Goal: Transaction & Acquisition: Obtain resource

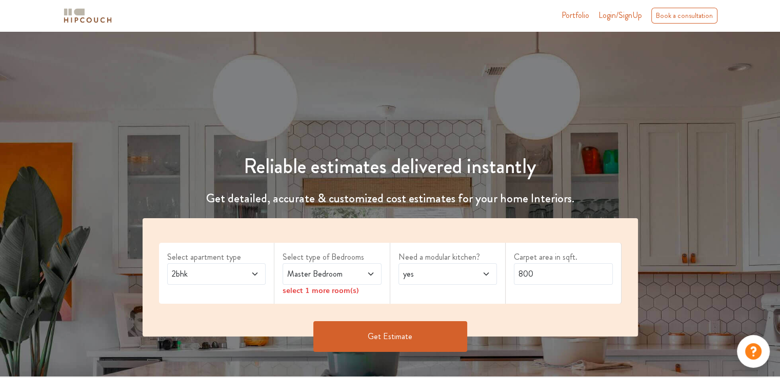
click at [464, 269] on span "yes" at bounding box center [434, 274] width 67 height 12
click at [468, 272] on span at bounding box center [479, 274] width 23 height 12
click at [355, 312] on div "Select apartment type 2bhk Select type of Bedrooms Master Bedroom select 1 more…" at bounding box center [390, 277] width 495 height 118
click at [370, 271] on icon at bounding box center [371, 274] width 8 height 8
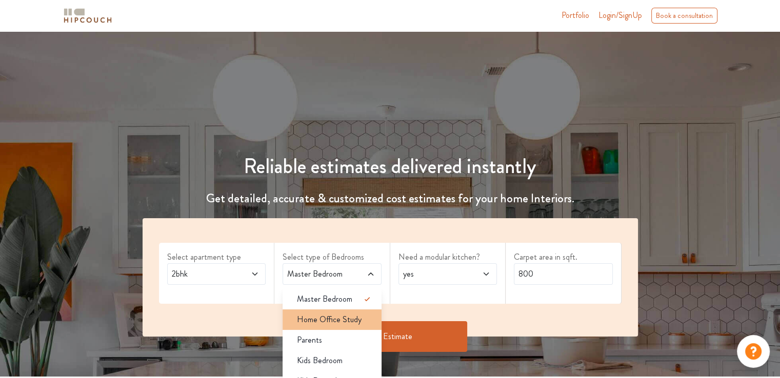
click at [338, 320] on span "Home Office Study" at bounding box center [329, 320] width 65 height 12
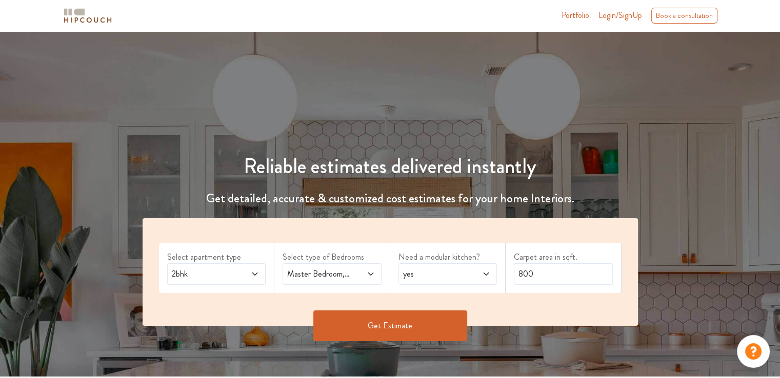
click at [420, 321] on button "Get Estimate" at bounding box center [390, 326] width 154 height 31
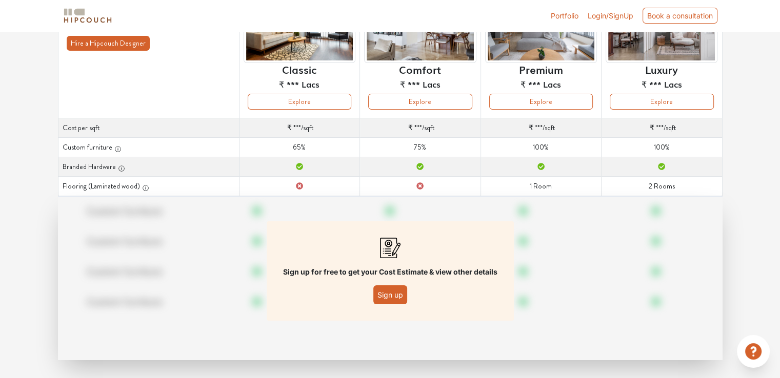
scroll to position [126, 0]
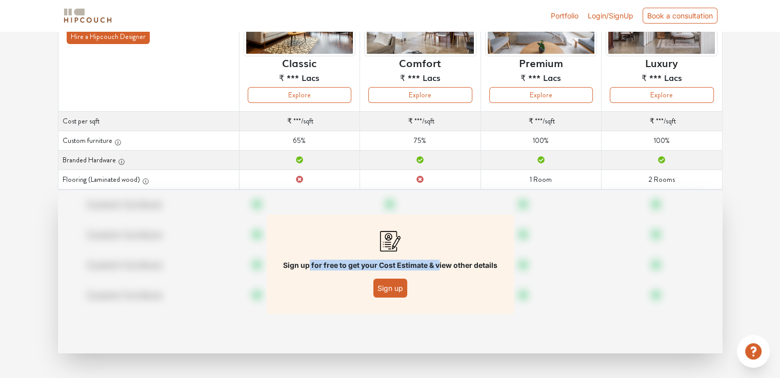
drag, startPoint x: 307, startPoint y: 270, endPoint x: 438, endPoint y: 250, distance: 132.7
click at [438, 250] on div "Sign up for free to get your Cost Estimate & view other details Sign up" at bounding box center [390, 264] width 247 height 99
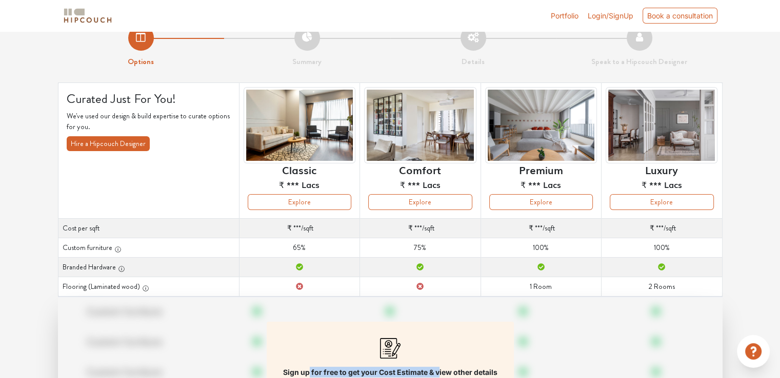
scroll to position [0, 0]
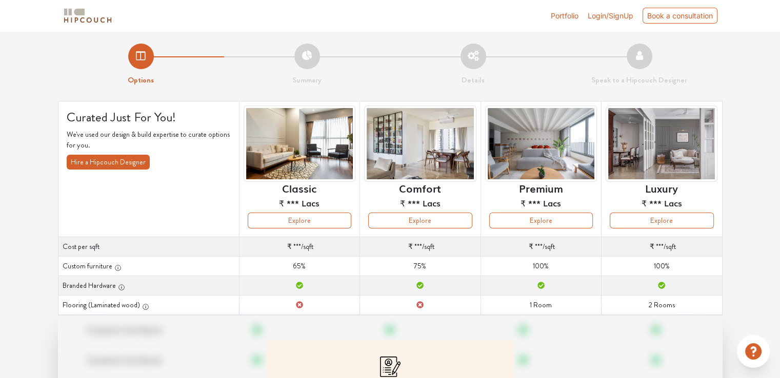
click at [306, 66] on li "Summary" at bounding box center [307, 65] width 166 height 43
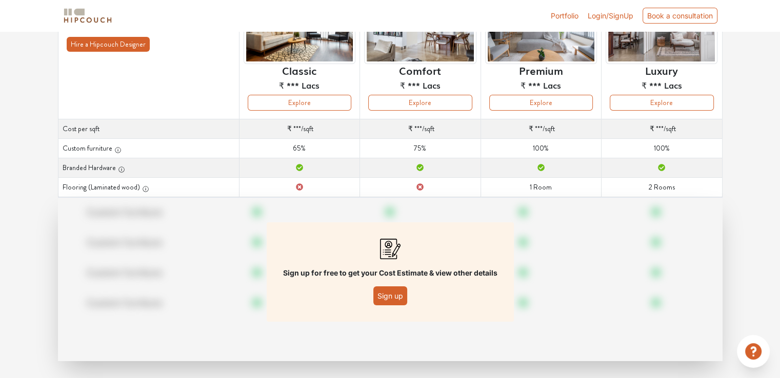
scroll to position [126, 0]
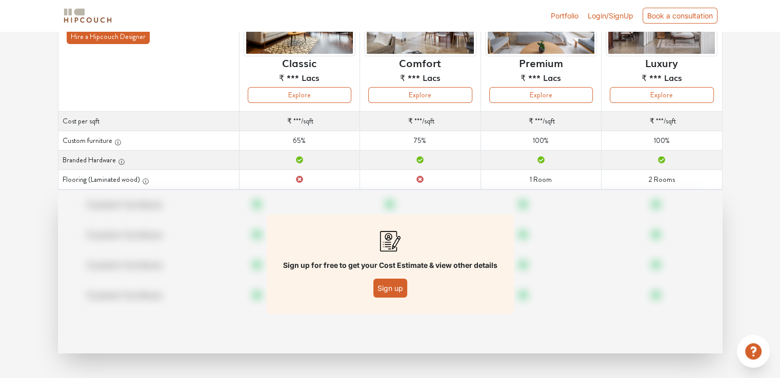
click at [388, 289] on button "Sign up" at bounding box center [390, 288] width 34 height 19
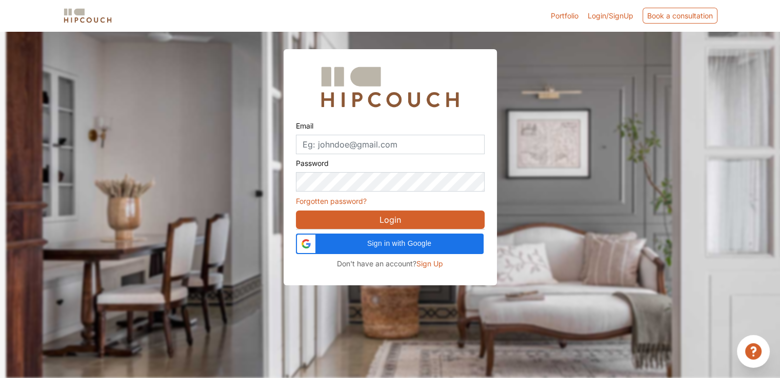
scroll to position [31, 0]
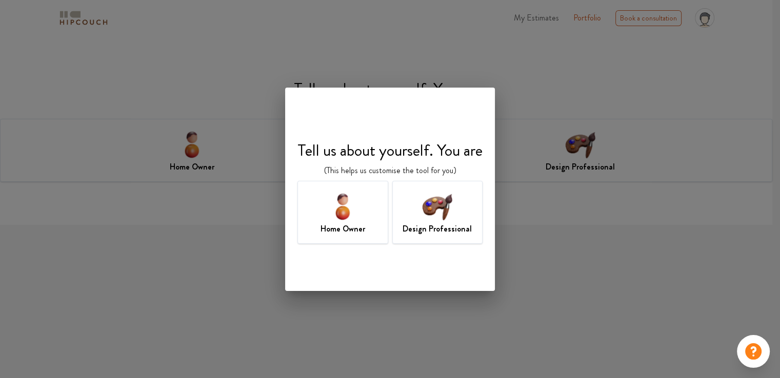
click at [367, 217] on div "Home Owner" at bounding box center [342, 212] width 91 height 63
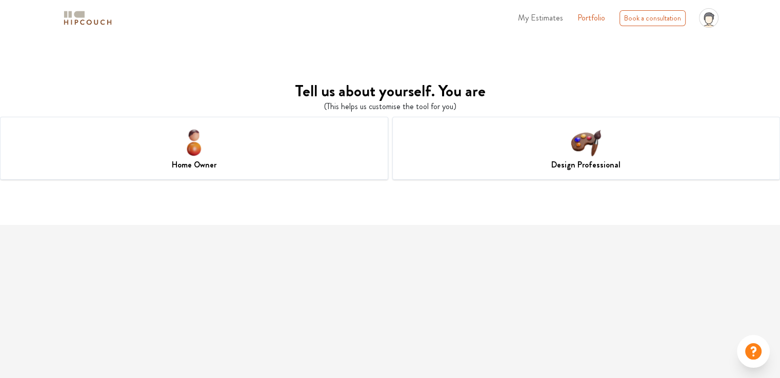
click at [529, 152] on div "Design Professional" at bounding box center [586, 148] width 388 height 63
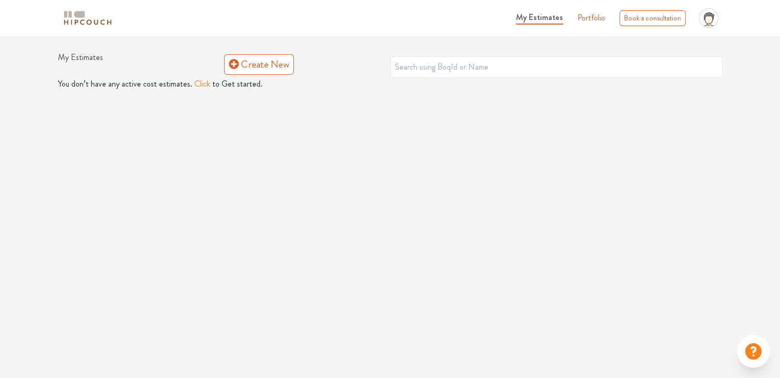
click at [197, 82] on button "Click" at bounding box center [202, 84] width 16 height 12
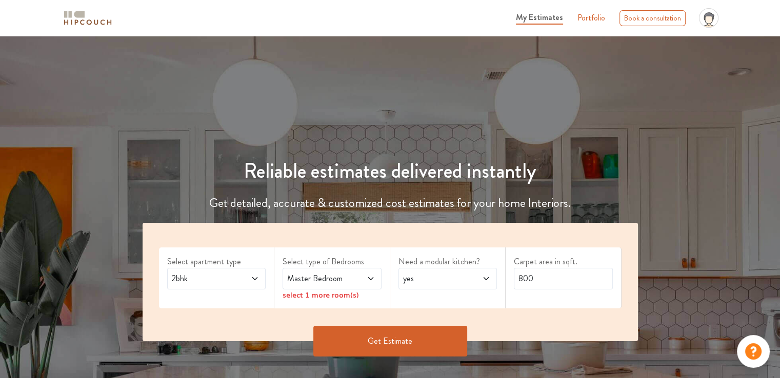
click at [412, 336] on button "Get Estimate" at bounding box center [390, 341] width 154 height 31
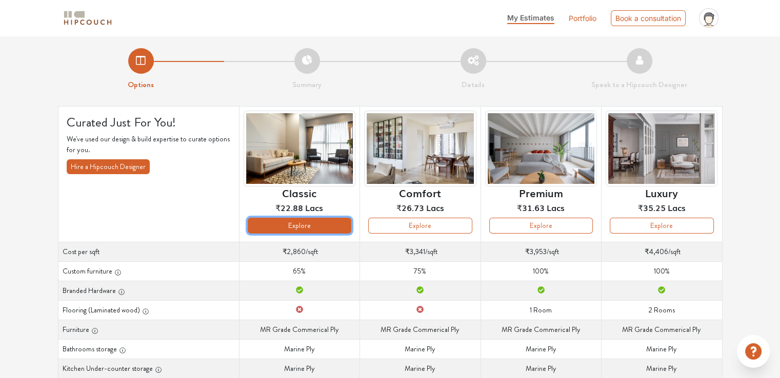
click at [307, 228] on button "Explore" at bounding box center [300, 226] width 104 height 16
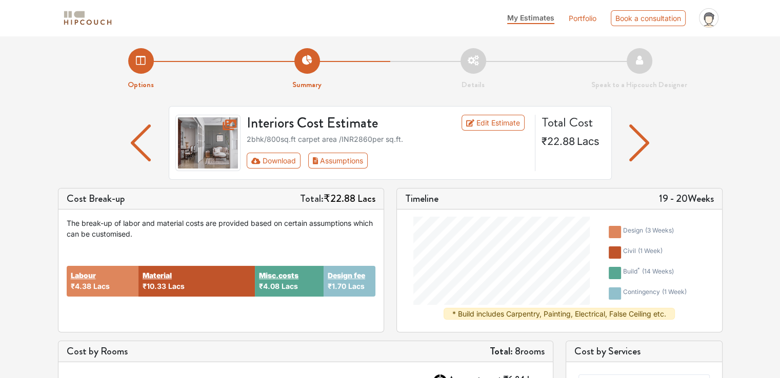
click at [472, 65] on li "Details" at bounding box center [473, 69] width 166 height 43
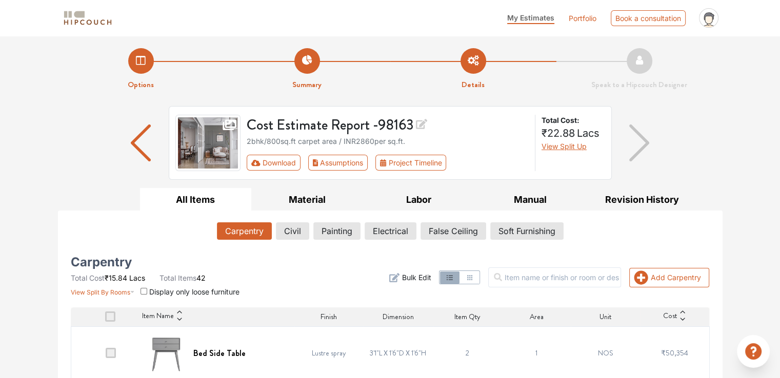
scroll to position [2, 0]
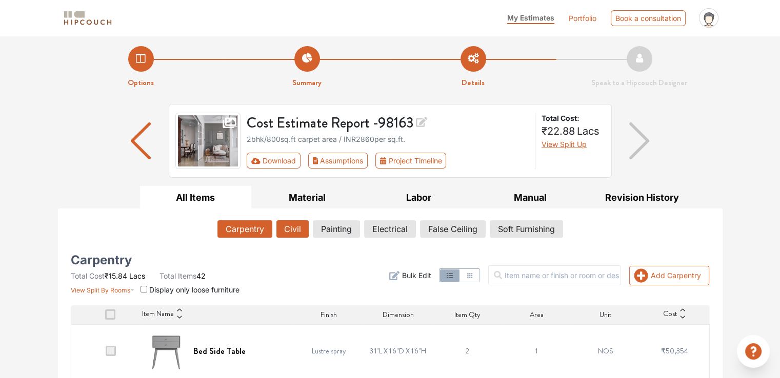
click at [298, 224] on button "Civil" at bounding box center [292, 228] width 32 height 17
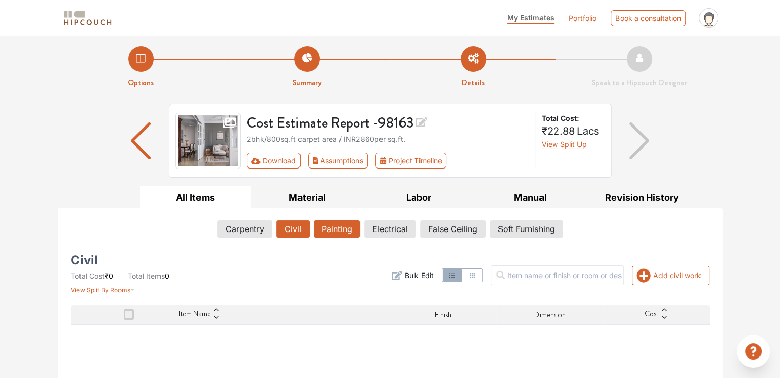
click at [346, 230] on button "Painting" at bounding box center [337, 228] width 46 height 17
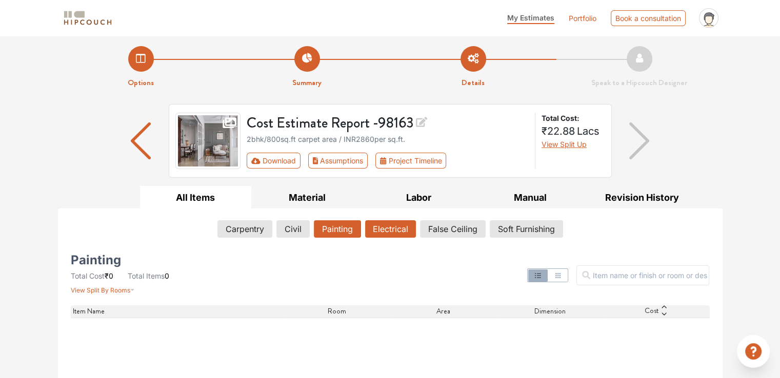
click at [403, 230] on button "Electrical" at bounding box center [390, 228] width 51 height 17
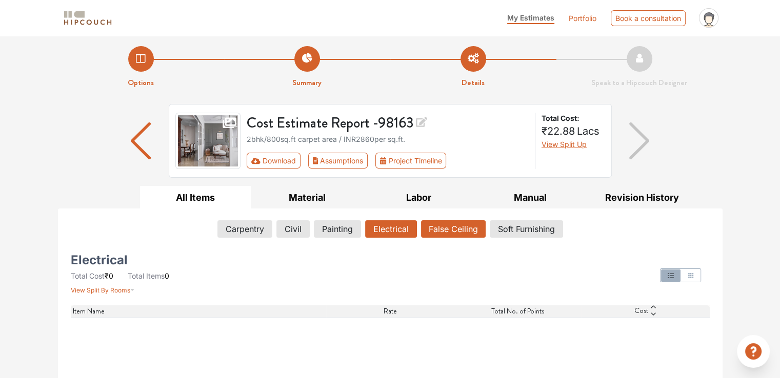
click at [475, 227] on button "False Ceiling" at bounding box center [453, 228] width 65 height 17
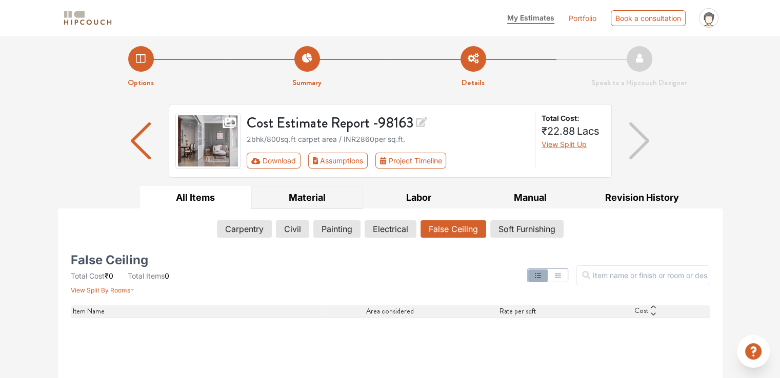
click at [322, 192] on button "Material" at bounding box center [307, 197] width 112 height 23
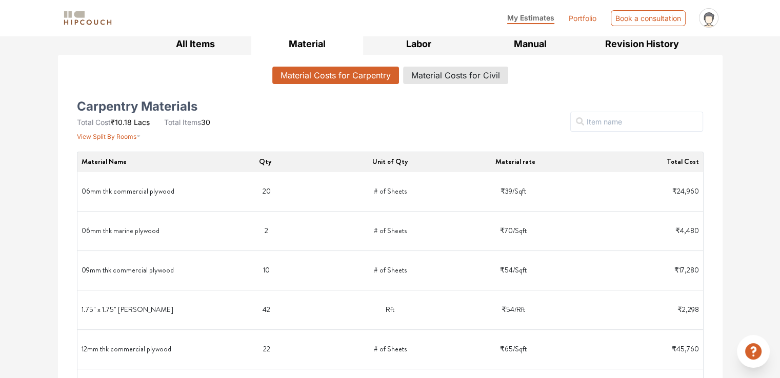
scroll to position [149, 0]
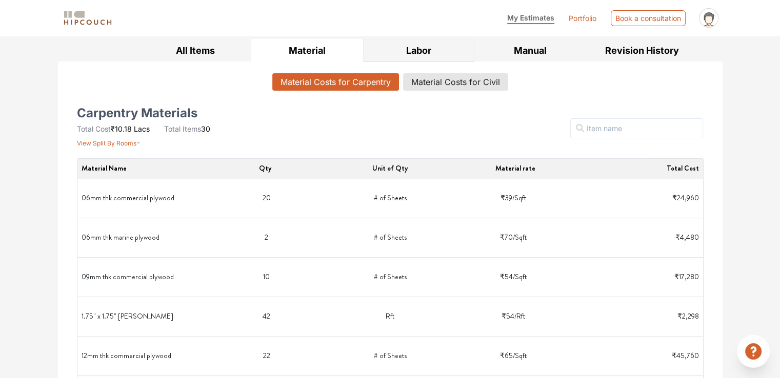
click at [430, 42] on button "Labor" at bounding box center [419, 50] width 112 height 23
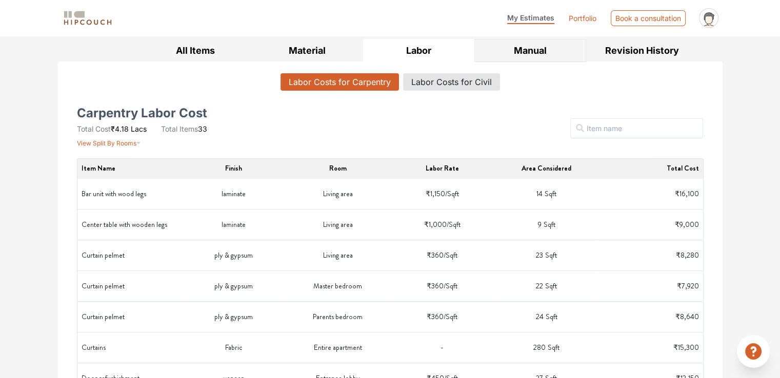
click at [536, 48] on button "Manual" at bounding box center [530, 50] width 112 height 23
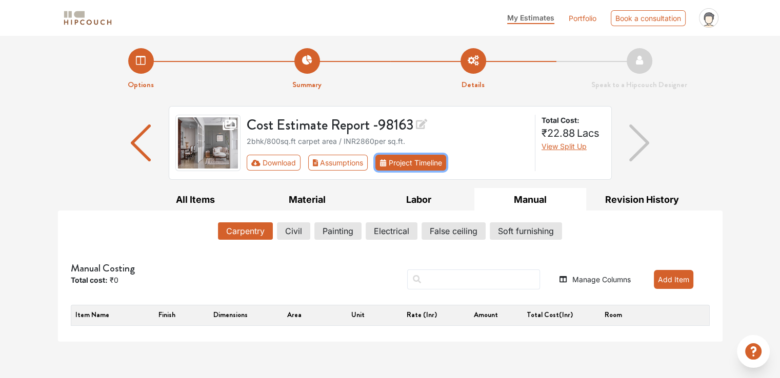
click at [400, 164] on button "Project Timeline" at bounding box center [410, 163] width 71 height 16
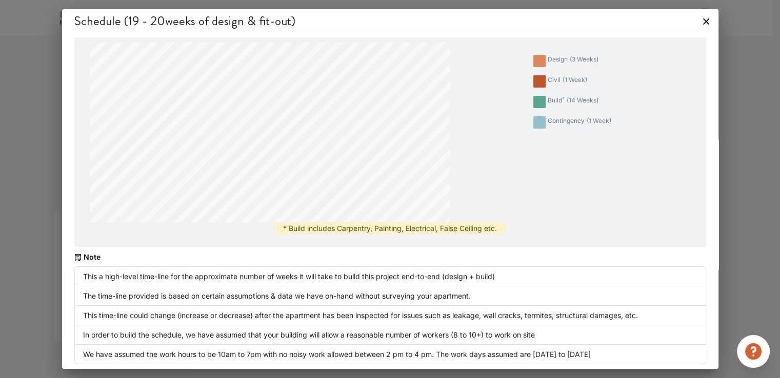
click at [698, 23] on icon at bounding box center [706, 21] width 16 height 16
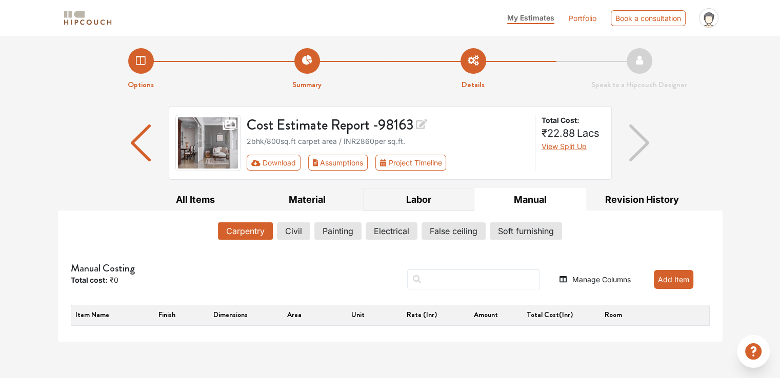
click at [433, 189] on button "Labor" at bounding box center [419, 199] width 112 height 23
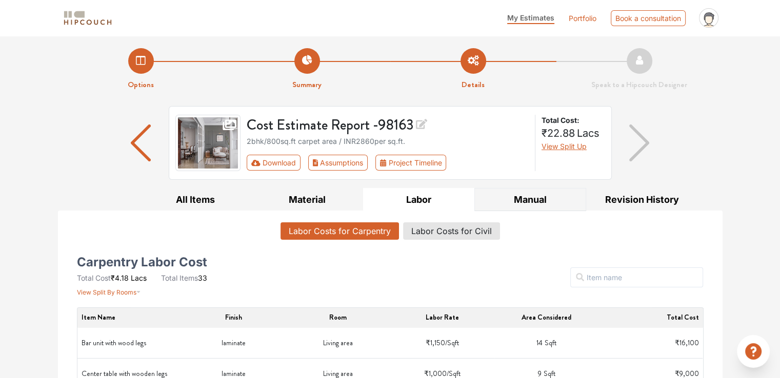
click at [532, 197] on button "Manual" at bounding box center [530, 199] width 112 height 23
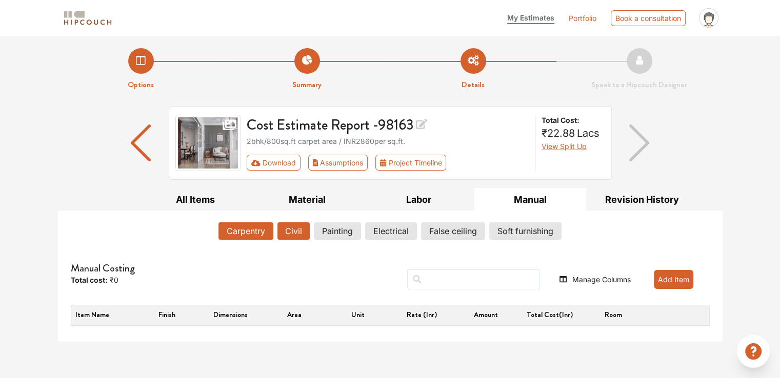
drag, startPoint x: 300, startPoint y: 241, endPoint x: 295, endPoint y: 234, distance: 9.2
click at [295, 234] on div "Carpentry Civil Painting Electrical False ceiling Soft furnishing" at bounding box center [390, 233] width 639 height 22
click at [295, 234] on button "Civil" at bounding box center [293, 230] width 32 height 17
click at [333, 224] on button "Painting" at bounding box center [338, 230] width 46 height 17
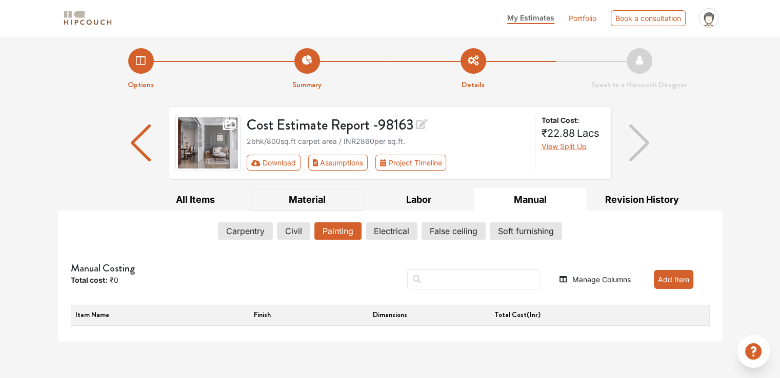
click at [316, 198] on button "Material" at bounding box center [307, 199] width 112 height 23
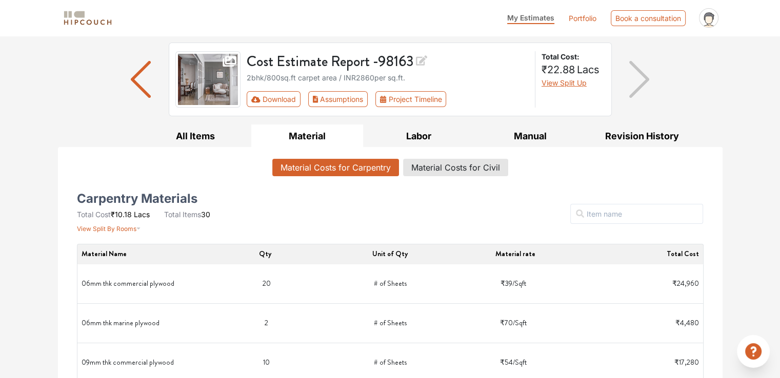
scroll to position [64, 0]
click at [449, 159] on button "Material Costs for Civil" at bounding box center [455, 167] width 104 height 17
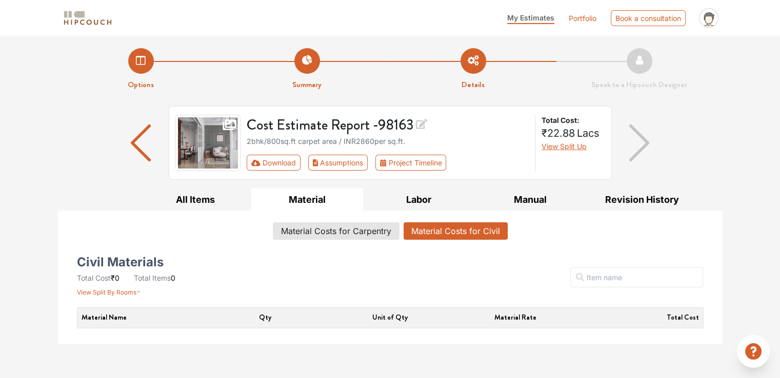
scroll to position [0, 0]
click at [224, 191] on button "All Items" at bounding box center [196, 199] width 112 height 23
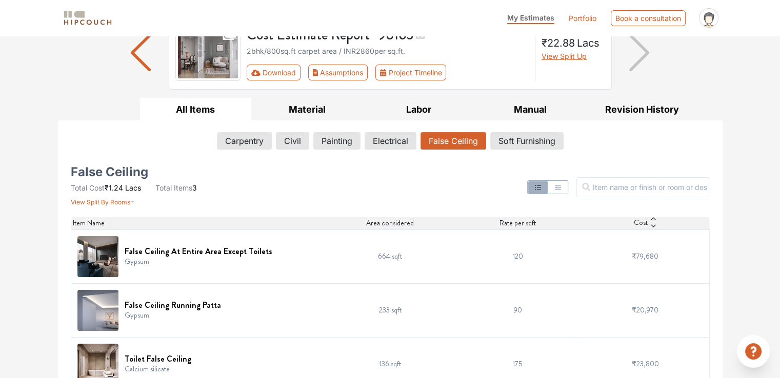
scroll to position [111, 0]
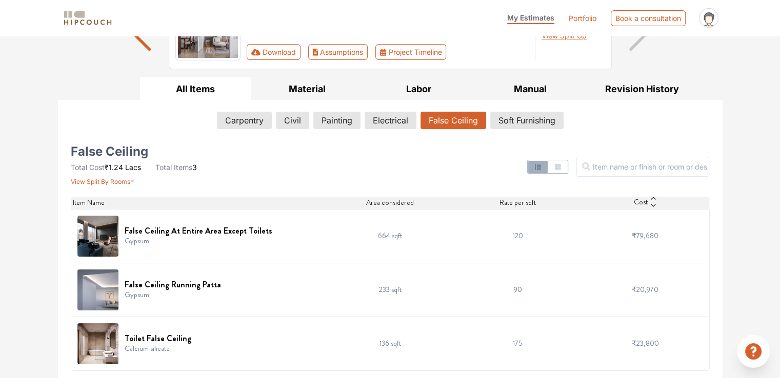
click at [474, 236] on td "120" at bounding box center [518, 236] width 128 height 54
click at [144, 286] on h6 "False Ceiling Running Patta" at bounding box center [173, 285] width 96 height 10
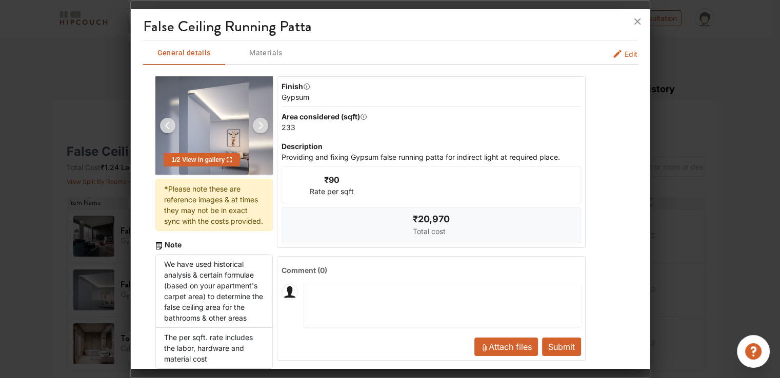
scroll to position [31, 0]
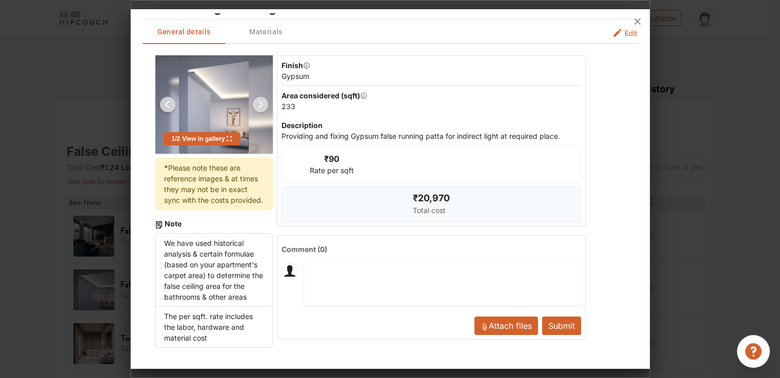
click at [272, 25] on div at bounding box center [390, 21] width 519 height 25
click at [261, 17] on div at bounding box center [390, 21] width 519 height 25
click at [638, 25] on icon at bounding box center [637, 21] width 16 height 16
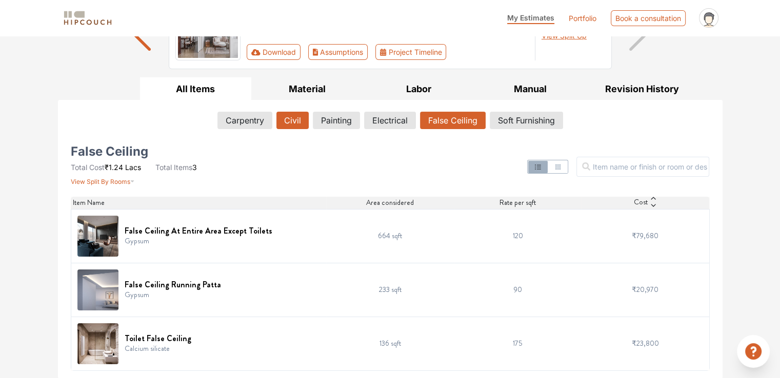
click at [287, 117] on button "Civil" at bounding box center [292, 120] width 32 height 17
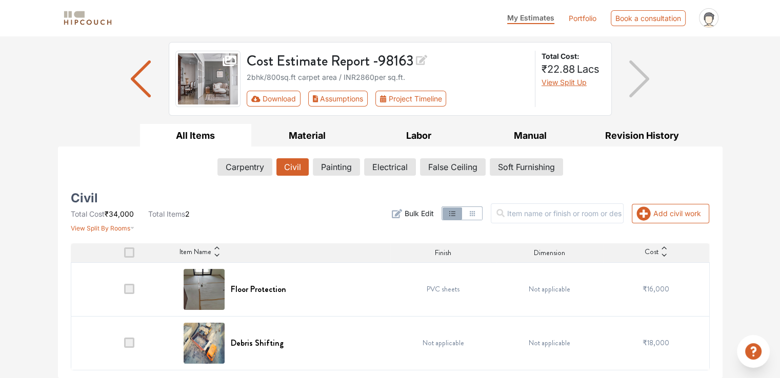
scroll to position [64, 0]
click at [250, 289] on h6 "Floor Protection" at bounding box center [258, 290] width 55 height 10
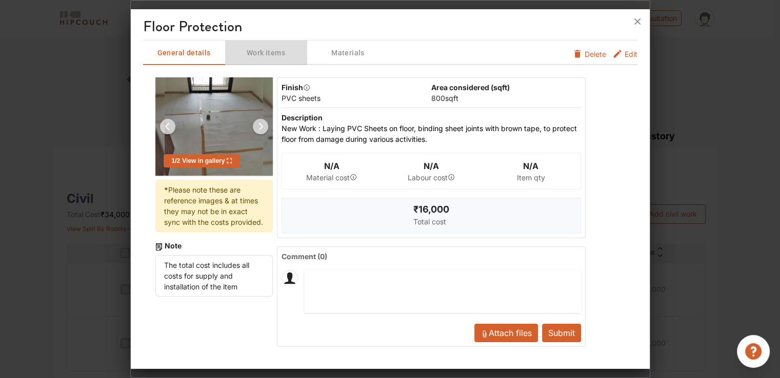
click at [272, 50] on span "Work items" at bounding box center [266, 53] width 80 height 13
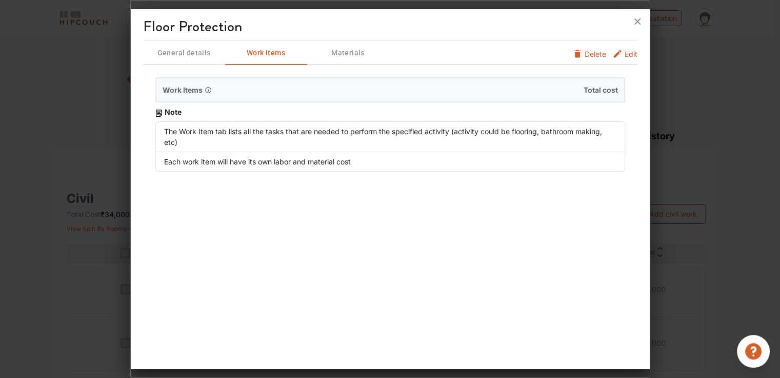
click at [349, 52] on span "Materials" at bounding box center [348, 53] width 80 height 13
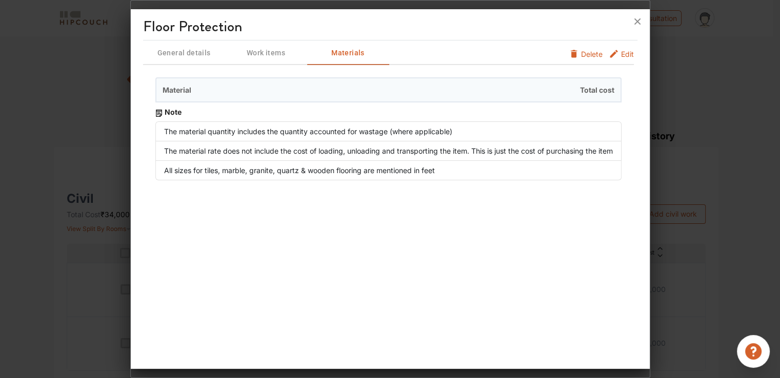
click at [50, 128] on div at bounding box center [390, 189] width 780 height 378
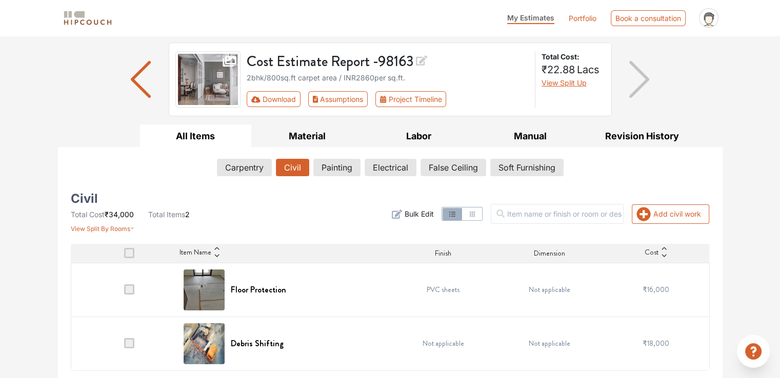
click at [250, 134] on button "All Items" at bounding box center [196, 136] width 112 height 23
click at [246, 172] on button "Carpentry" at bounding box center [244, 167] width 54 height 17
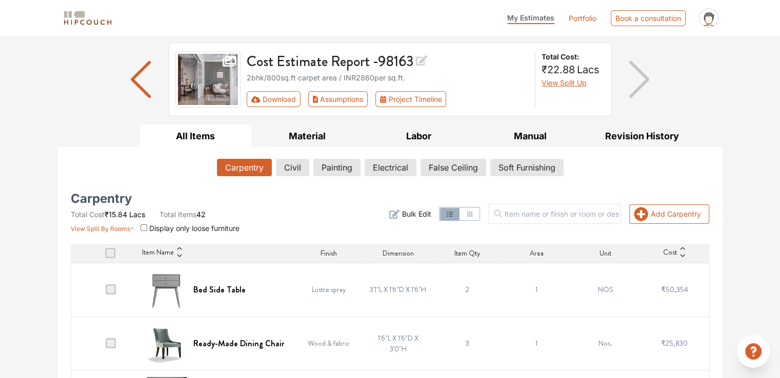
click at [112, 289] on span at bounding box center [111, 290] width 10 height 10
click at [106, 292] on input "checkbox" at bounding box center [106, 292] width 0 height 0
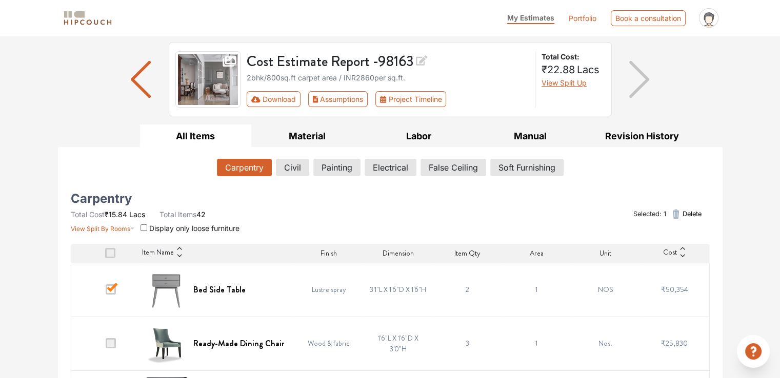
click at [695, 209] on span "Delete" at bounding box center [691, 214] width 19 height 10
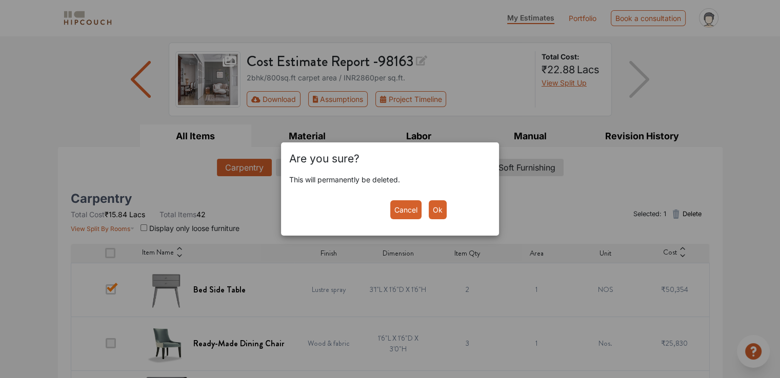
click at [439, 207] on button "Ok" at bounding box center [438, 209] width 18 height 19
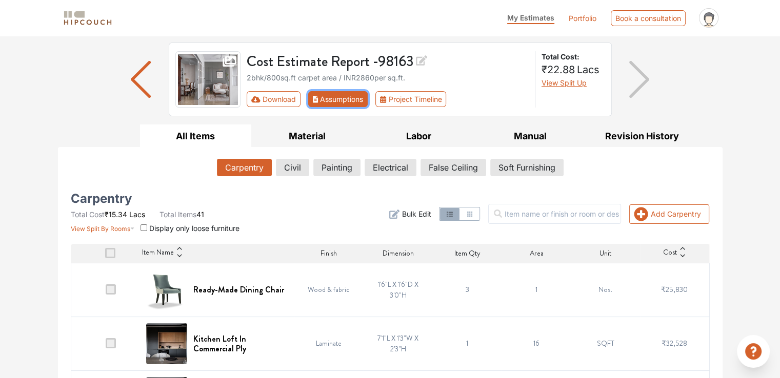
click at [335, 102] on button "Assumptions" at bounding box center [338, 99] width 60 height 16
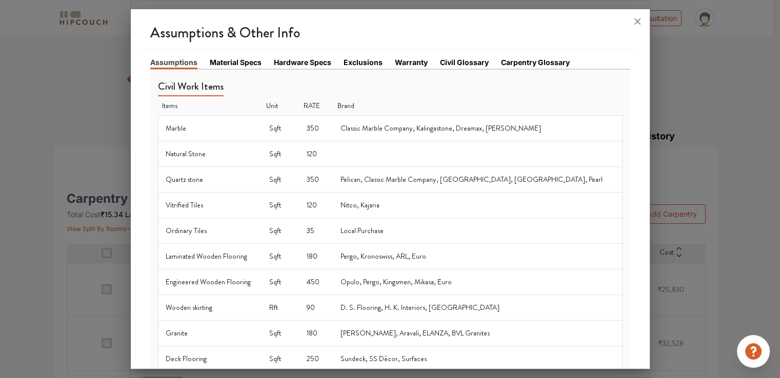
scroll to position [644, 0]
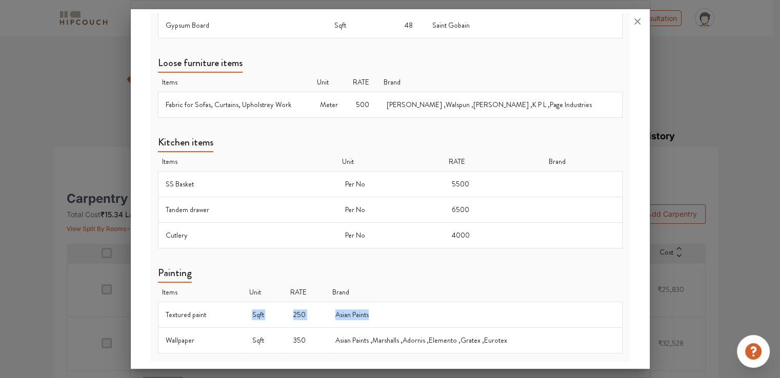
drag, startPoint x: 376, startPoint y: 309, endPoint x: 252, endPoint y: 310, distance: 123.6
click at [252, 310] on tr "Textured paint Sqft 250 Asian Paints" at bounding box center [390, 315] width 464 height 26
click at [336, 312] on td "Asian Paints" at bounding box center [475, 315] width 294 height 26
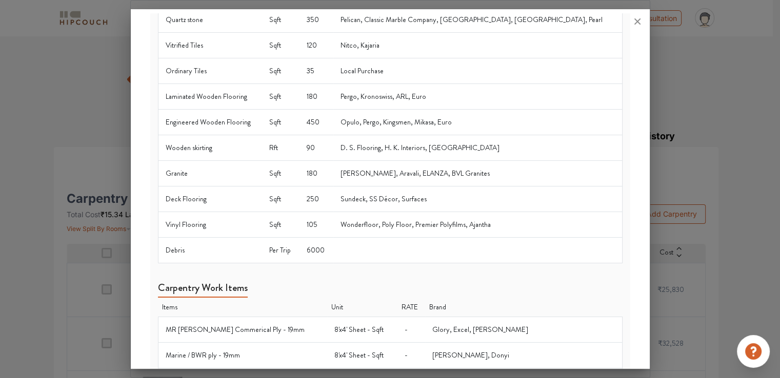
scroll to position [0, 0]
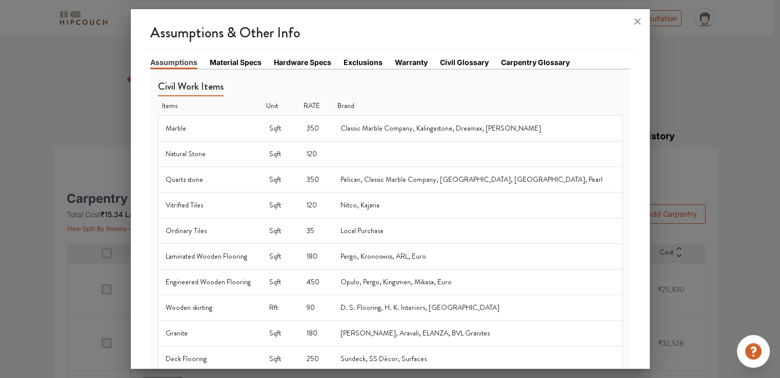
click at [238, 65] on link "Material Specs" at bounding box center [236, 62] width 52 height 11
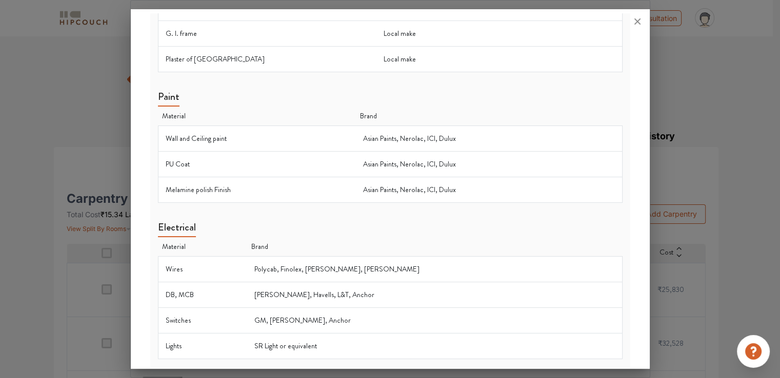
scroll to position [879, 0]
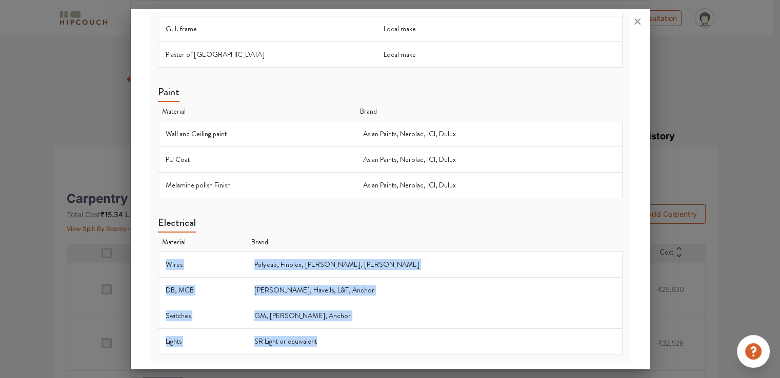
drag, startPoint x: 384, startPoint y: 331, endPoint x: 158, endPoint y: 265, distance: 235.4
click at [158, 265] on tbody "Wires Polycab, Finolex, Havells, [PERSON_NAME], MCB [PERSON_NAME], Havells, L&T…" at bounding box center [390, 303] width 464 height 103
click at [230, 258] on td "Wires" at bounding box center [202, 265] width 89 height 26
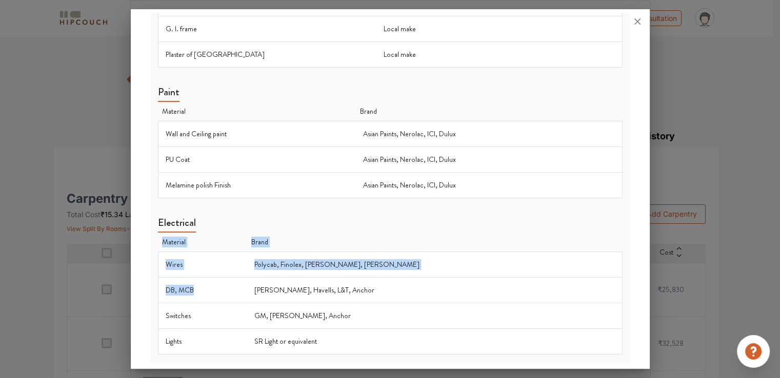
drag, startPoint x: 209, startPoint y: 279, endPoint x: 140, endPoint y: 280, distance: 69.2
click at [140, 280] on div "Assumptions & Other Info Assumptions Material Specs Hardware Specs Exclusions W…" at bounding box center [390, 190] width 519 height 355
click at [183, 283] on td "DB, MCB" at bounding box center [202, 291] width 89 height 26
drag, startPoint x: 191, startPoint y: 318, endPoint x: 156, endPoint y: 306, distance: 37.1
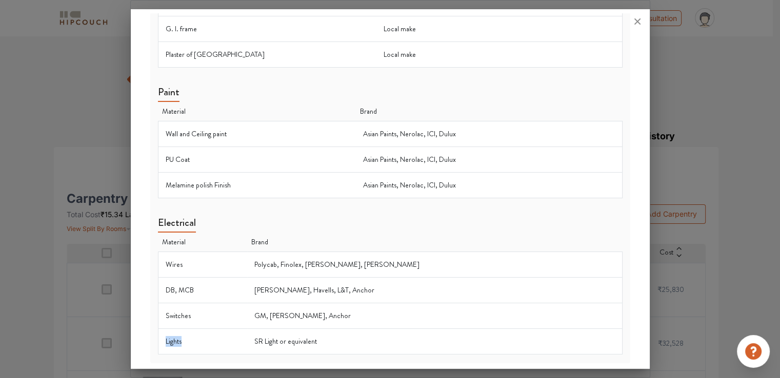
drag, startPoint x: 186, startPoint y: 340, endPoint x: 159, endPoint y: 328, distance: 29.1
click at [159, 329] on td "Lights" at bounding box center [202, 342] width 89 height 26
drag, startPoint x: 372, startPoint y: 339, endPoint x: 293, endPoint y: 333, distance: 79.2
click at [293, 333] on td "SR Light or equivalent" at bounding box center [434, 342] width 375 height 26
click at [247, 337] on td "Lights" at bounding box center [202, 342] width 89 height 26
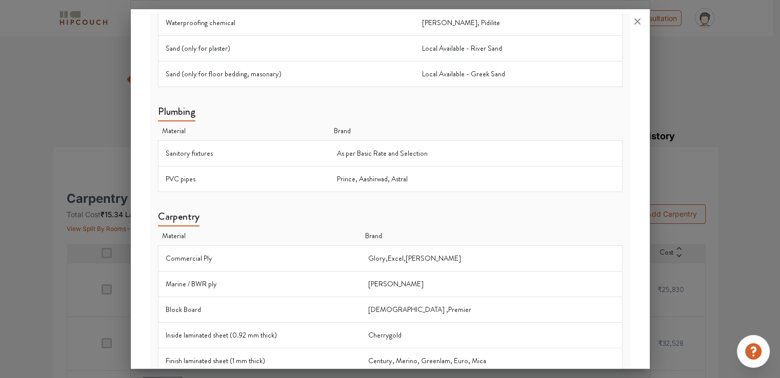
scroll to position [205, 0]
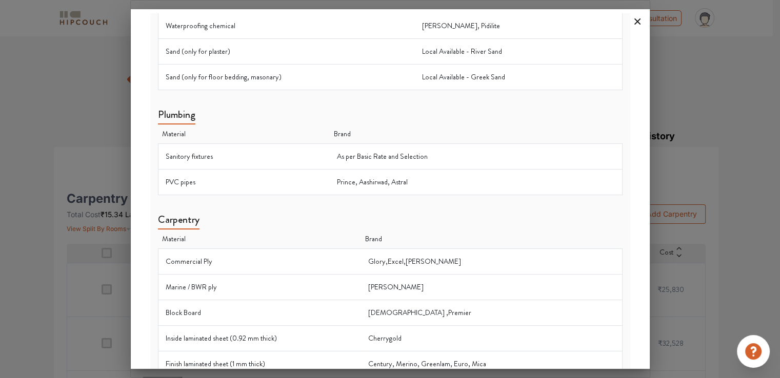
click at [637, 23] on icon at bounding box center [637, 21] width 16 height 16
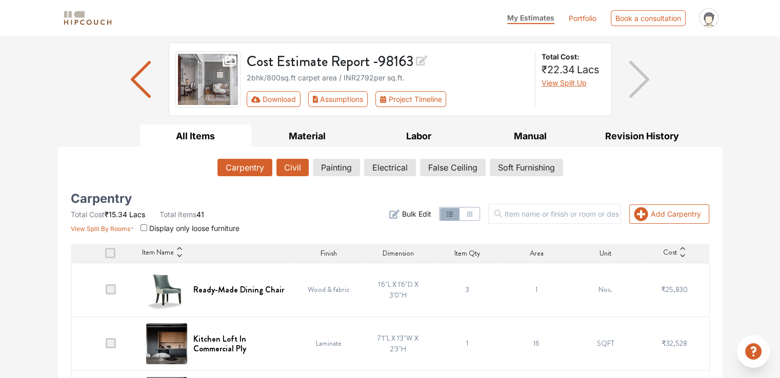
click at [296, 166] on button "Civil" at bounding box center [292, 167] width 32 height 17
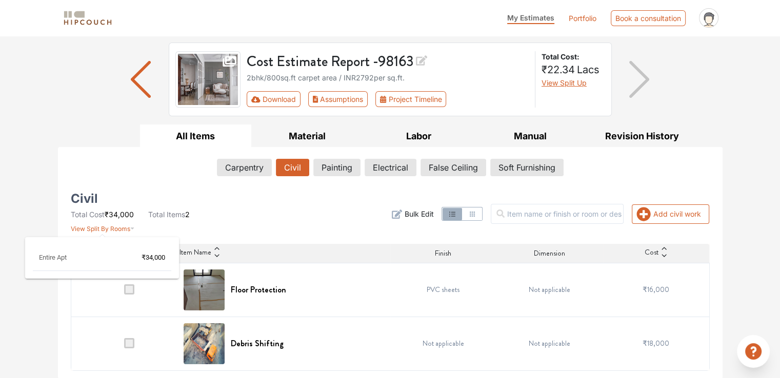
click at [110, 230] on span "View Split By Rooms" at bounding box center [100, 229] width 59 height 8
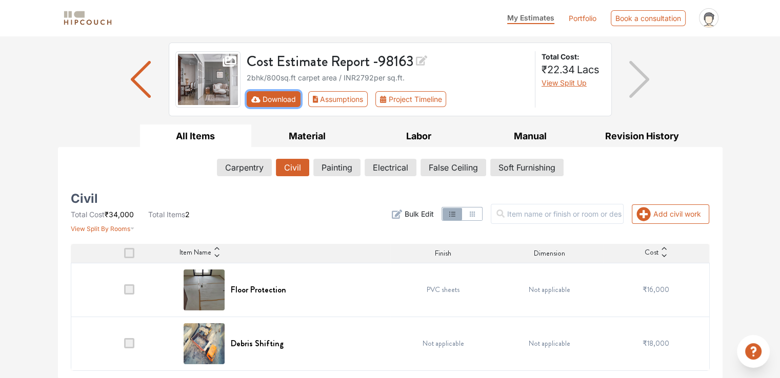
click at [267, 100] on button "Download" at bounding box center [274, 99] width 54 height 16
click at [336, 99] on button "Assumptions" at bounding box center [338, 99] width 60 height 16
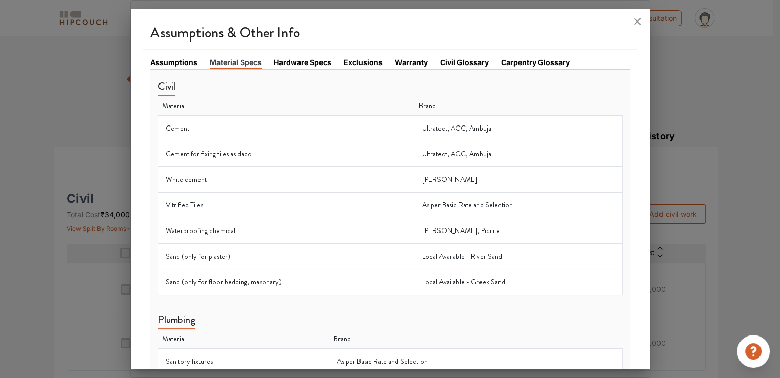
click at [361, 62] on link "Exclusions" at bounding box center [362, 62] width 39 height 11
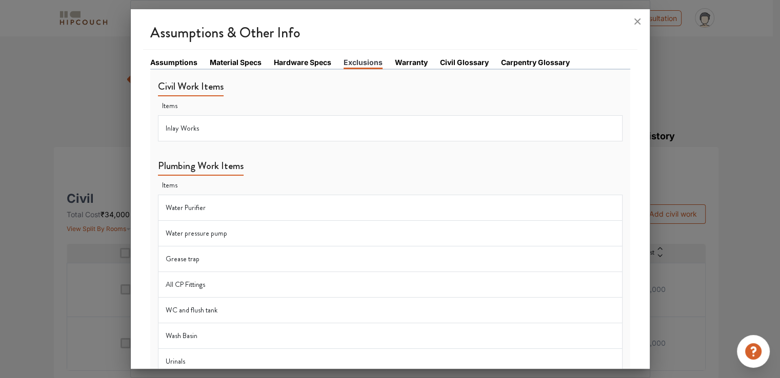
click at [403, 62] on link "Warranty" at bounding box center [411, 62] width 33 height 11
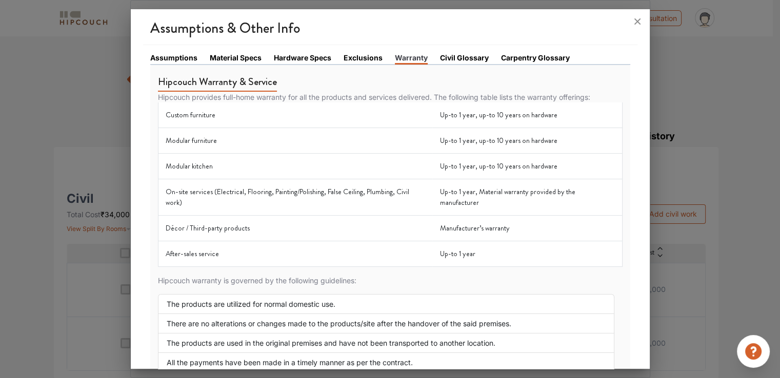
scroll to position [0, 0]
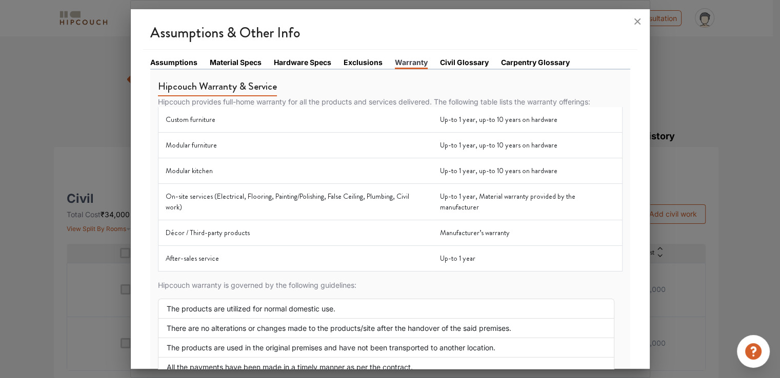
click at [445, 60] on link "Civil Glossary" at bounding box center [464, 62] width 49 height 11
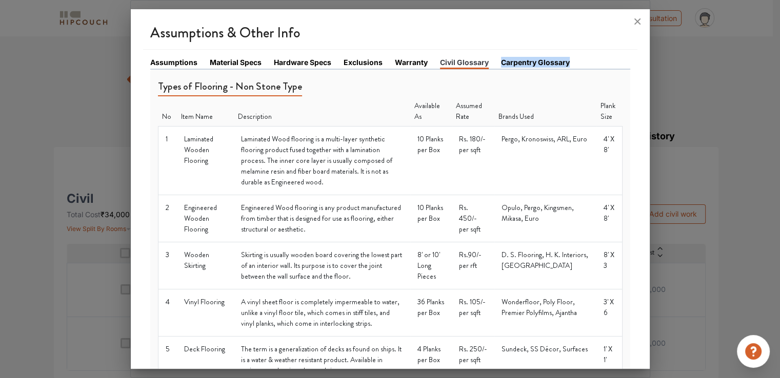
drag, startPoint x: 500, startPoint y: 68, endPoint x: 576, endPoint y: 58, distance: 76.9
click at [576, 58] on li "Carpentry Glossary" at bounding box center [541, 63] width 81 height 12
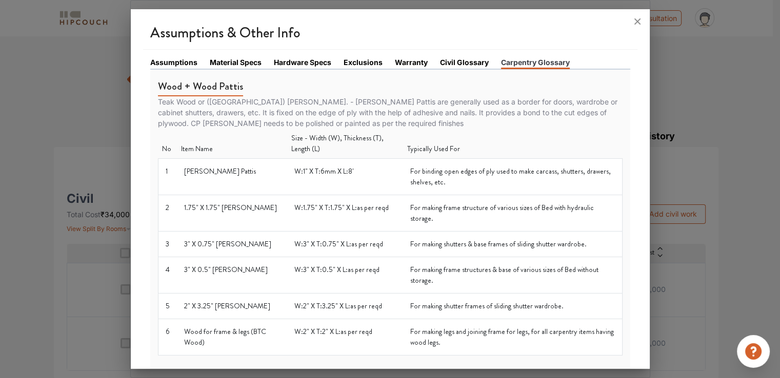
click at [537, 87] on div "Wood + Wood Pattis Teak Wood or ([GEOGRAPHIC_DATA]) [PERSON_NAME]. - [PERSON_NA…" at bounding box center [390, 213] width 464 height 286
click at [457, 64] on link "Civil Glossary" at bounding box center [464, 62] width 49 height 11
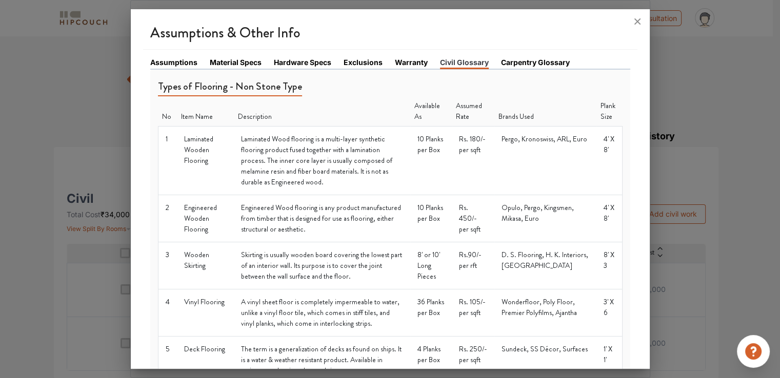
click at [541, 60] on link "Carpentry Glossary" at bounding box center [535, 62] width 69 height 11
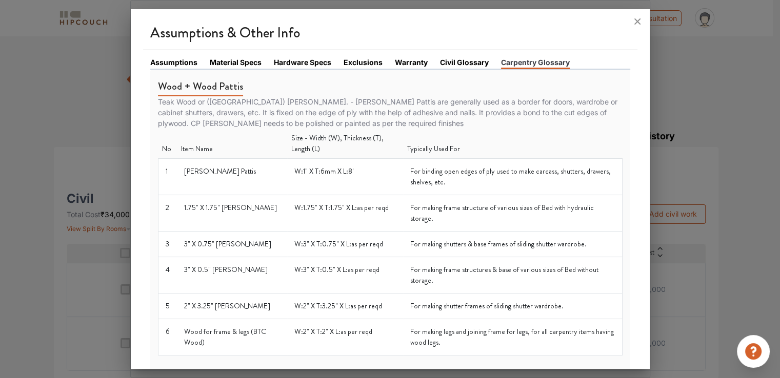
click at [366, 58] on link "Exclusions" at bounding box center [362, 62] width 39 height 11
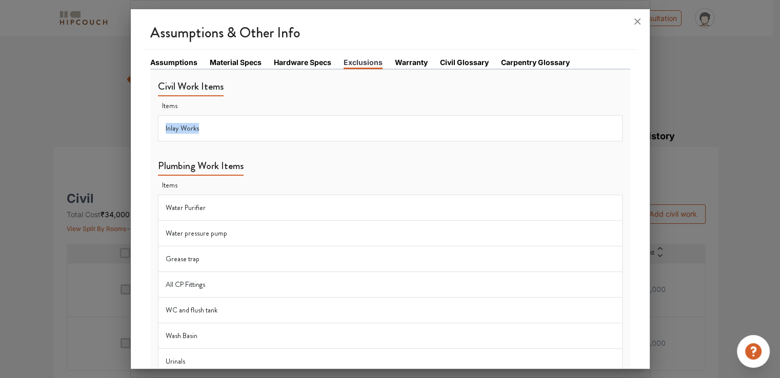
drag, startPoint x: 264, startPoint y: 120, endPoint x: 159, endPoint y: 121, distance: 105.1
click at [159, 121] on td "Inlay Works" at bounding box center [390, 129] width 464 height 26
click at [246, 176] on th "Items" at bounding box center [390, 185] width 464 height 19
click at [288, 64] on link "Hardware Specs" at bounding box center [302, 62] width 57 height 11
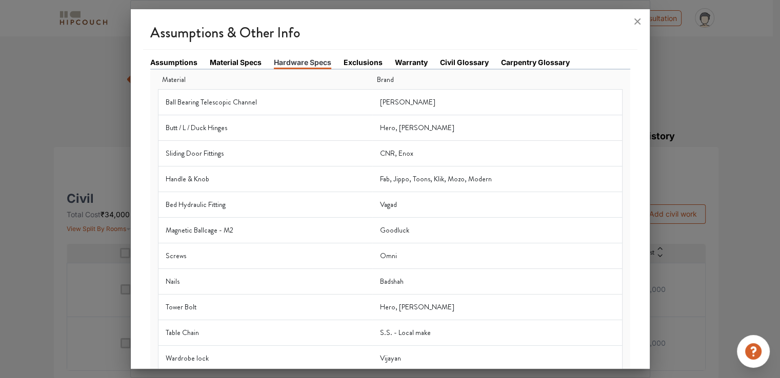
click at [166, 66] on link "Assumptions" at bounding box center [173, 62] width 47 height 11
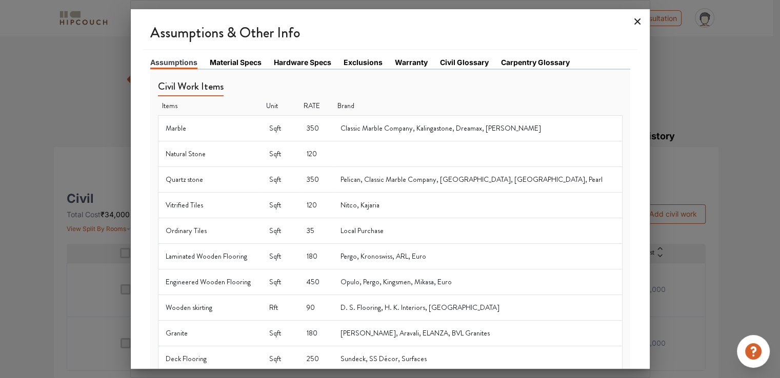
click at [634, 21] on icon at bounding box center [637, 21] width 16 height 16
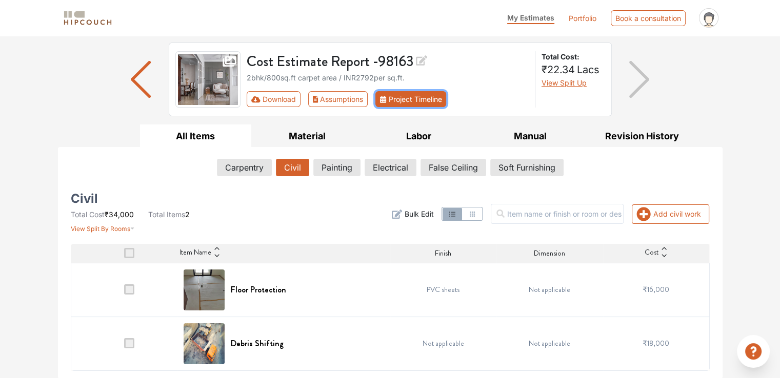
click at [440, 102] on button "Project Timeline" at bounding box center [410, 99] width 71 height 16
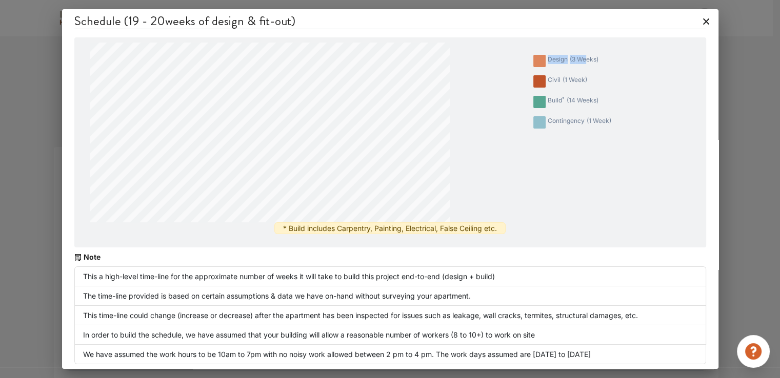
drag, startPoint x: 539, startPoint y: 62, endPoint x: 582, endPoint y: 47, distance: 45.9
click at [582, 47] on ul "design ( 3 weeks ) civil ( 1 week ) build * ( 14 weeks ) contingency ( 1 week )" at bounding box center [576, 90] width 94 height 94
drag, startPoint x: 579, startPoint y: 82, endPoint x: 525, endPoint y: 91, distance: 55.1
click at [529, 91] on li "civil ( 1 week )" at bounding box center [572, 81] width 86 height 21
drag, startPoint x: 593, startPoint y: 98, endPoint x: 530, endPoint y: 102, distance: 63.7
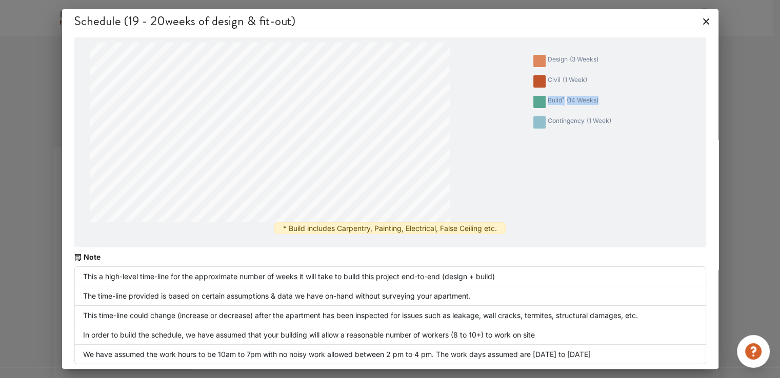
click at [530, 102] on li "build * ( 14 weeks )" at bounding box center [572, 102] width 86 height 21
click at [613, 118] on ul "design ( 3 weeks ) civil ( 1 week ) build * ( 14 weeks ) contingency ( 1 week )" at bounding box center [576, 90] width 94 height 94
drag, startPoint x: 129, startPoint y: 19, endPoint x: 256, endPoint y: 9, distance: 127.5
click at [256, 9] on div "Schedule ( 19 - 20 weeks of design & fit-out) design ( 3 weeks ) civil ( 1 week…" at bounding box center [390, 190] width 656 height 363
click at [301, 17] on h4 "Schedule ( 19 - 20 weeks of design & fit-out)" at bounding box center [390, 21] width 632 height 16
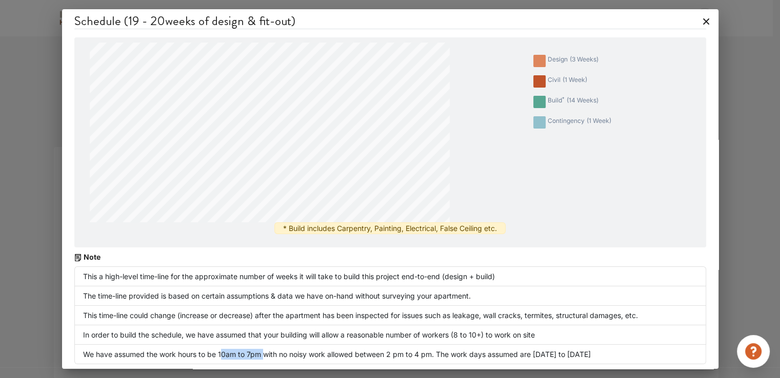
drag, startPoint x: 220, startPoint y: 349, endPoint x: 262, endPoint y: 354, distance: 42.9
click at [262, 354] on li "We have assumed the work hours to be 10am to 7pm with no noisy work allowed bet…" at bounding box center [390, 354] width 632 height 19
drag, startPoint x: 531, startPoint y: 349, endPoint x: 605, endPoint y: 353, distance: 74.4
click at [605, 353] on li "We have assumed the work hours to be 10am to 7pm with no noisy work allowed bet…" at bounding box center [390, 354] width 632 height 19
click at [604, 350] on li "We have assumed the work hours to be 10am to 7pm with no noisy work allowed bet…" at bounding box center [390, 354] width 632 height 19
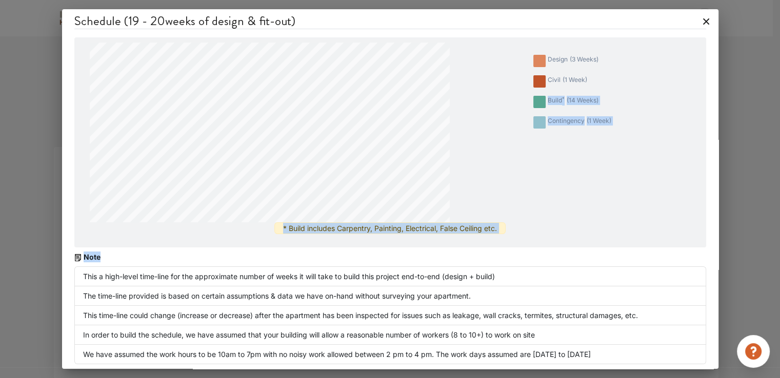
drag, startPoint x: 316, startPoint y: 262, endPoint x: 679, endPoint y: 74, distance: 408.8
click at [679, 74] on div "Schedule ( 19 - 20 weeks of design & fit-out) design ( 3 weeks ) civil ( 1 week…" at bounding box center [390, 190] width 632 height 355
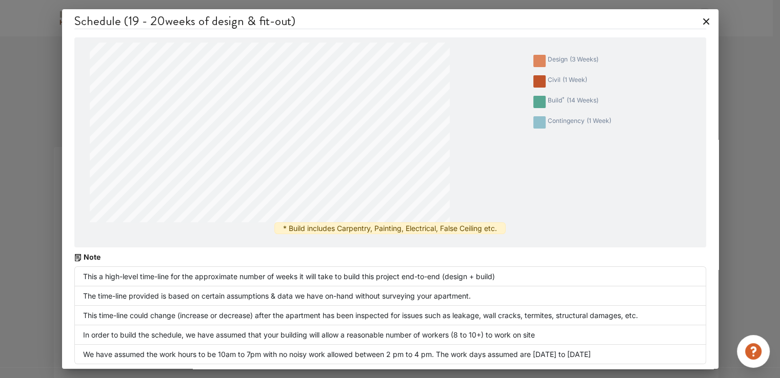
click at [698, 29] on icon at bounding box center [706, 21] width 16 height 16
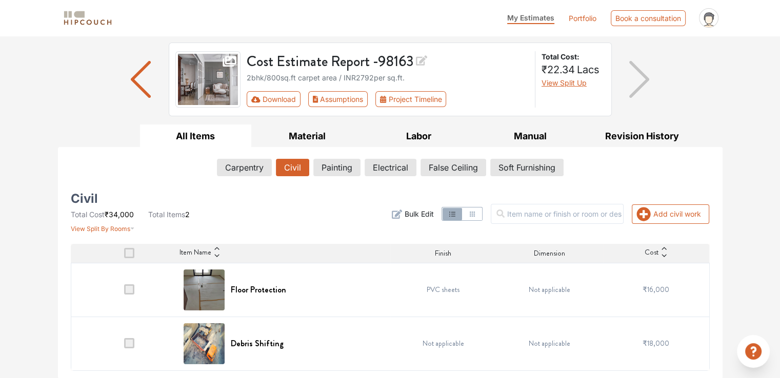
click at [343, 231] on div "Add civil work Filter Bulk Edit" at bounding box center [498, 214] width 434 height 39
click at [240, 168] on button "Carpentry" at bounding box center [244, 167] width 54 height 17
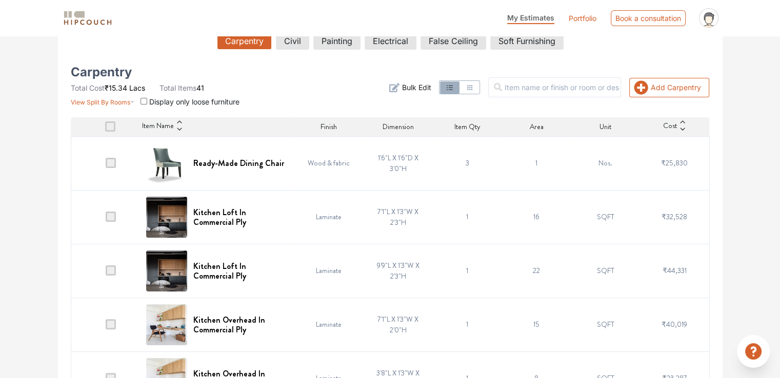
scroll to position [193, 0]
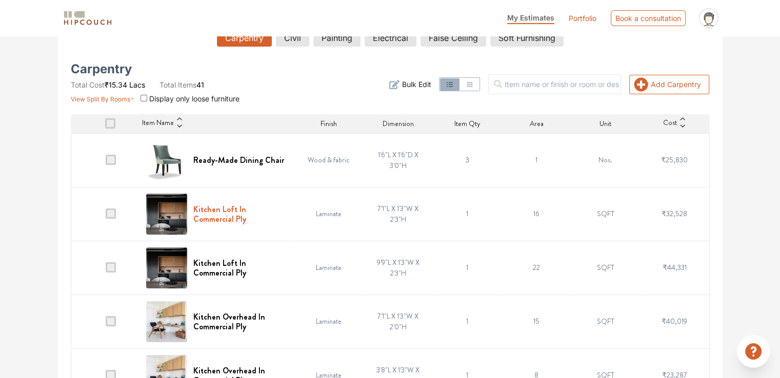
click at [242, 220] on h6 "Kitchen Loft In Commercial Ply" at bounding box center [240, 214] width 95 height 19
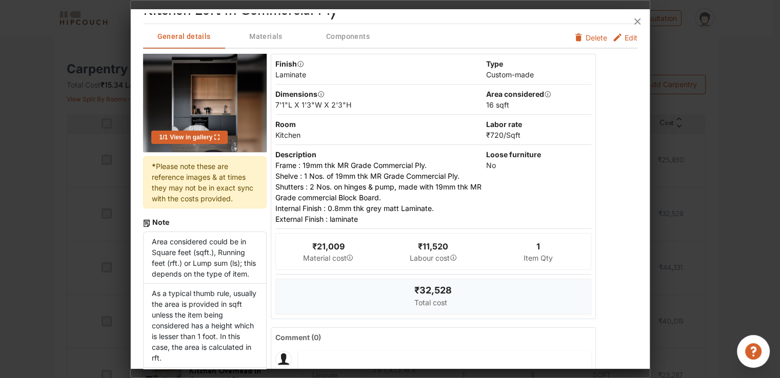
scroll to position [16, 0]
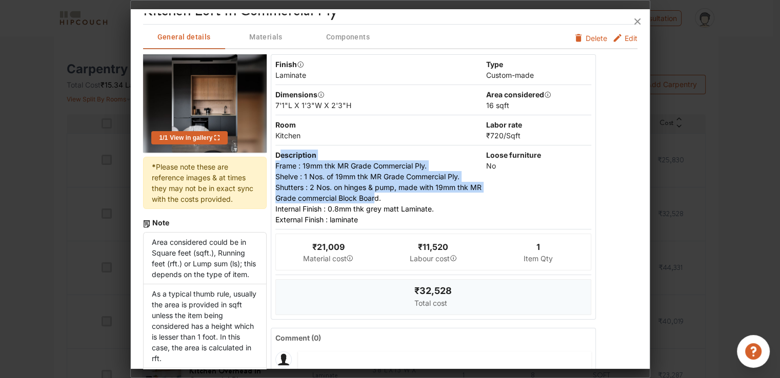
drag, startPoint x: 277, startPoint y: 157, endPoint x: 385, endPoint y: 195, distance: 115.1
click at [385, 195] on div "Description Frame : 19mm thk MR Grade Commercial Ply. Shelve : 1 Nos. of 19mm …" at bounding box center [380, 187] width 211 height 75
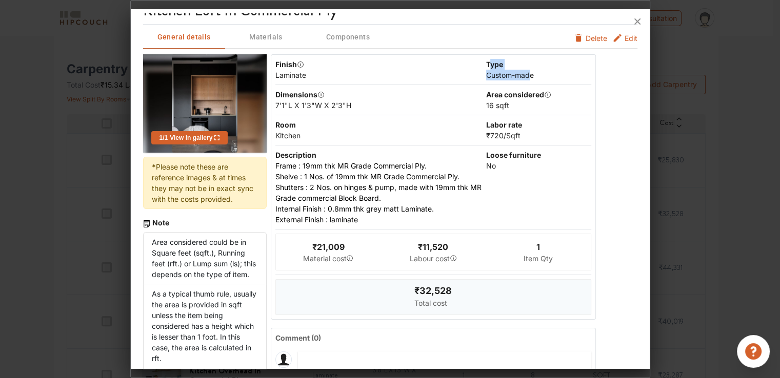
drag, startPoint x: 484, startPoint y: 59, endPoint x: 527, endPoint y: 72, distance: 45.6
click at [527, 72] on div "Type Custom-made" at bounding box center [539, 70] width 106 height 22
drag, startPoint x: 516, startPoint y: 106, endPoint x: 474, endPoint y: 94, distance: 44.2
click at [474, 94] on div "Dimensions 7'1"L X 1'3"W X 2'3"H Area considered 16 SQFT" at bounding box center [433, 100] width 316 height 30
click at [510, 133] on span "/ Sqft" at bounding box center [511, 135] width 17 height 9
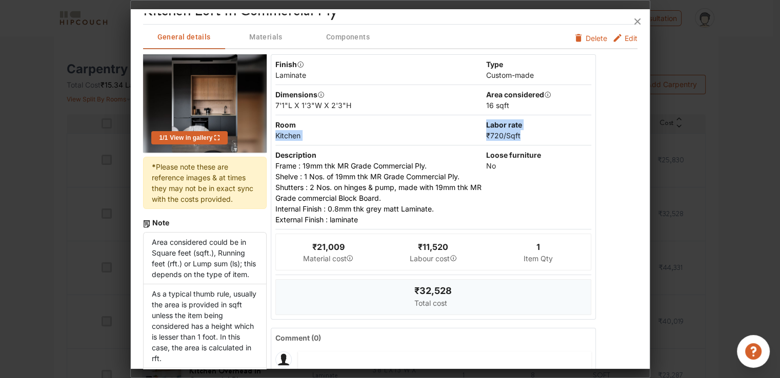
drag, startPoint x: 527, startPoint y: 133, endPoint x: 471, endPoint y: 128, distance: 57.1
click at [471, 128] on div "Room Kitchen Labor rate ₹720 / Sqft" at bounding box center [433, 130] width 316 height 30
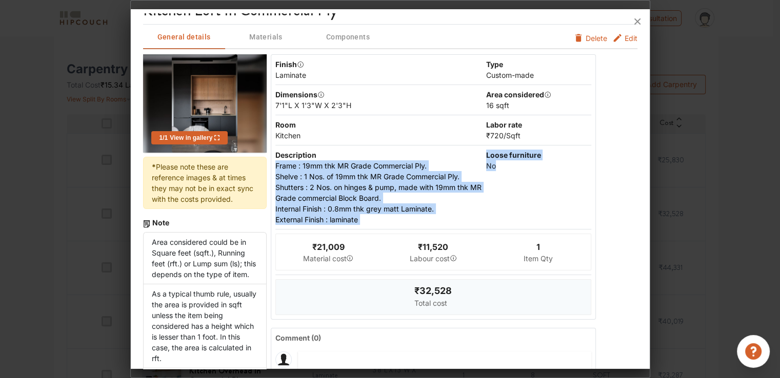
drag, startPoint x: 501, startPoint y: 167, endPoint x: 468, endPoint y: 158, distance: 33.9
click at [468, 158] on div "Description Frame : 19mm thk MR Grade Commercial Ply. Shelve : 1 Nos. of 19mm …" at bounding box center [433, 188] width 316 height 84
click at [486, 175] on div "Loose furniture No" at bounding box center [539, 187] width 106 height 75
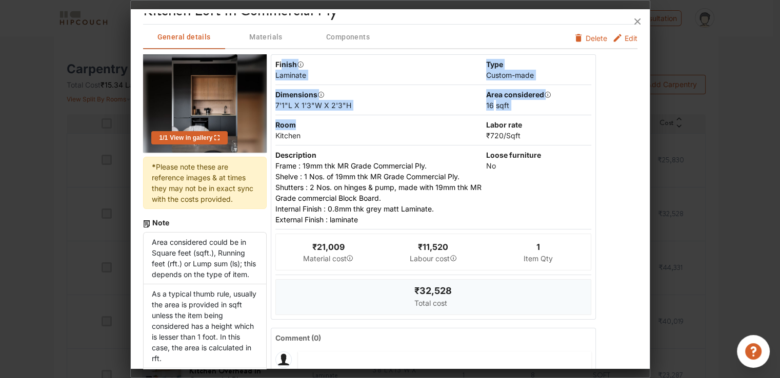
drag, startPoint x: 367, startPoint y: 121, endPoint x: 279, endPoint y: 58, distance: 107.7
click at [279, 58] on div "Finish Laminate Type Custom-made Dimensions 7'1"L X 1'3"W X 2'3"H Area consider…" at bounding box center [434, 187] width 326 height 266
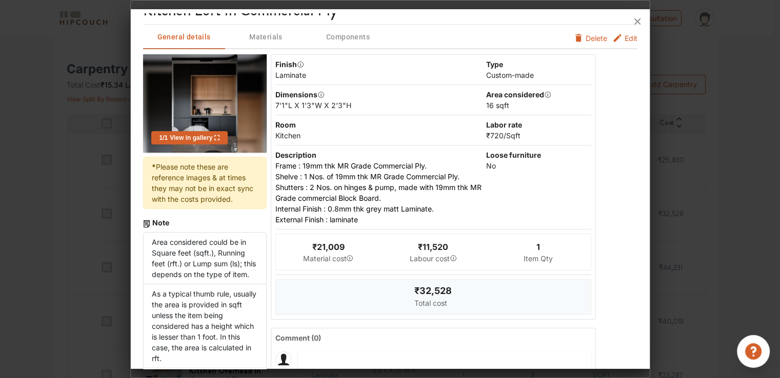
click at [485, 251] on div "1 Item Qty" at bounding box center [537, 252] width 105 height 36
drag, startPoint x: 294, startPoint y: 242, endPoint x: 403, endPoint y: 279, distance: 115.1
click at [403, 279] on div "Finish Laminate Type Custom-made Dimensions 7'1"L X 1'3"W X 2'3"H Area consider…" at bounding box center [434, 187] width 326 height 266
drag, startPoint x: 456, startPoint y: 291, endPoint x: 416, endPoint y: 296, distance: 39.8
click at [416, 296] on div "₹32,528 Total cost" at bounding box center [433, 297] width 316 height 36
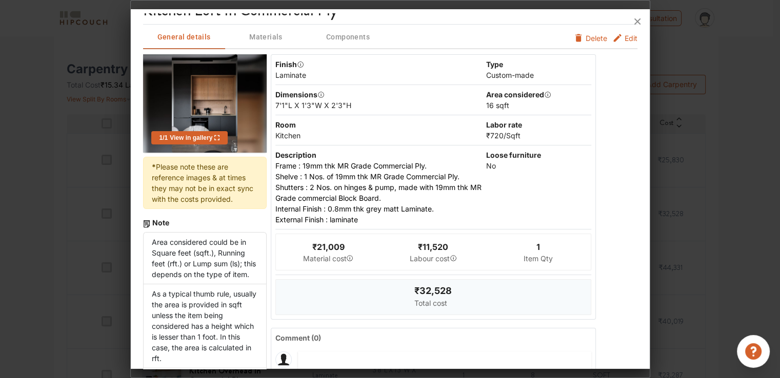
click at [359, 290] on div "₹32,528 Total cost" at bounding box center [433, 297] width 316 height 36
drag, startPoint x: 550, startPoint y: 261, endPoint x: 338, endPoint y: 260, distance: 211.7
click at [338, 260] on div "₹21,009 Material cost ₹11,520 Labour cost 1 Item Qty" at bounding box center [433, 252] width 316 height 37
drag, startPoint x: 456, startPoint y: 297, endPoint x: 388, endPoint y: 290, distance: 68.6
click at [388, 290] on div "₹32,528 Total cost" at bounding box center [433, 297] width 316 height 36
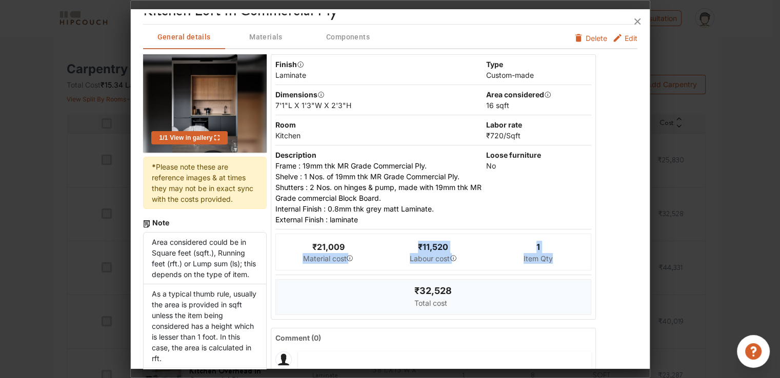
drag, startPoint x: 555, startPoint y: 249, endPoint x: 293, endPoint y: 244, distance: 262.0
click at [293, 244] on div "₹21,009 Material cost ₹11,520 Labour cost 1 Item Qty" at bounding box center [433, 252] width 316 height 37
click at [496, 251] on div "1 Item Qty" at bounding box center [537, 252] width 105 height 36
drag, startPoint x: 558, startPoint y: 260, endPoint x: 283, endPoint y: 238, distance: 275.1
click at [283, 238] on div "₹21,009 Material cost ₹11,520 Labour cost 1 Item Qty" at bounding box center [433, 252] width 316 height 37
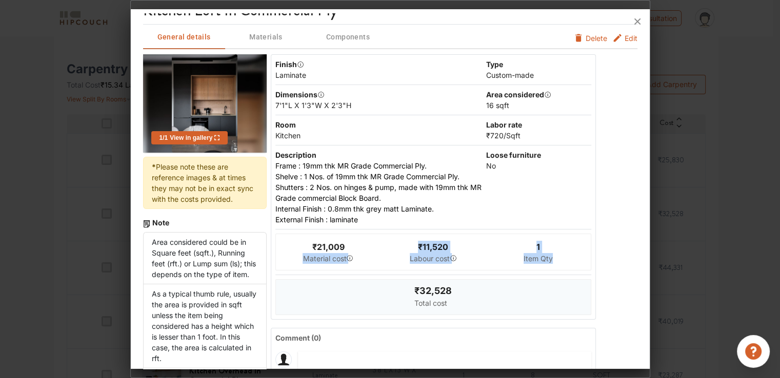
click at [349, 249] on div "₹21,009 Material cost" at bounding box center [328, 252] width 105 height 36
drag, startPoint x: 546, startPoint y: 257, endPoint x: 301, endPoint y: 234, distance: 246.1
click at [301, 234] on div "₹21,009 Material cost ₹11,520 Labour cost 1 Item Qty" at bounding box center [433, 252] width 316 height 37
click at [376, 291] on div "₹32,528 Total cost" at bounding box center [433, 297] width 316 height 36
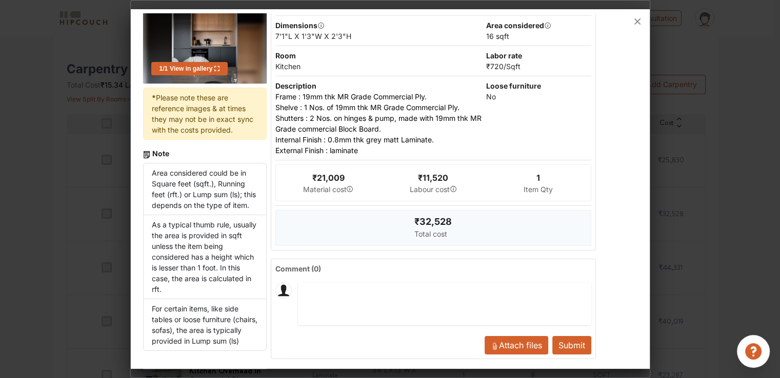
click at [376, 291] on textarea at bounding box center [445, 303] width 294 height 43
click at [413, 289] on textarea at bounding box center [445, 303] width 294 height 43
type textarea "n"
type textarea "nn"
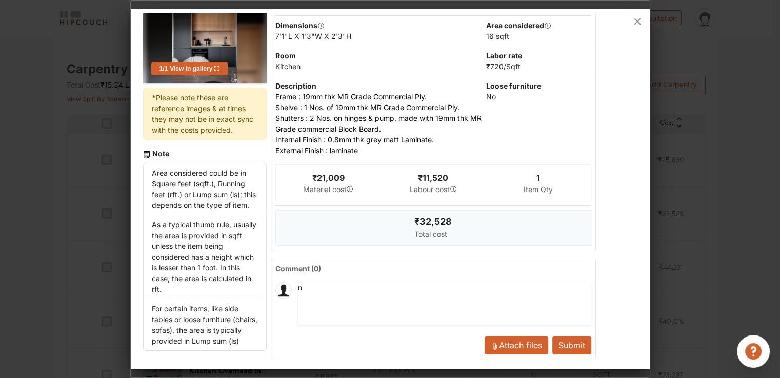
type textarea "nn"
type textarea "nnn"
click at [571, 336] on button "Submit" at bounding box center [571, 345] width 39 height 18
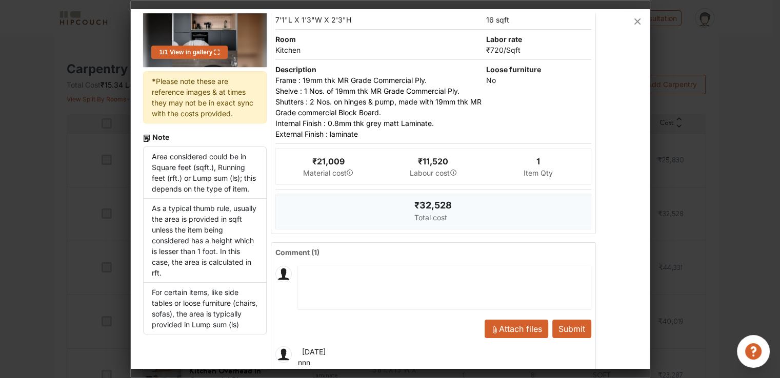
scroll to position [122, 0]
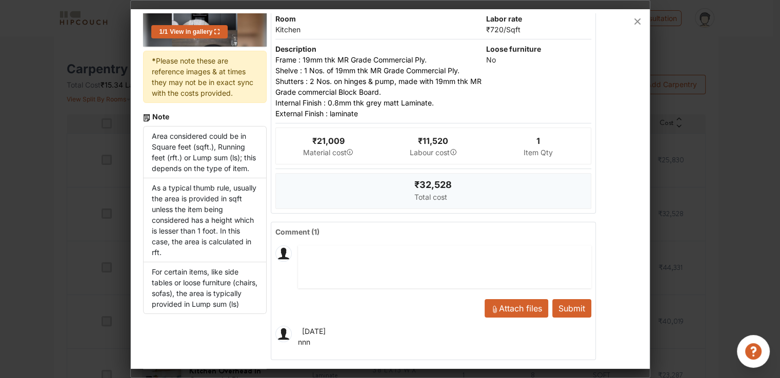
click at [412, 334] on div "[DATE] nnn" at bounding box center [433, 337] width 316 height 22
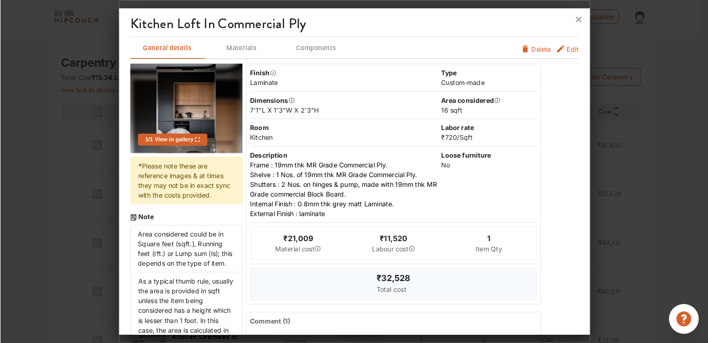
scroll to position [193, 0]
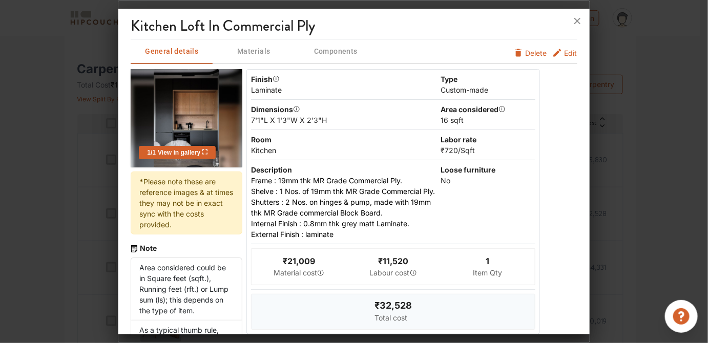
click at [565, 55] on span "Edit" at bounding box center [571, 53] width 13 height 11
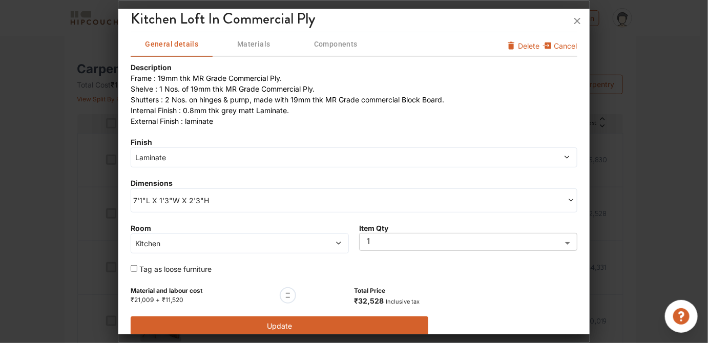
scroll to position [0, 0]
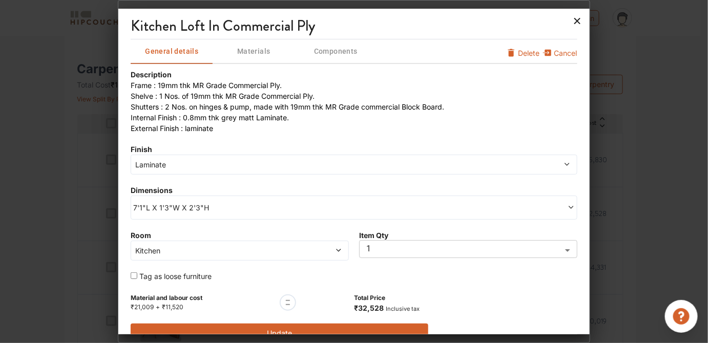
click at [575, 23] on icon at bounding box center [578, 21] width 6 height 6
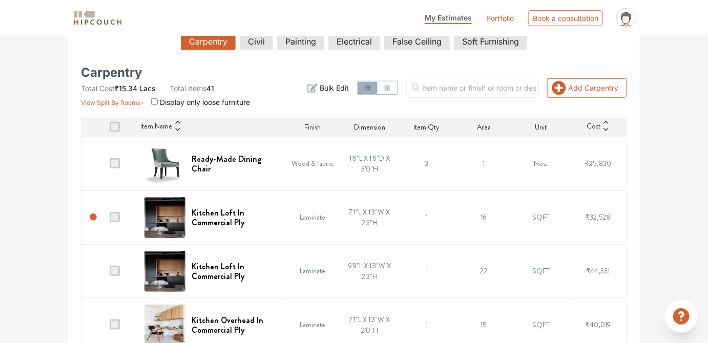
scroll to position [189, 0]
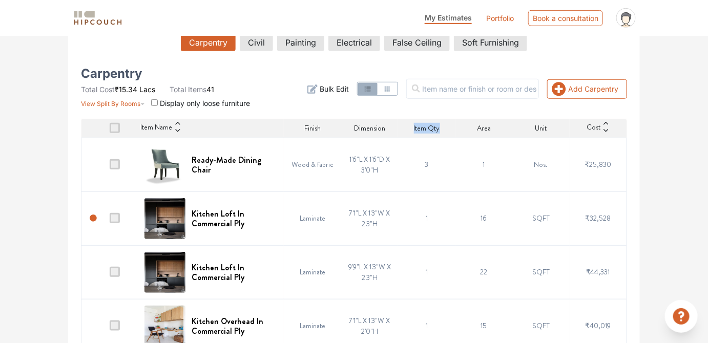
drag, startPoint x: 406, startPoint y: 125, endPoint x: 438, endPoint y: 125, distance: 32.3
click at [438, 125] on div "Item Qty" at bounding box center [426, 128] width 57 height 11
drag, startPoint x: 477, startPoint y: 132, endPoint x: 491, endPoint y: 135, distance: 14.2
click at [491, 135] on th "Area" at bounding box center [484, 128] width 57 height 19
drag, startPoint x: 547, startPoint y: 124, endPoint x: 517, endPoint y: 126, distance: 30.9
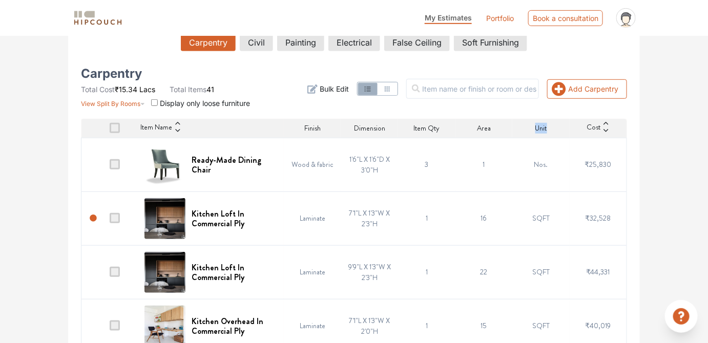
click at [517, 126] on div "Unit" at bounding box center [541, 128] width 57 height 11
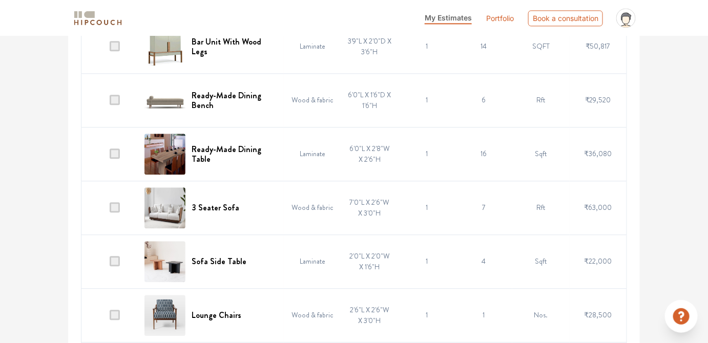
scroll to position [2084, 0]
click at [226, 208] on div "3 Seater Sofa" at bounding box center [212, 207] width 134 height 41
click at [220, 205] on h6 "3 Seater Sofa" at bounding box center [216, 207] width 48 height 10
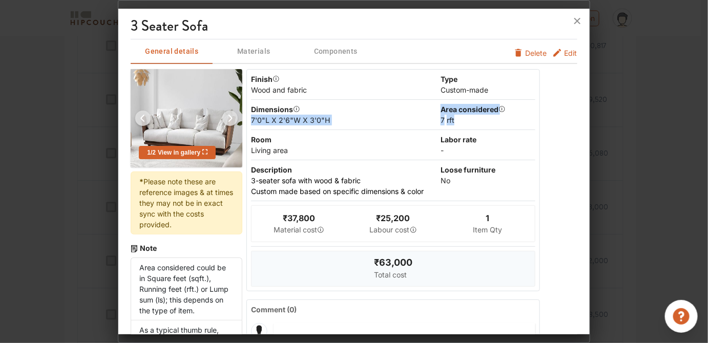
drag, startPoint x: 454, startPoint y: 118, endPoint x: 415, endPoint y: 106, distance: 41.2
click at [415, 106] on div "Dimensions 7'0"L X 2'6"W X 3'0"H Area considered 7 Rft" at bounding box center [393, 115] width 285 height 30
click at [448, 149] on div "-" at bounding box center [488, 150] width 95 height 11
drag, startPoint x: 407, startPoint y: 261, endPoint x: 354, endPoint y: 261, distance: 53.3
click at [354, 261] on div "₹63,000 Total cost" at bounding box center [393, 269] width 285 height 36
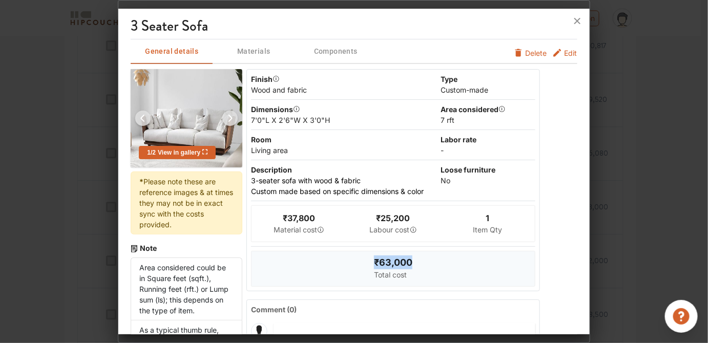
click at [332, 265] on div "₹63,000 Total cost" at bounding box center [393, 269] width 285 height 36
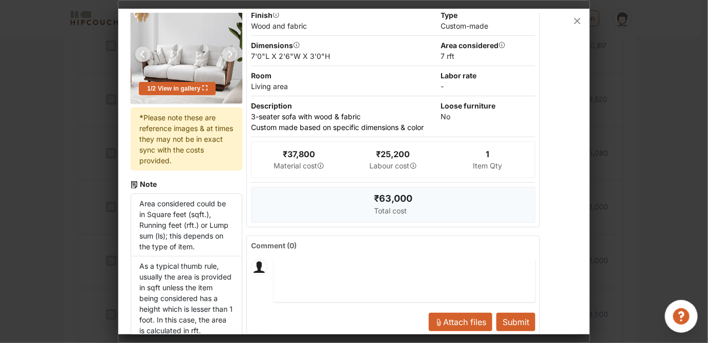
scroll to position [0, 0]
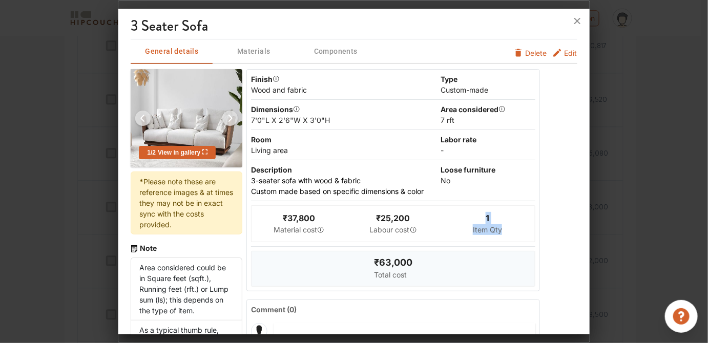
drag, startPoint x: 420, startPoint y: 225, endPoint x: 280, endPoint y: 251, distance: 142.5
click at [280, 251] on div "Finish Wood and fabric Type Custom-made Dimensions 7'0"L X 2'6"W X 3'0"H Area c…" at bounding box center [394, 180] width 294 height 222
click at [565, 53] on span "Edit" at bounding box center [571, 53] width 13 height 11
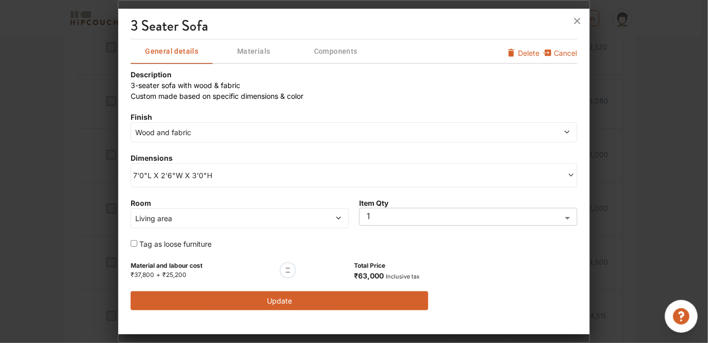
scroll to position [2142, 0]
drag, startPoint x: 189, startPoint y: 270, endPoint x: 129, endPoint y: 267, distance: 60.6
click at [129, 267] on div "3 seater sofa General details Materials Components Cancel Delete Description 3-…" at bounding box center [353, 174] width 471 height 322
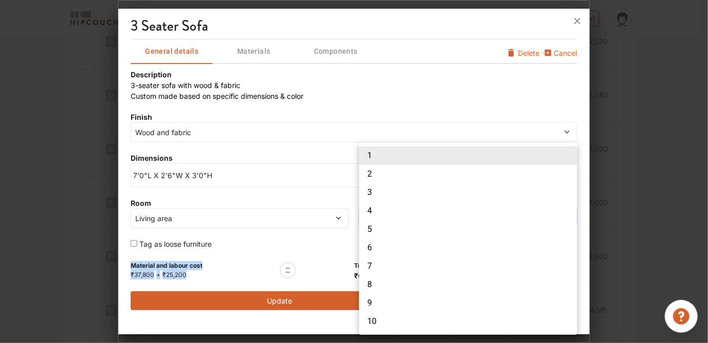
click at [316, 258] on div at bounding box center [354, 171] width 708 height 343
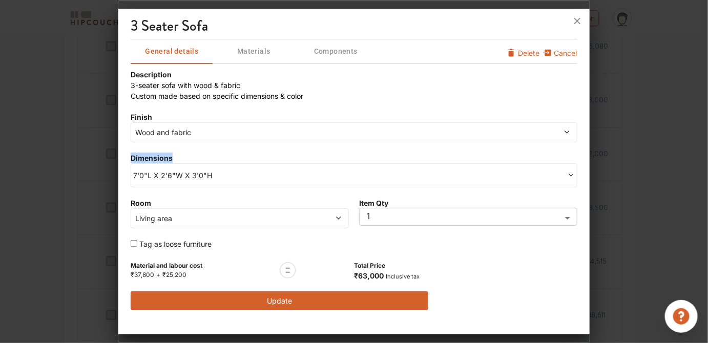
drag, startPoint x: 400, startPoint y: 153, endPoint x: 398, endPoint y: 136, distance: 16.6
click at [398, 136] on div "Description 3-seater sofa with wood & fabric Custom made based on specific dime…" at bounding box center [354, 189] width 446 height 241
click at [398, 136] on span "Wood and fabric" at bounding box center [297, 132] width 328 height 11
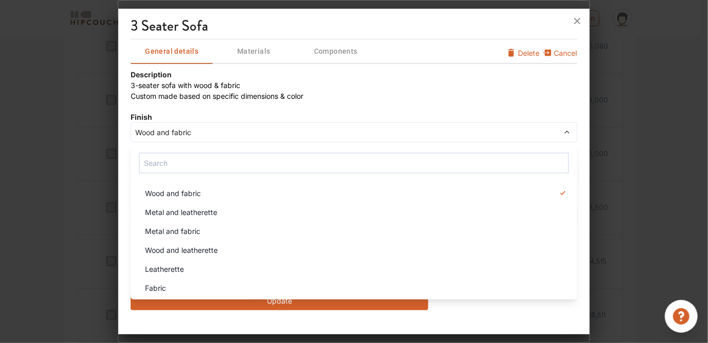
click at [385, 151] on div "Wood and fabric Metal and leatherette Metal and fabric Wood and leatherette Lea…" at bounding box center [354, 222] width 446 height 155
click at [385, 130] on span "Wood and fabric" at bounding box center [297, 132] width 328 height 11
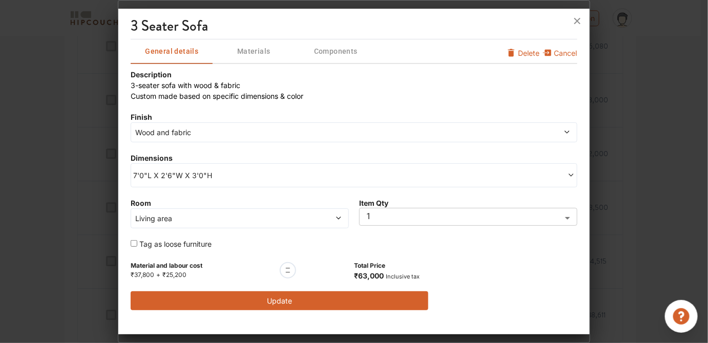
click at [387, 143] on div "Description 3-seater sofa with wood & fabric Custom made based on specific dime…" at bounding box center [354, 189] width 446 height 241
click at [292, 266] on div at bounding box center [288, 270] width 16 height 16
click at [258, 49] on span "Materials" at bounding box center [254, 51] width 80 height 13
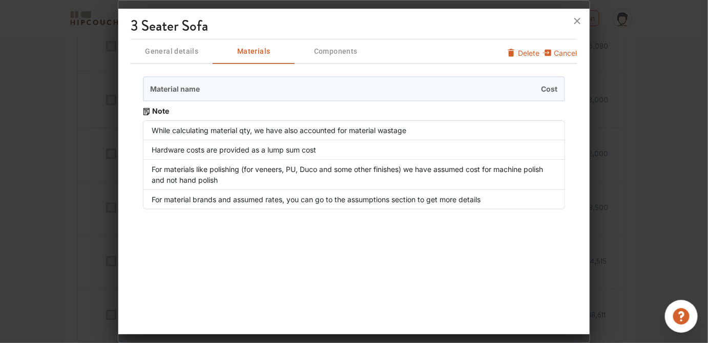
click at [318, 53] on span "Components" at bounding box center [336, 51] width 80 height 13
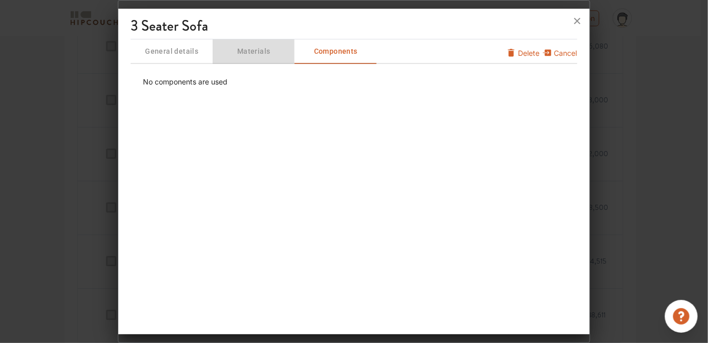
click at [252, 55] on span "Materials" at bounding box center [254, 51] width 80 height 13
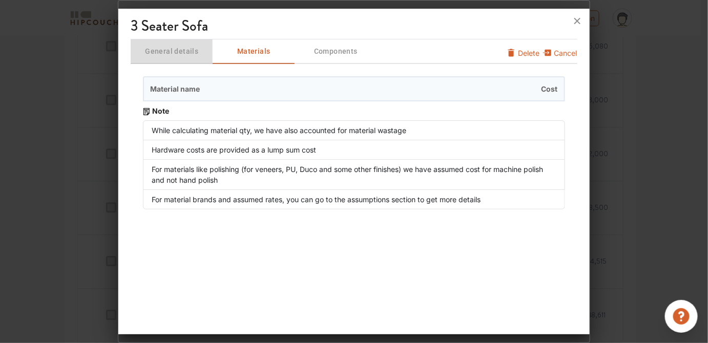
click at [193, 51] on span "General details" at bounding box center [172, 51] width 80 height 13
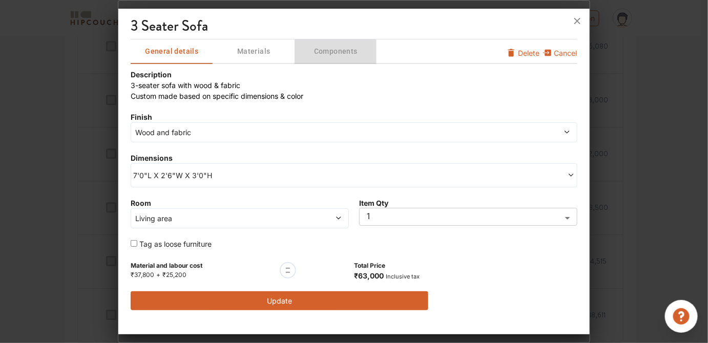
click at [344, 49] on span "Components" at bounding box center [336, 51] width 80 height 13
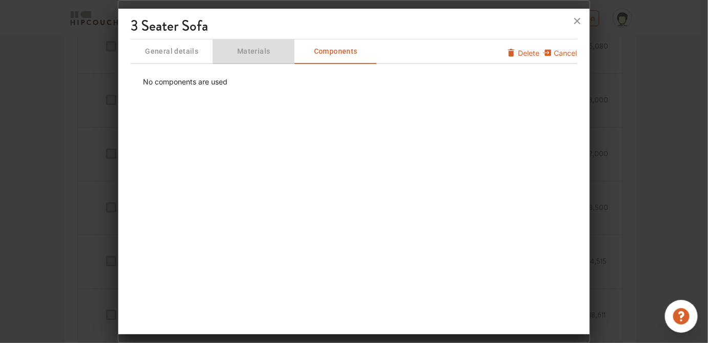
click at [241, 59] on button "Materials" at bounding box center [254, 51] width 82 height 25
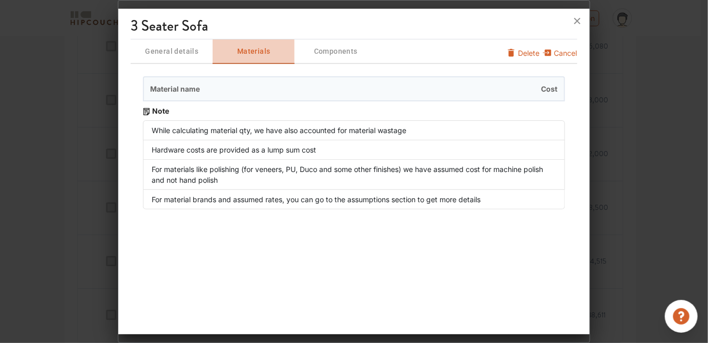
click at [241, 59] on button "Materials" at bounding box center [254, 51] width 82 height 25
click at [310, 50] on span "Components" at bounding box center [336, 51] width 80 height 13
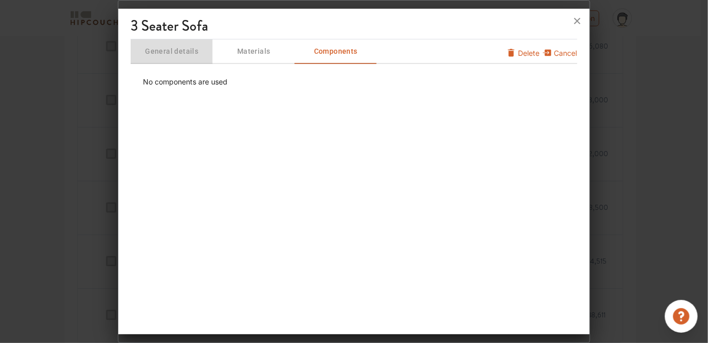
click at [186, 55] on span "General details" at bounding box center [172, 51] width 80 height 13
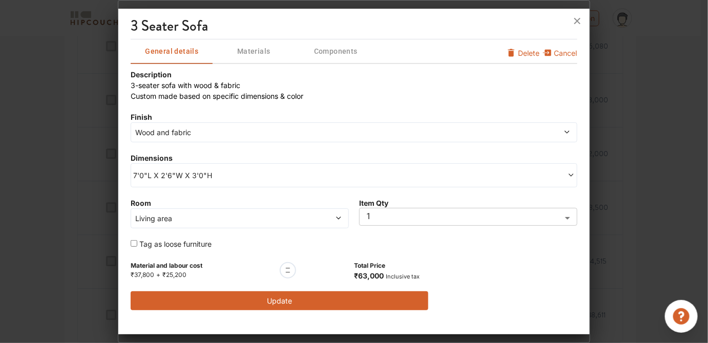
click at [249, 52] on span "Materials" at bounding box center [254, 51] width 80 height 13
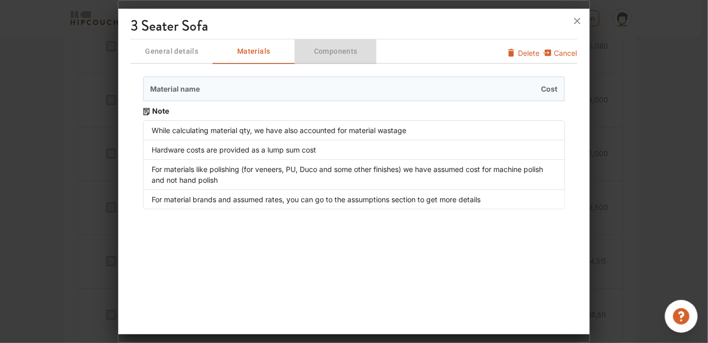
click at [321, 47] on span "Components" at bounding box center [336, 51] width 80 height 13
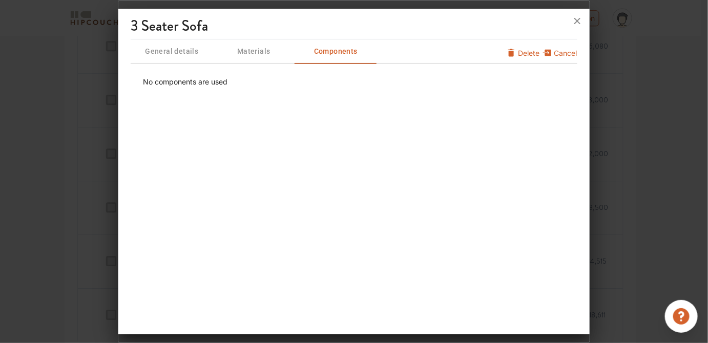
click at [249, 43] on button "Materials" at bounding box center [254, 51] width 82 height 25
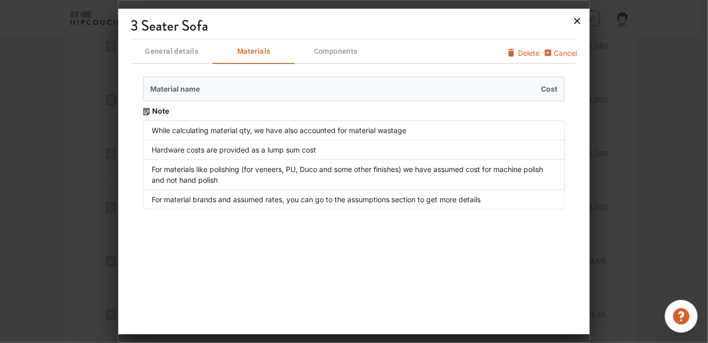
click at [585, 15] on icon at bounding box center [578, 21] width 16 height 16
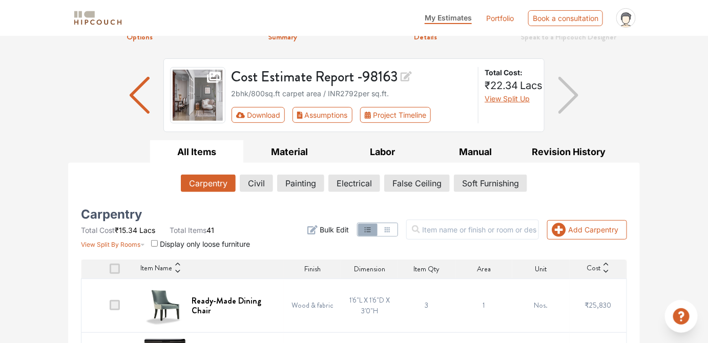
scroll to position [0, 0]
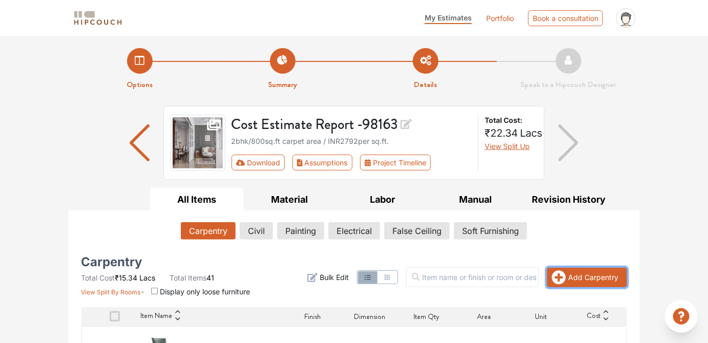
click at [579, 274] on button "Add Carpentry" at bounding box center [587, 277] width 80 height 19
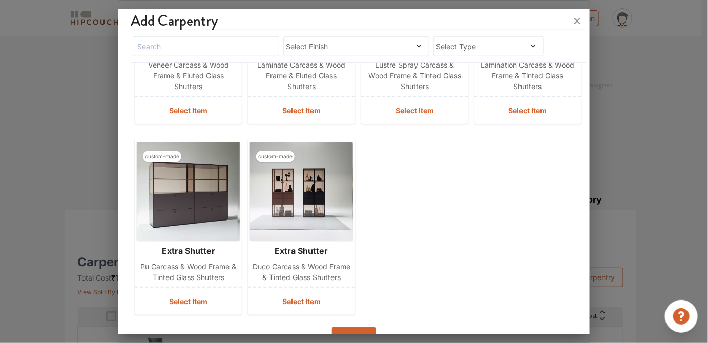
scroll to position [389, 0]
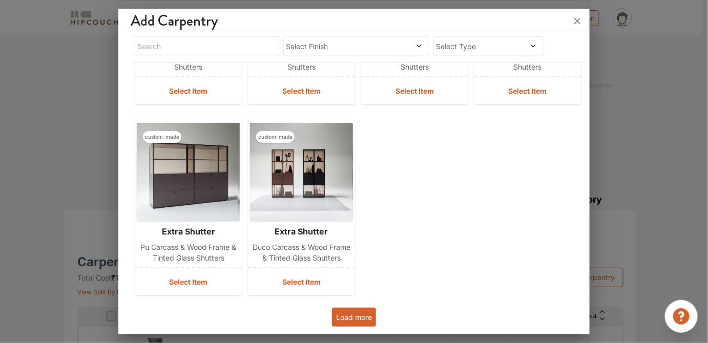
click at [349, 311] on button "Load more" at bounding box center [354, 317] width 44 height 19
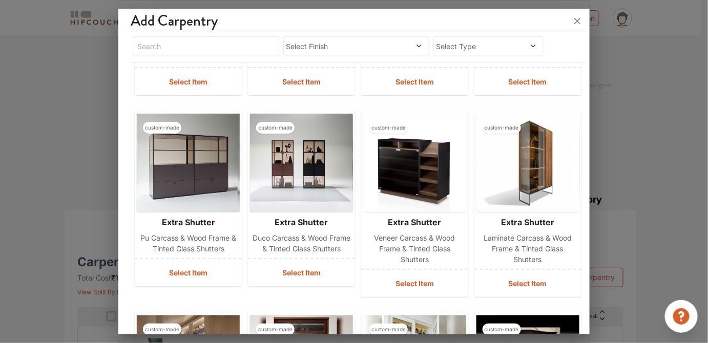
click at [354, 314] on div "custom-made extra shutter lustre spray carcass & wood frame & fluted glass shut…" at bounding box center [354, 204] width 446 height 1004
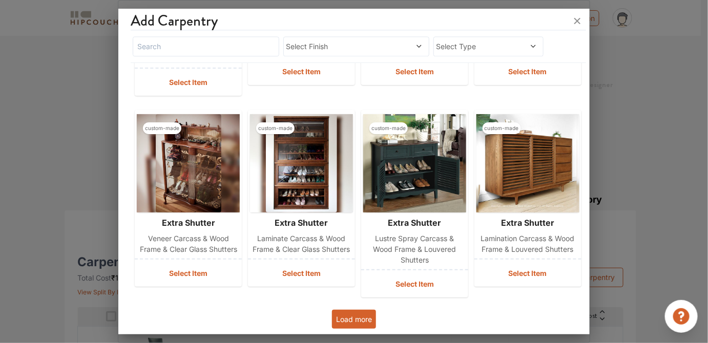
scroll to position [0, 0]
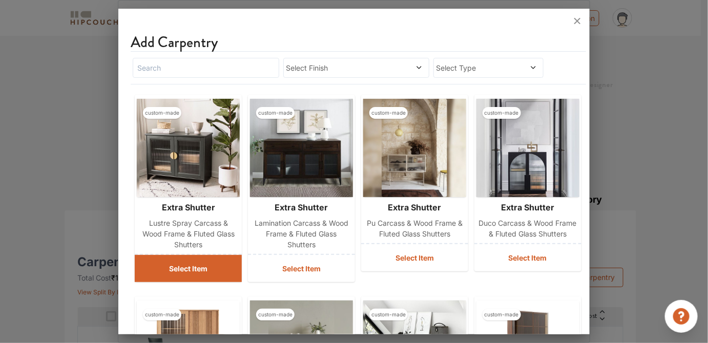
click at [179, 271] on button "Select Item" at bounding box center [188, 268] width 107 height 27
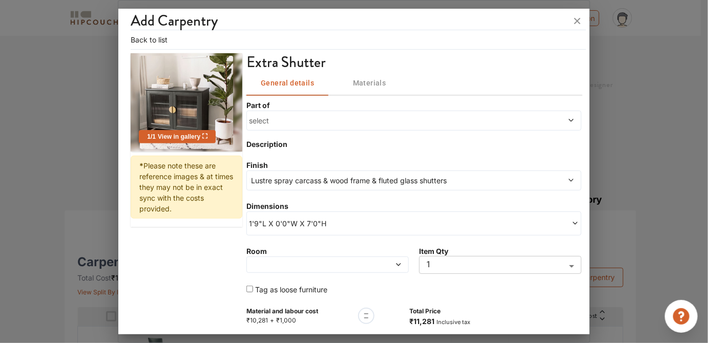
scroll to position [71, 0]
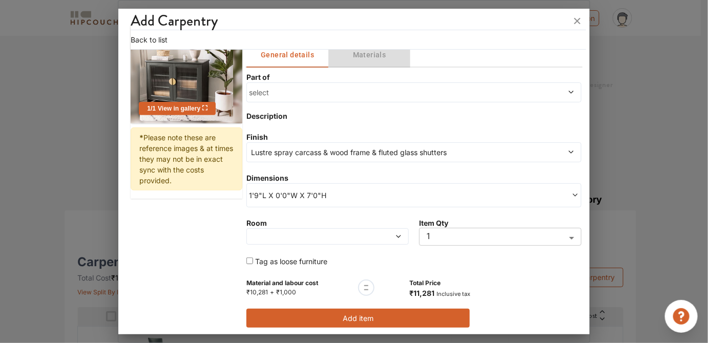
click at [369, 53] on span "Materials" at bounding box center [370, 55] width 70 height 13
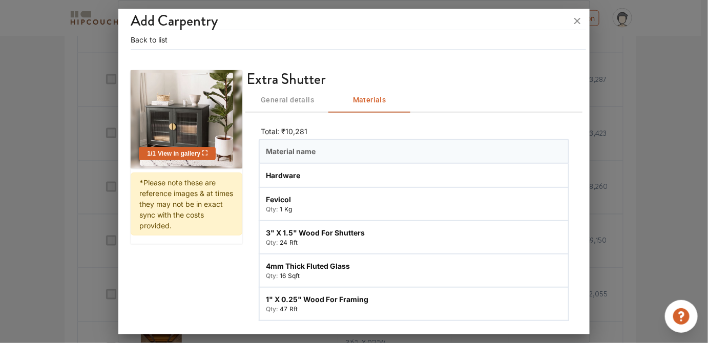
scroll to position [583, 0]
click at [299, 92] on button "General details" at bounding box center [288, 100] width 82 height 25
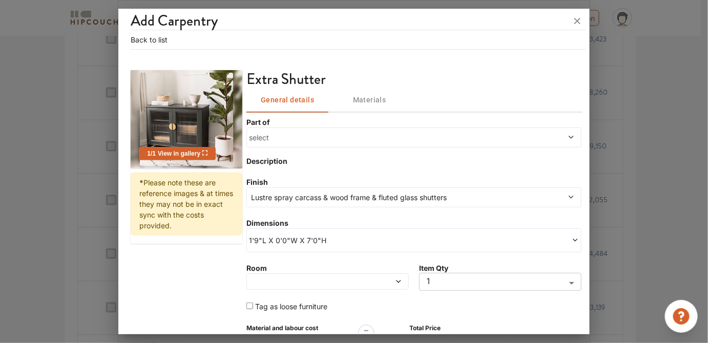
scroll to position [71, 0]
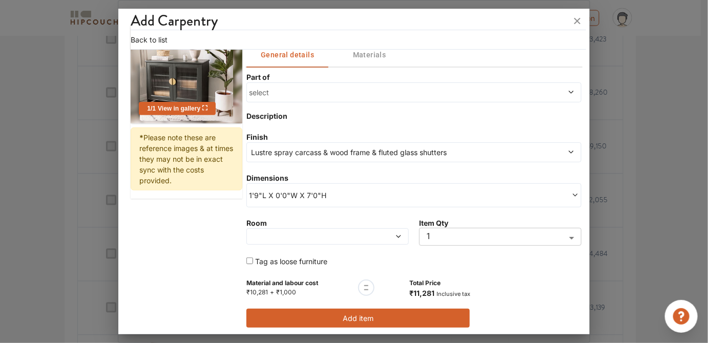
click at [326, 321] on button "Add item" at bounding box center [359, 318] width 224 height 19
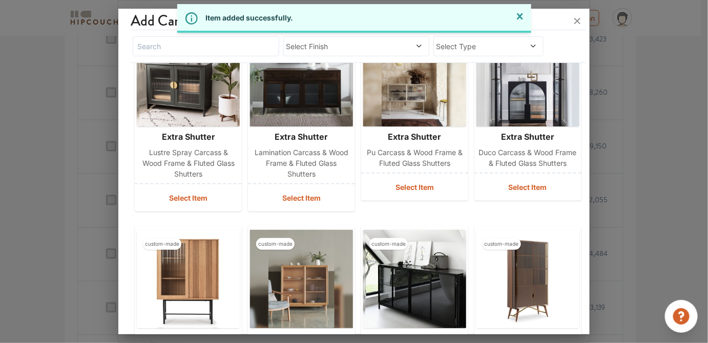
scroll to position [59, 0]
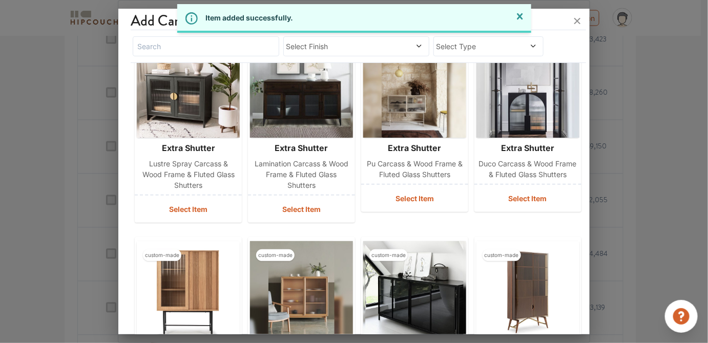
drag, startPoint x: 302, startPoint y: 14, endPoint x: 226, endPoint y: 18, distance: 76.5
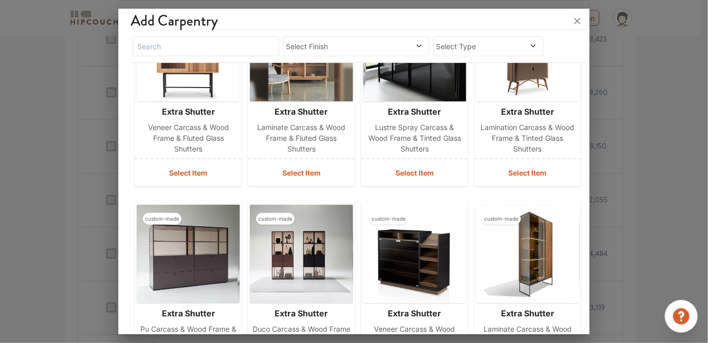
scroll to position [348, 0]
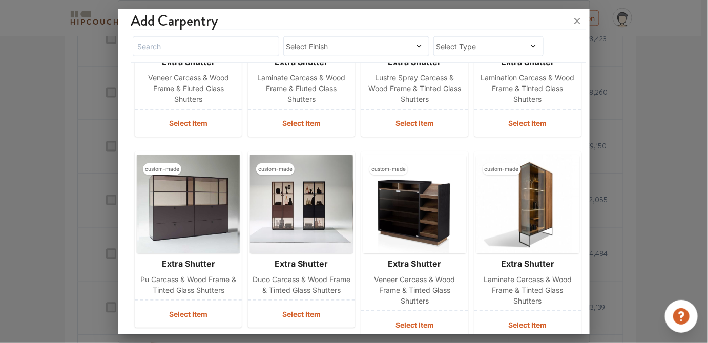
click at [533, 221] on img at bounding box center [528, 204] width 103 height 98
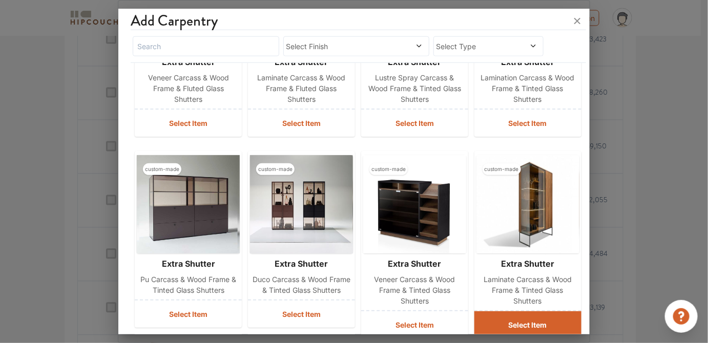
click at [503, 327] on button "Select Item" at bounding box center [528, 325] width 107 height 27
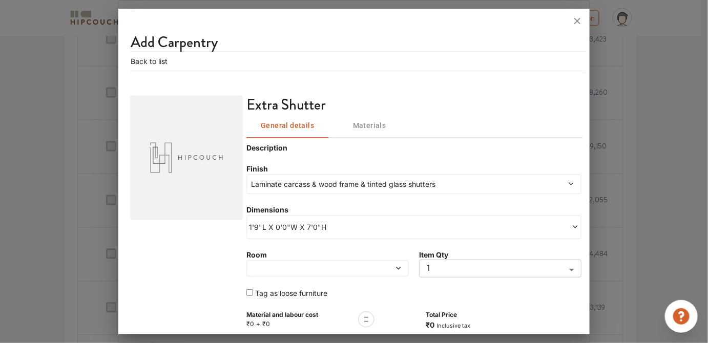
scroll to position [33, 0]
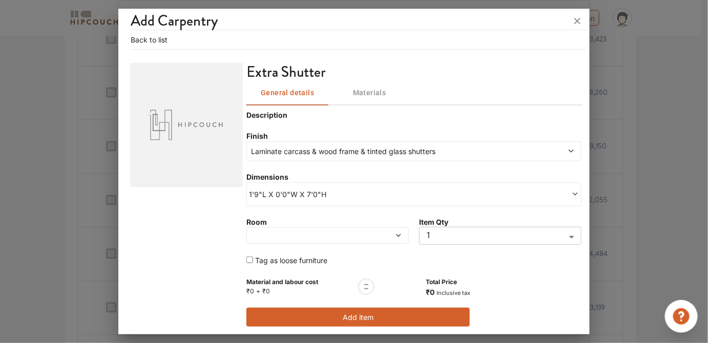
click at [308, 319] on button "Add item" at bounding box center [359, 317] width 224 height 19
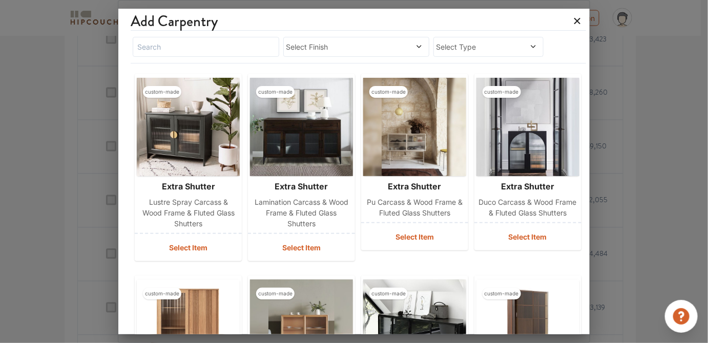
click at [576, 21] on icon at bounding box center [578, 21] width 16 height 16
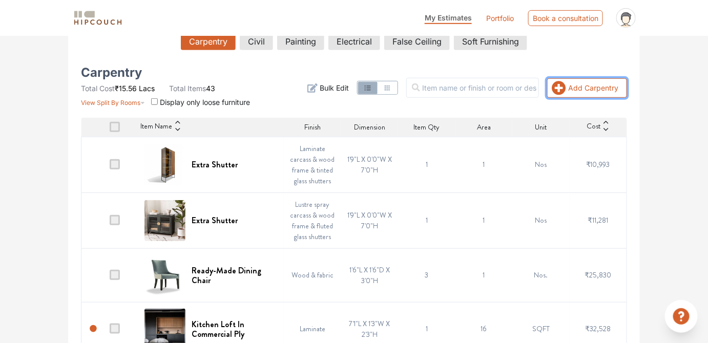
scroll to position [195, 0]
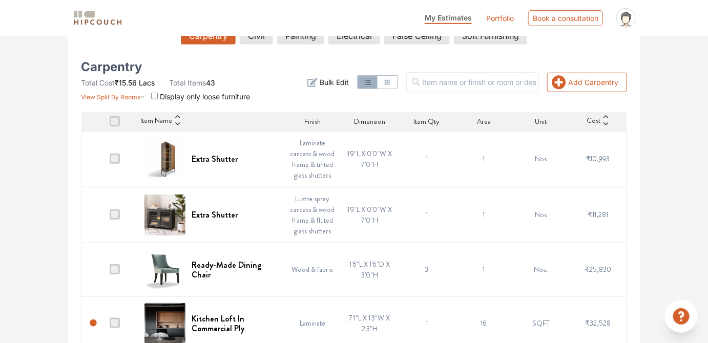
click at [388, 159] on td "1'9"L X 0'0"W X 7'0"H" at bounding box center [369, 159] width 57 height 56
click at [206, 154] on h6 "Extra Shutter" at bounding box center [215, 159] width 46 height 10
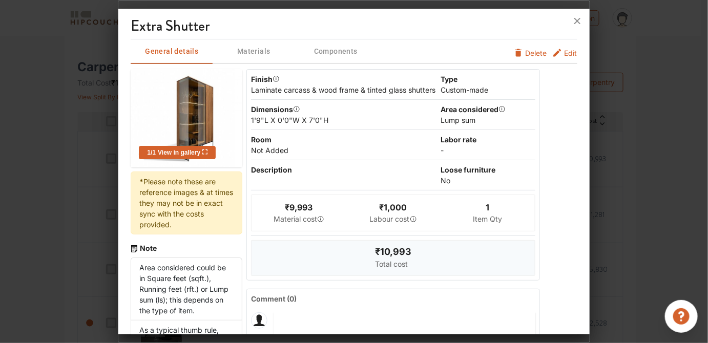
scroll to position [144, 0]
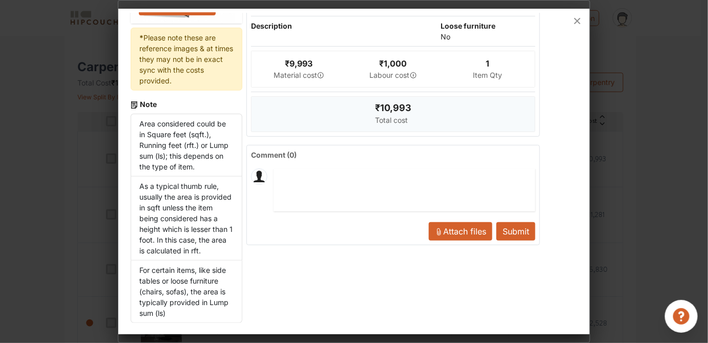
click at [345, 193] on textarea at bounding box center [405, 190] width 262 height 43
type textarea "n"
type textarea "nn"
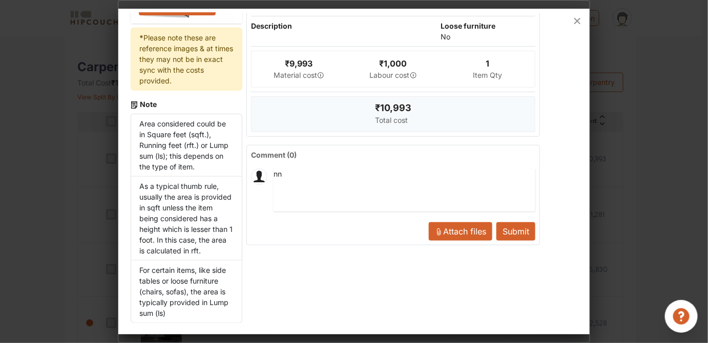
type textarea "nnn"
type textarea "nnnn"
click at [505, 235] on button "Submit" at bounding box center [516, 231] width 39 height 18
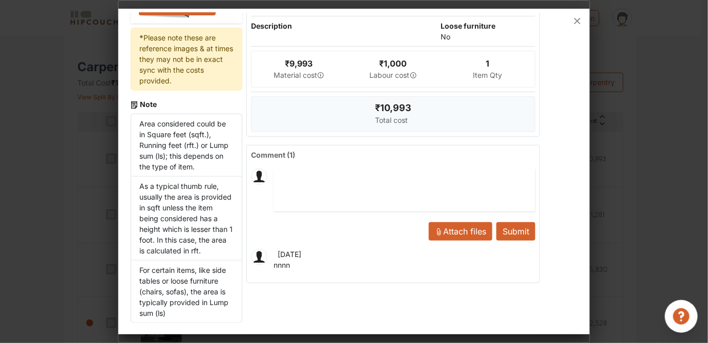
drag, startPoint x: 319, startPoint y: 268, endPoint x: 245, endPoint y: 271, distance: 74.4
click at [247, 271] on div "Comment ( 1 ) Submit Attach files × Drop your files here Drop files here or bro…" at bounding box center [394, 214] width 294 height 138
click at [298, 271] on div "[DATE] nnnn" at bounding box center [288, 260] width 28 height 22
click at [579, 21] on icon at bounding box center [578, 21] width 16 height 16
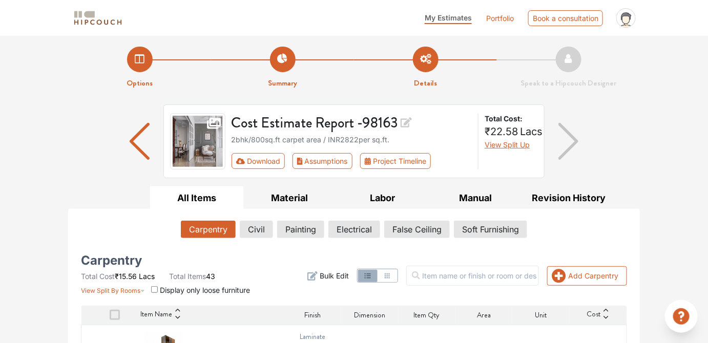
scroll to position [0, 0]
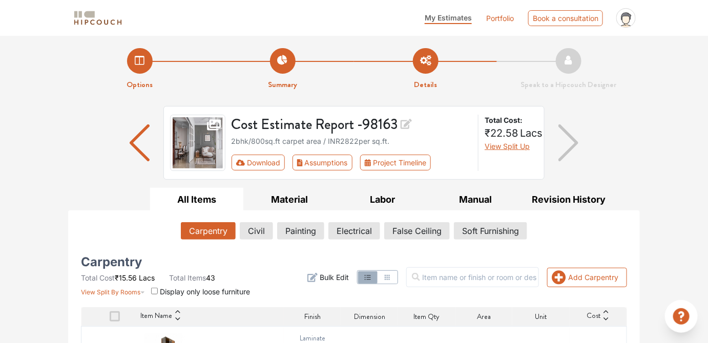
click at [626, 21] on icon at bounding box center [626, 20] width 7 height 8
click at [598, 44] on link "Upload Boq" at bounding box center [599, 44] width 81 height 15
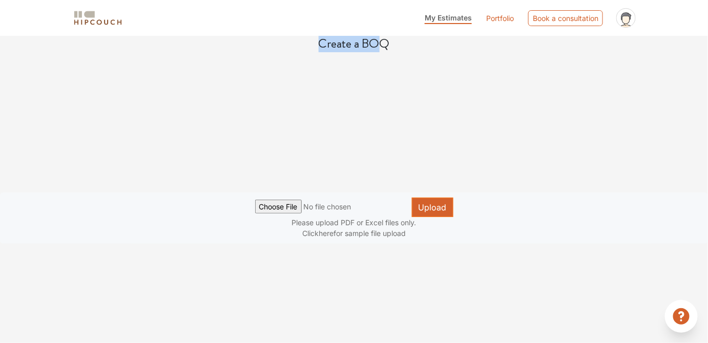
drag, startPoint x: 384, startPoint y: 47, endPoint x: 292, endPoint y: 44, distance: 91.8
click at [292, 44] on h4 "Create a BOQ" at bounding box center [354, 43] width 708 height 15
click at [402, 67] on div "Create a BOQ Upload Please upload PDF or Excel files only. Click here for sampl…" at bounding box center [354, 140] width 708 height 208
drag, startPoint x: 398, startPoint y: 40, endPoint x: 296, endPoint y: 35, distance: 102.2
click at [296, 35] on div "My Estimates Portfolio Book a consultation profile pic Upload Boq Logout Create…" at bounding box center [354, 122] width 708 height 244
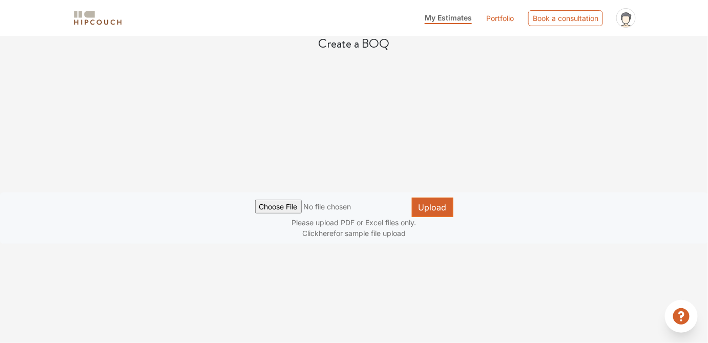
click at [350, 75] on div "Create a BOQ Upload Please upload PDF or Excel files only. Click here for sampl…" at bounding box center [354, 140] width 708 height 208
drag, startPoint x: 400, startPoint y: 44, endPoint x: 317, endPoint y: 52, distance: 83.4
click at [317, 52] on div "Create a BOQ Upload Please upload PDF or Excel files only. Click here for sampl…" at bounding box center [354, 140] width 708 height 208
drag, startPoint x: 294, startPoint y: 221, endPoint x: 443, endPoint y: 59, distance: 220.2
click at [443, 59] on div "Create a BOQ Upload Please upload PDF or Excel files only. Click here for sampl…" at bounding box center [354, 140] width 708 height 208
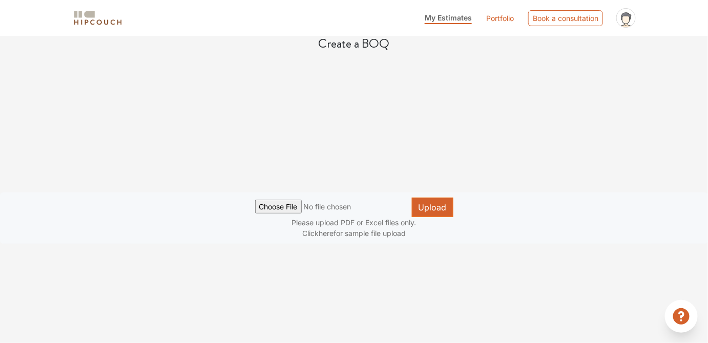
click at [321, 248] on div "My Estimates Portfolio Book a consultation profile pic Upload Boq Logout Create…" at bounding box center [354, 171] width 708 height 343
drag, startPoint x: 294, startPoint y: 227, endPoint x: 395, endPoint y: 243, distance: 101.9
click at [395, 243] on div "My Estimates Portfolio Book a consultation profile pic Upload Boq Logout Create…" at bounding box center [354, 171] width 708 height 343
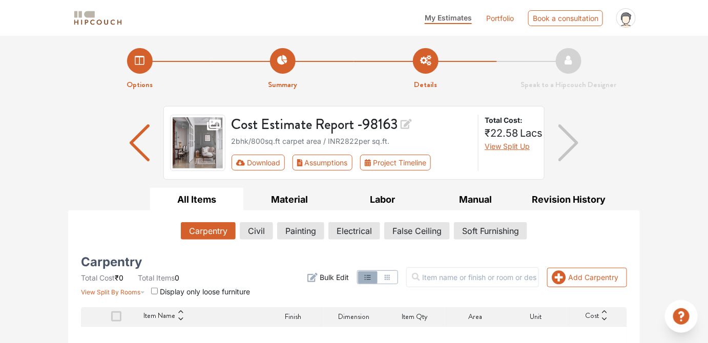
click at [624, 24] on icon "profile pic" at bounding box center [626, 17] width 19 height 19
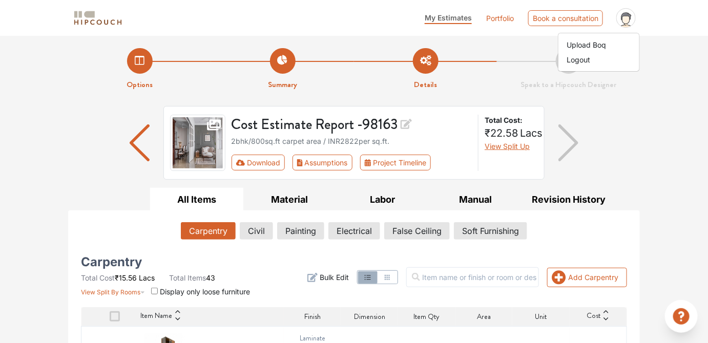
click at [597, 166] on div "Cost Estimate Report - 98163 2bhk / 800 sq.ft carpet area / INR 2822 per sq.ft.…" at bounding box center [354, 147] width 572 height 82
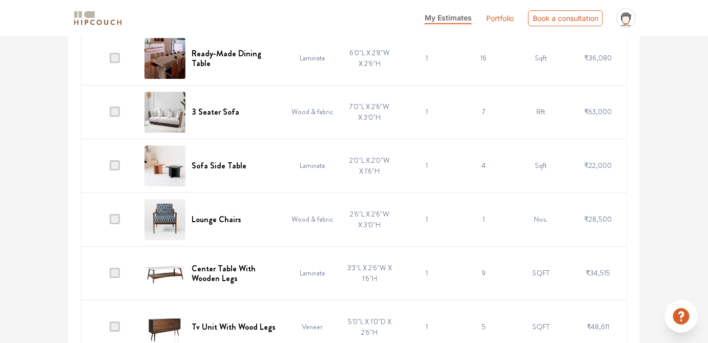
scroll to position [2303, 0]
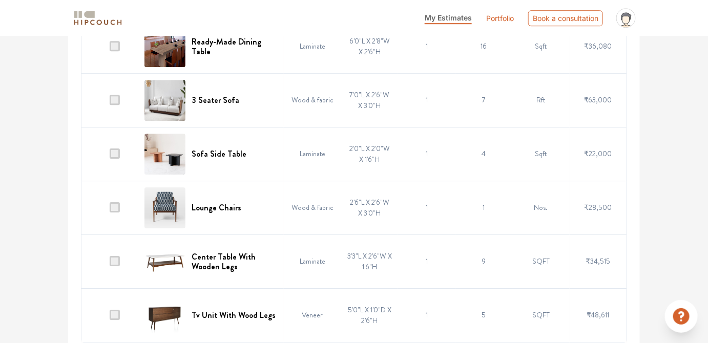
click at [123, 254] on td at bounding box center [110, 262] width 57 height 54
click at [120, 256] on span at bounding box center [115, 261] width 10 height 10
click at [110, 264] on input "checkbox" at bounding box center [110, 264] width 0 height 0
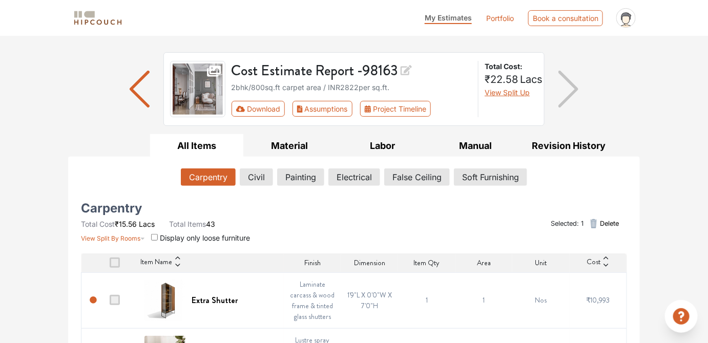
scroll to position [0, 0]
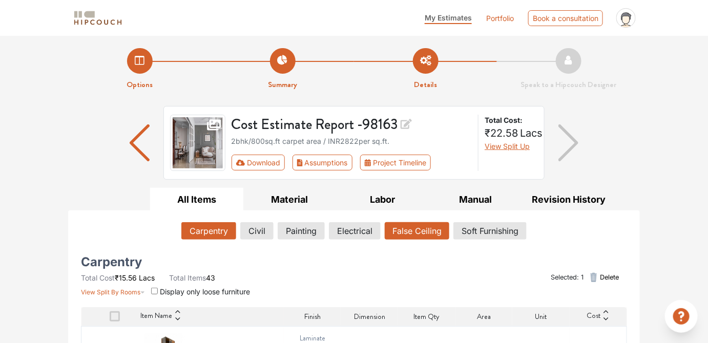
click at [409, 223] on button "False Ceiling" at bounding box center [417, 230] width 65 height 17
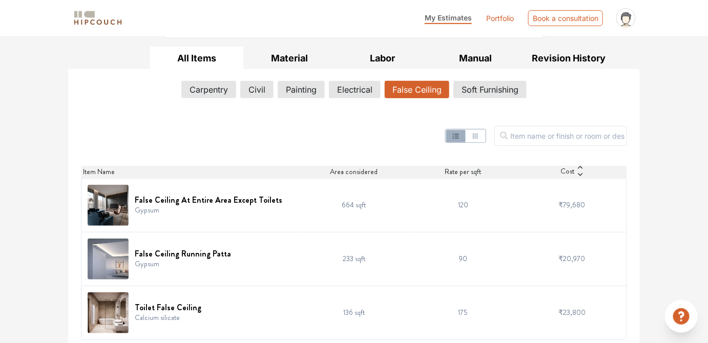
scroll to position [145, 0]
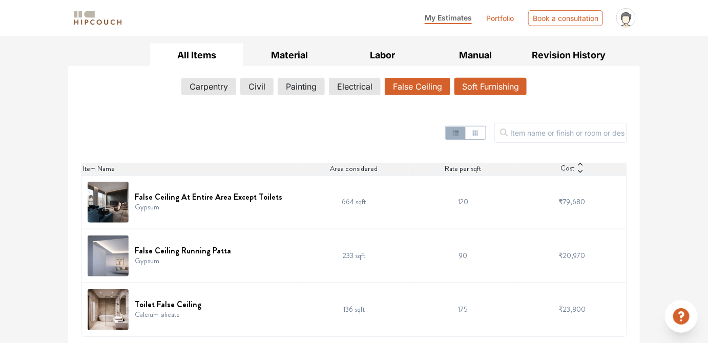
click at [499, 92] on button "Soft Furnishing" at bounding box center [491, 86] width 72 height 17
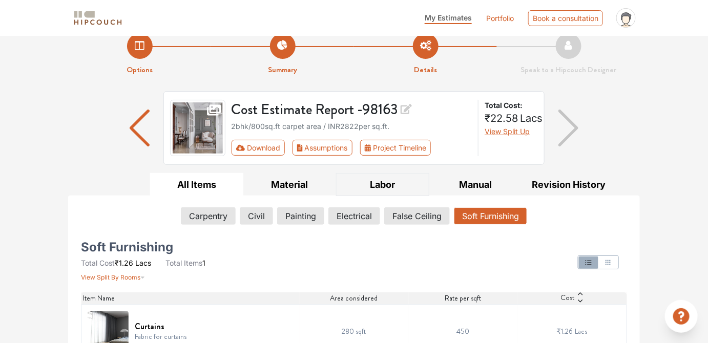
scroll to position [0, 0]
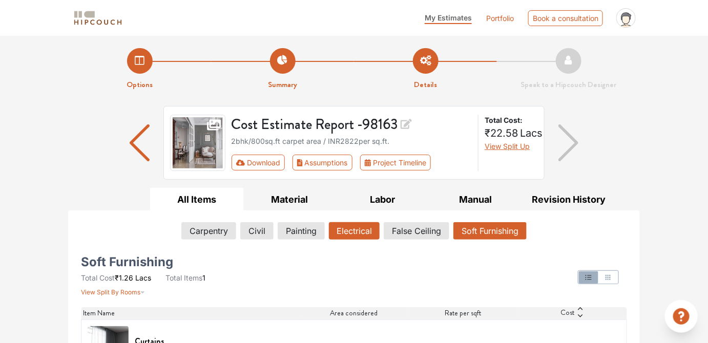
click at [360, 234] on button "Electrical" at bounding box center [354, 230] width 51 height 17
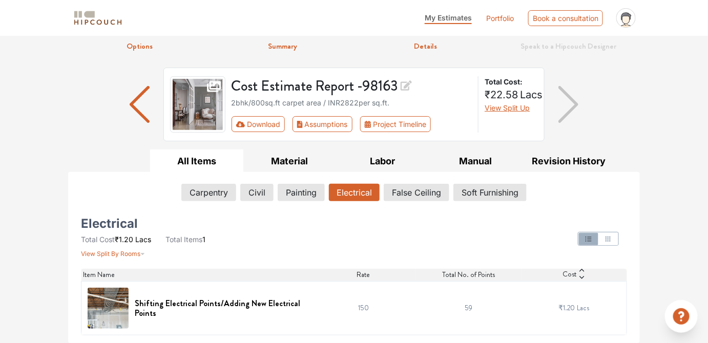
scroll to position [37, 0]
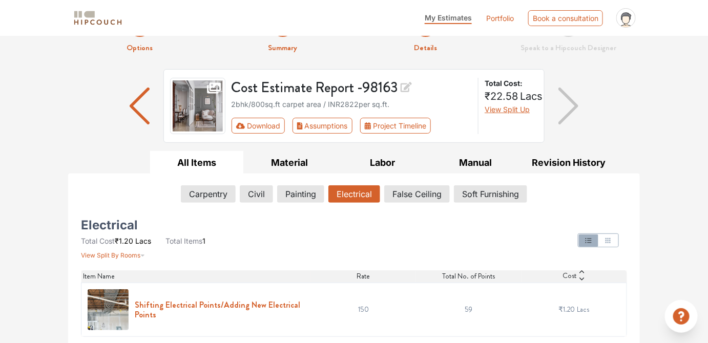
click at [233, 302] on h6 "Shifting Electrical Points/Adding New Electrical Points" at bounding box center [220, 309] width 170 height 19
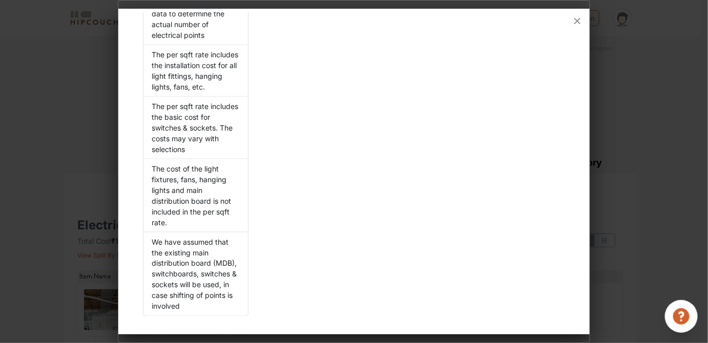
scroll to position [0, 0]
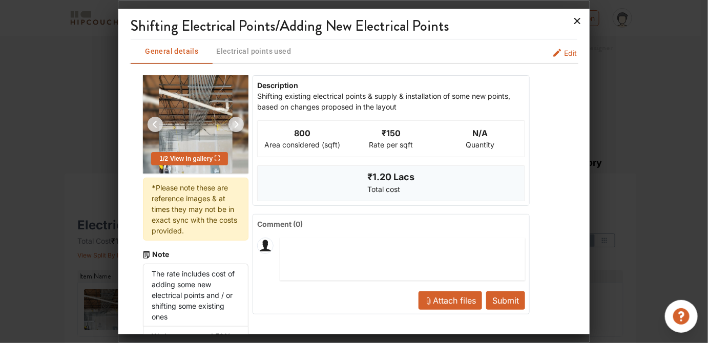
click at [574, 21] on icon at bounding box center [578, 21] width 16 height 16
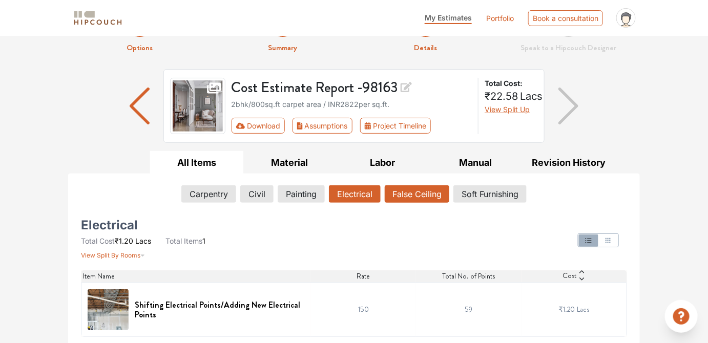
click at [406, 189] on button "False Ceiling" at bounding box center [417, 194] width 65 height 17
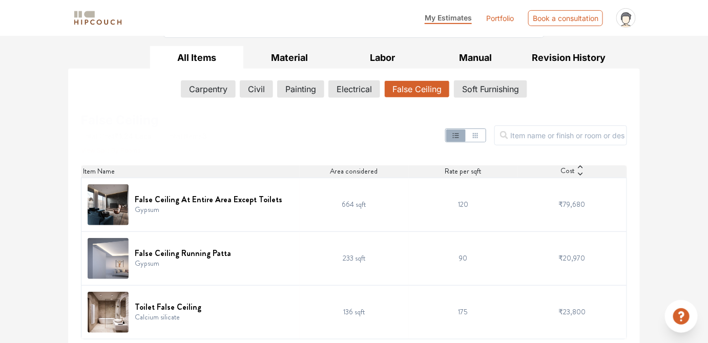
scroll to position [145, 0]
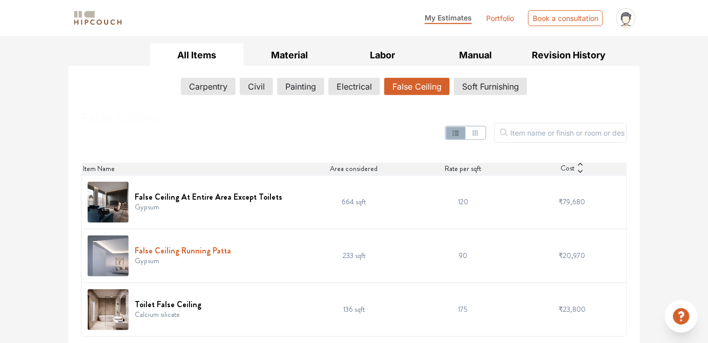
click at [160, 250] on h6 "False Ceiling Running Patta" at bounding box center [183, 251] width 96 height 10
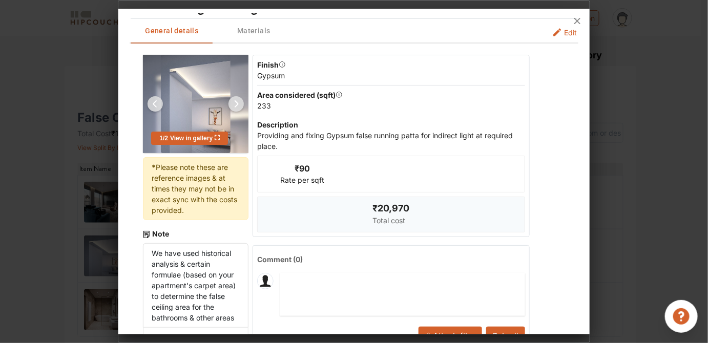
scroll to position [0, 0]
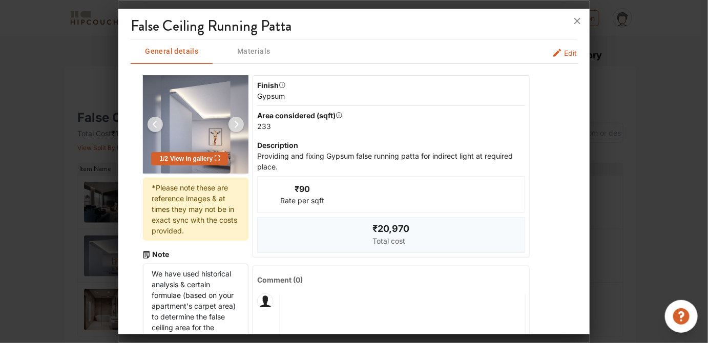
click at [266, 54] on span "Materials" at bounding box center [254, 51] width 80 height 13
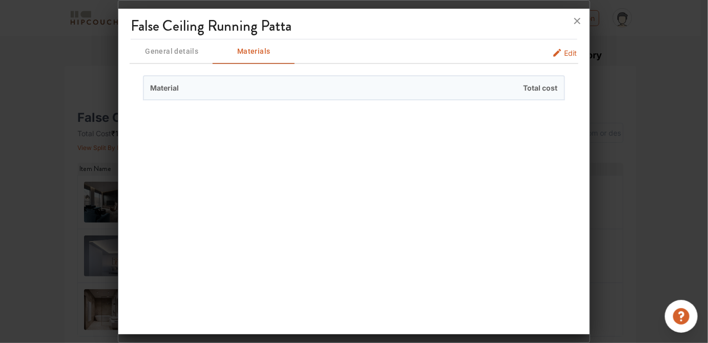
click at [565, 49] on span "Edit" at bounding box center [571, 53] width 13 height 11
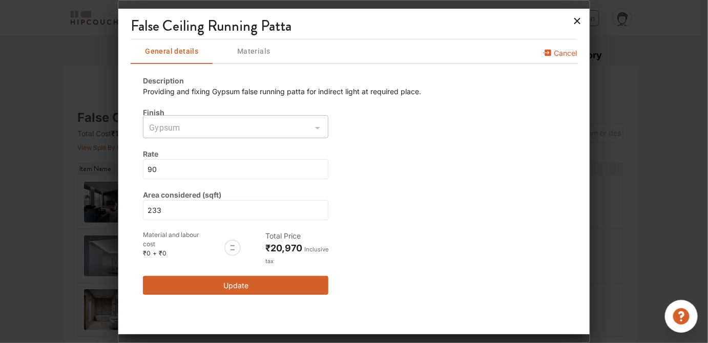
click at [582, 21] on icon at bounding box center [578, 21] width 16 height 16
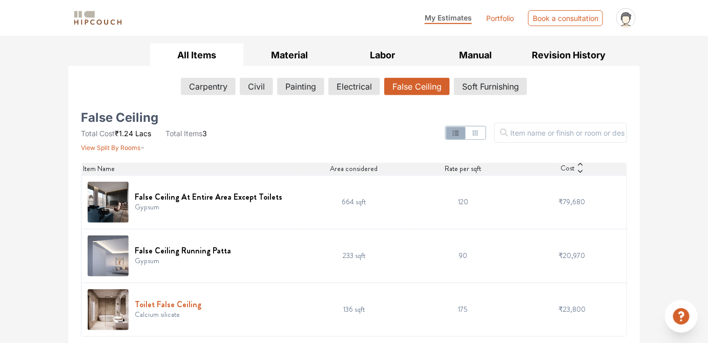
click at [156, 305] on h6 "Toilet False Ceiling" at bounding box center [168, 305] width 67 height 10
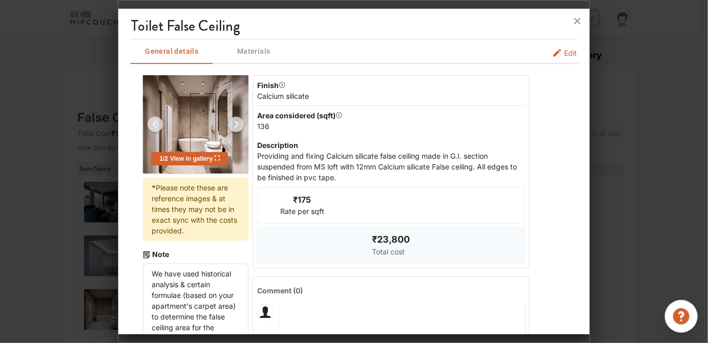
click at [556, 53] on button "Edit" at bounding box center [565, 53] width 25 height 11
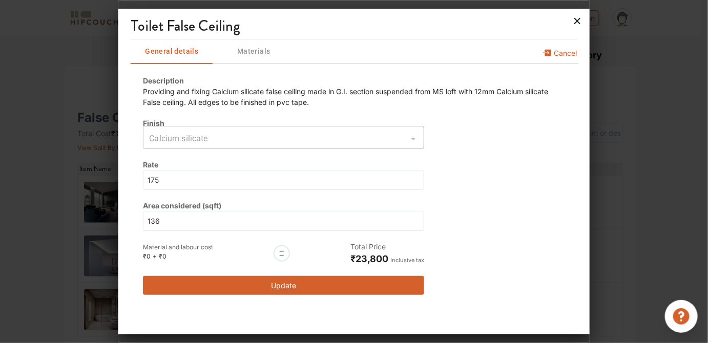
click at [582, 20] on icon at bounding box center [578, 21] width 16 height 16
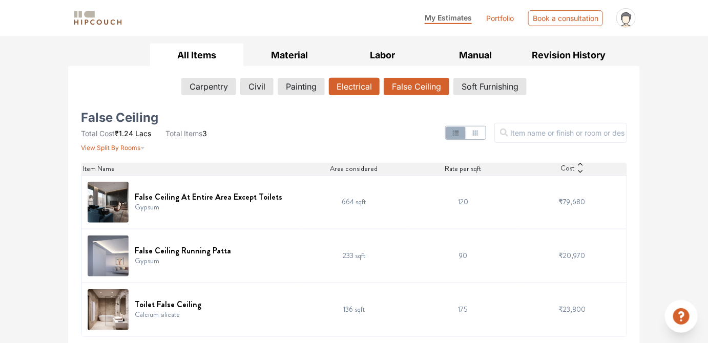
click at [339, 89] on button "Electrical" at bounding box center [354, 86] width 51 height 17
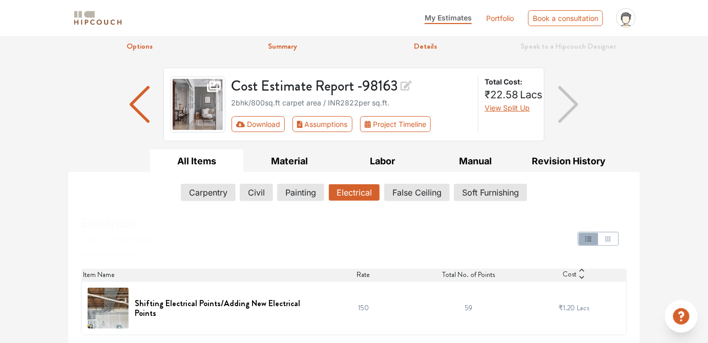
scroll to position [37, 0]
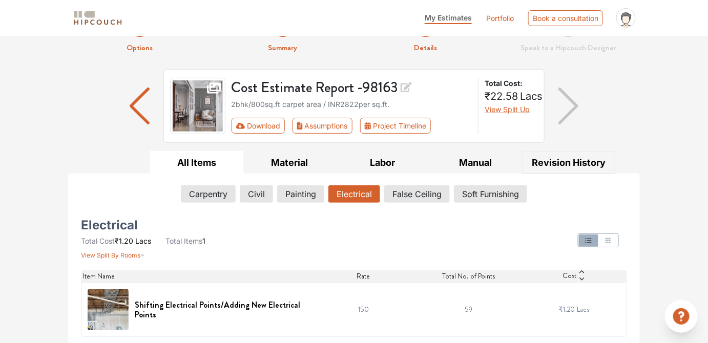
click at [558, 160] on button "Revision History" at bounding box center [568, 162] width 93 height 23
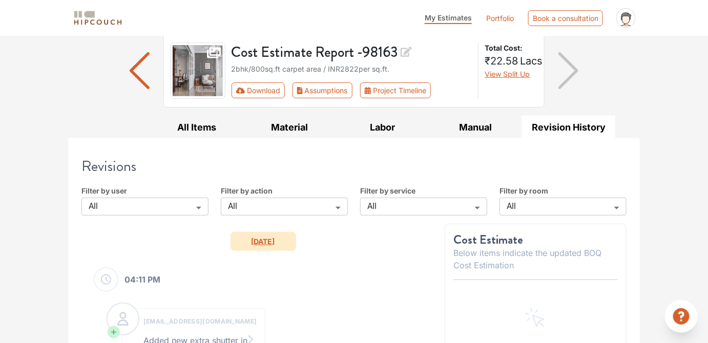
scroll to position [63, 0]
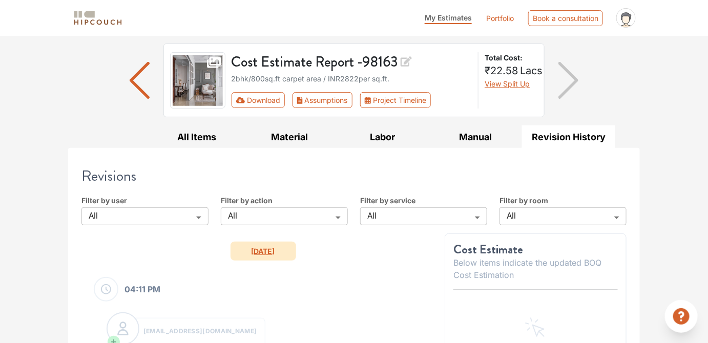
click at [197, 216] on body "My Estimates Portfolio Book a consultation profile pic Upload Boq Logout Option…" at bounding box center [354, 108] width 708 height 343
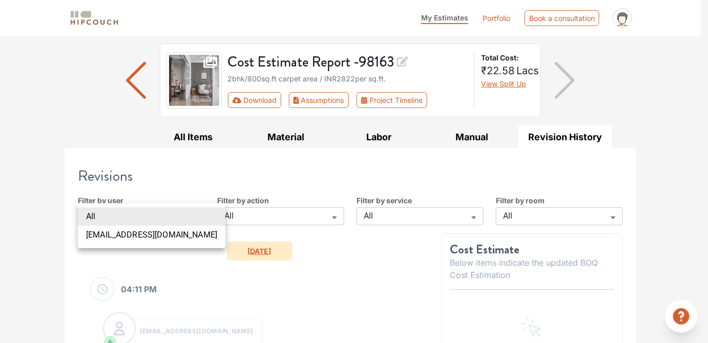
click at [249, 214] on div at bounding box center [354, 171] width 708 height 343
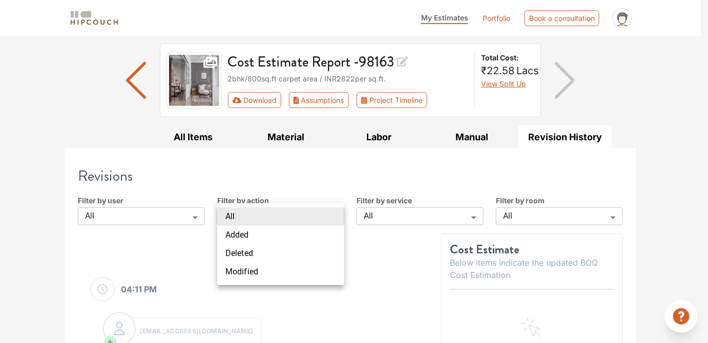
click at [249, 214] on body "My Estimates Portfolio Book a consultation profile pic Upload Boq Logout Option…" at bounding box center [354, 108] width 708 height 343
click at [392, 216] on div at bounding box center [354, 171] width 708 height 343
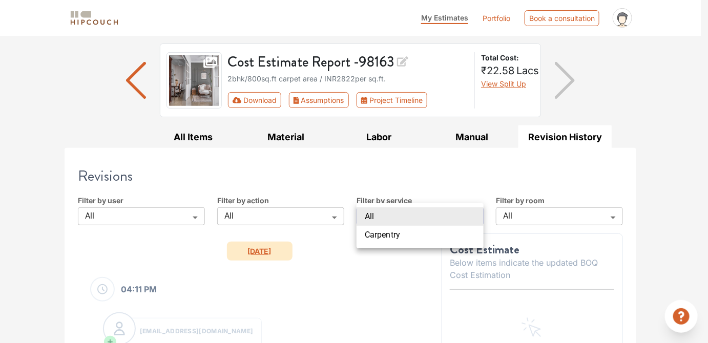
click at [392, 216] on body "My Estimates Portfolio Book a consultation profile pic Upload Boq Logout Option…" at bounding box center [354, 108] width 708 height 343
click at [531, 215] on div at bounding box center [354, 171] width 708 height 343
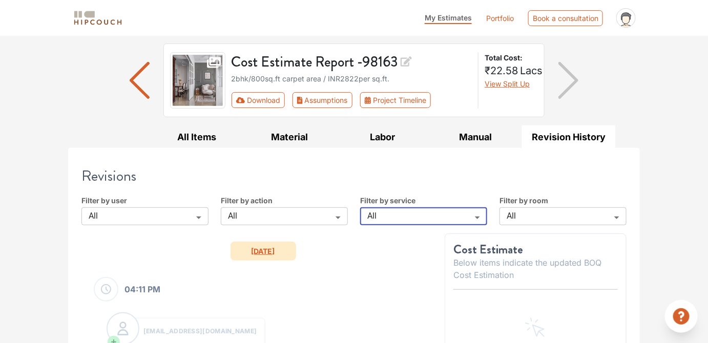
click at [531, 215] on body "My Estimates Portfolio Book a consultation profile pic Upload Boq Logout Option…" at bounding box center [354, 108] width 708 height 343
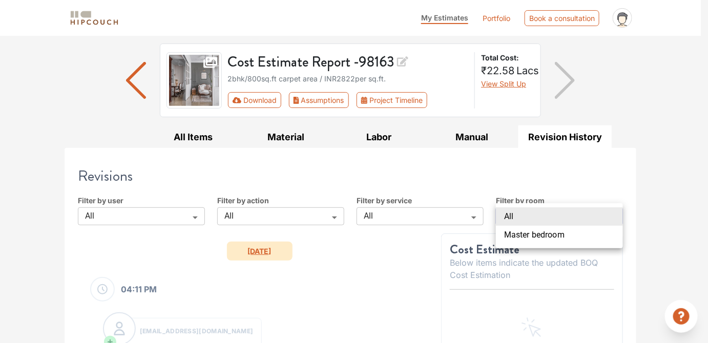
click at [348, 307] on div at bounding box center [354, 171] width 708 height 343
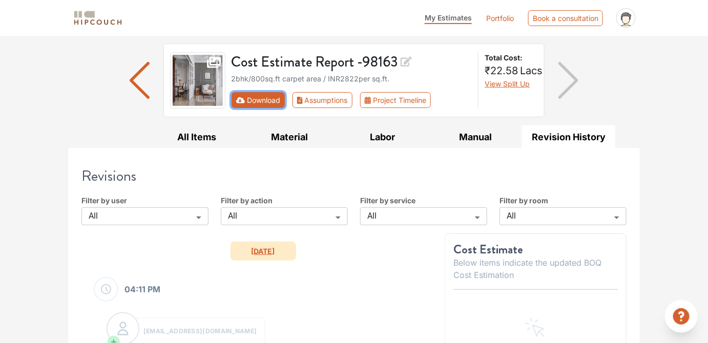
click at [261, 102] on button "Download" at bounding box center [259, 100] width 54 height 16
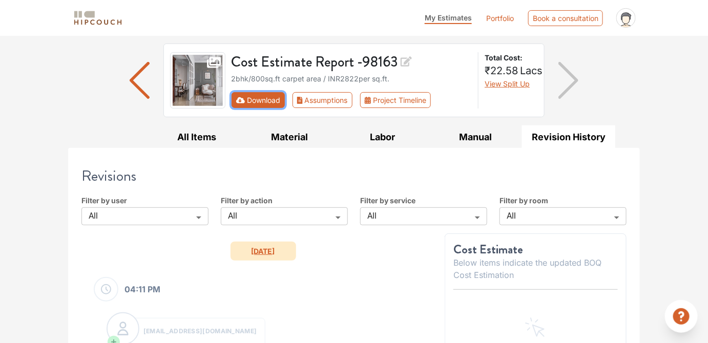
click at [263, 98] on button "Download" at bounding box center [259, 100] width 54 height 16
click at [256, 98] on button "Download" at bounding box center [259, 100] width 54 height 16
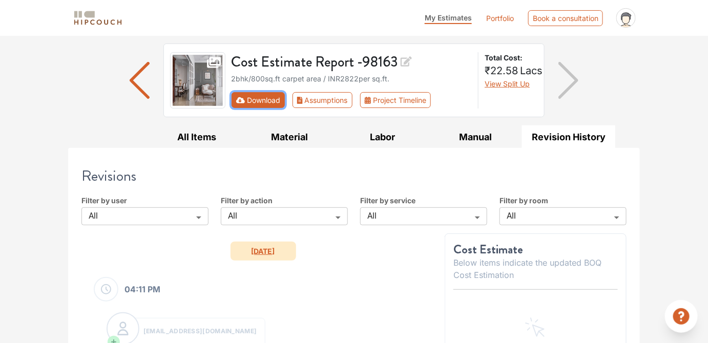
click at [256, 98] on button "Download" at bounding box center [259, 100] width 54 height 16
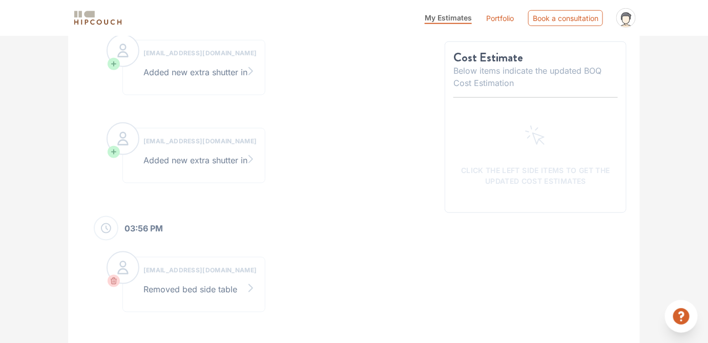
scroll to position [0, 0]
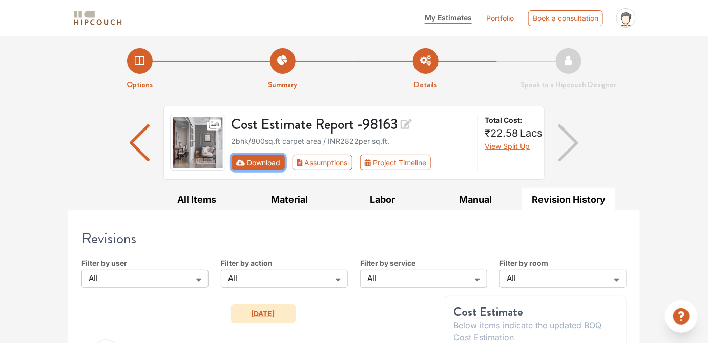
click at [267, 166] on button "Download" at bounding box center [259, 163] width 54 height 16
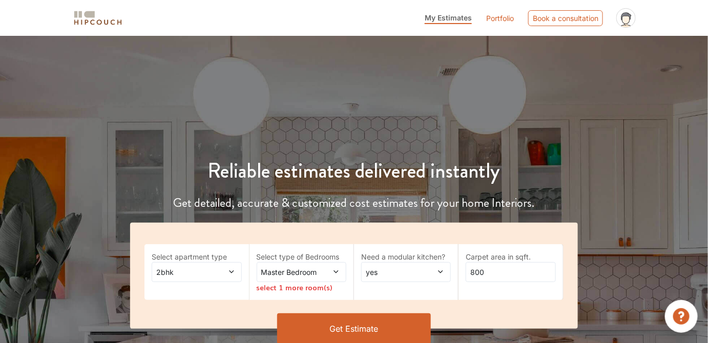
click at [233, 267] on span at bounding box center [225, 272] width 20 height 11
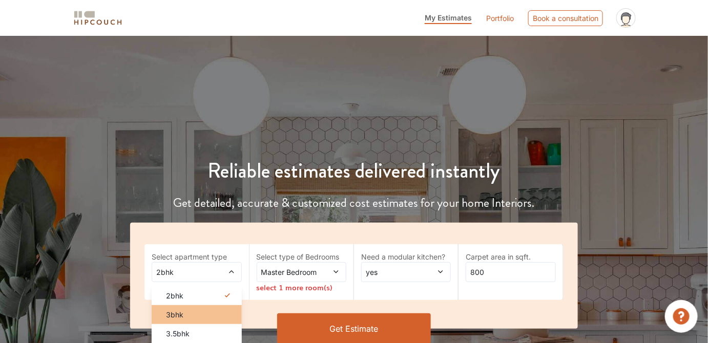
click at [203, 320] on li "3bhk" at bounding box center [197, 315] width 90 height 19
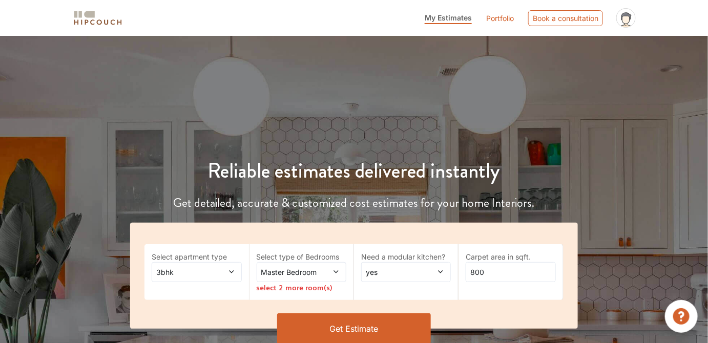
click at [320, 276] on span at bounding box center [330, 272] width 20 height 11
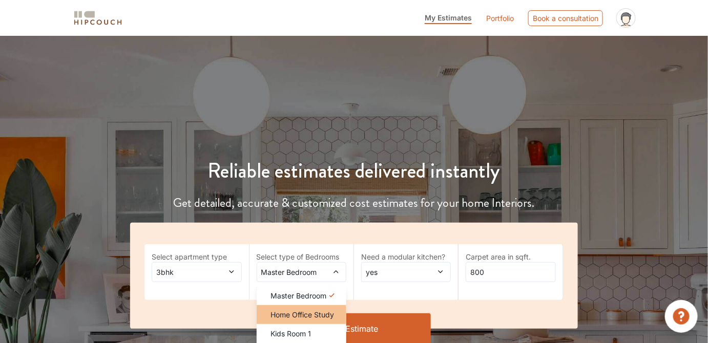
click at [297, 318] on span "Home Office Study" at bounding box center [303, 315] width 64 height 11
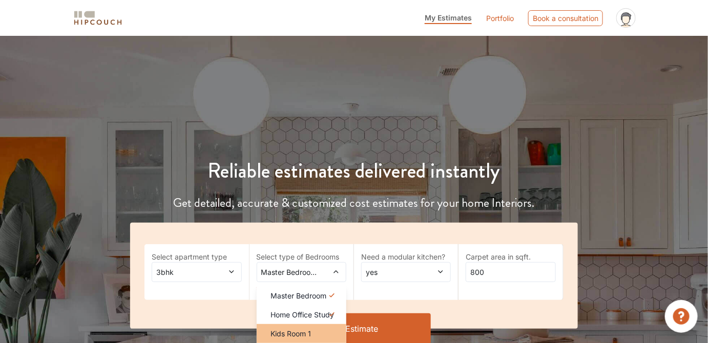
click at [288, 334] on span "Kids Room 1" at bounding box center [291, 334] width 40 height 11
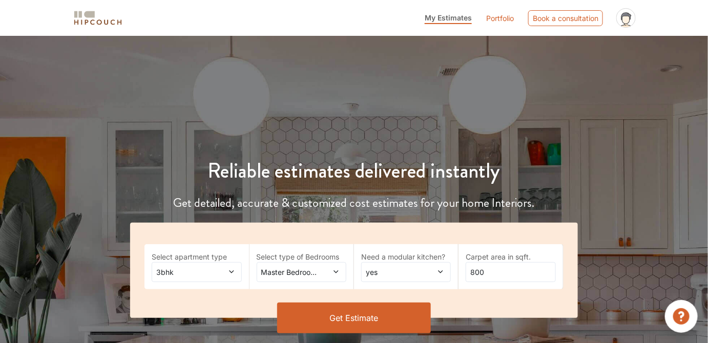
click at [363, 322] on button "Get Estimate" at bounding box center [354, 318] width 154 height 31
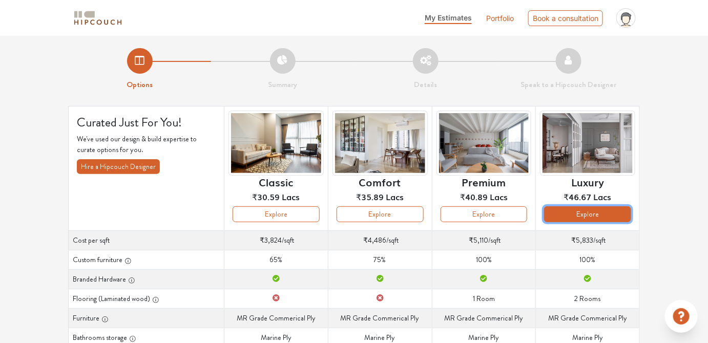
click at [610, 216] on button "Explore" at bounding box center [587, 215] width 87 height 16
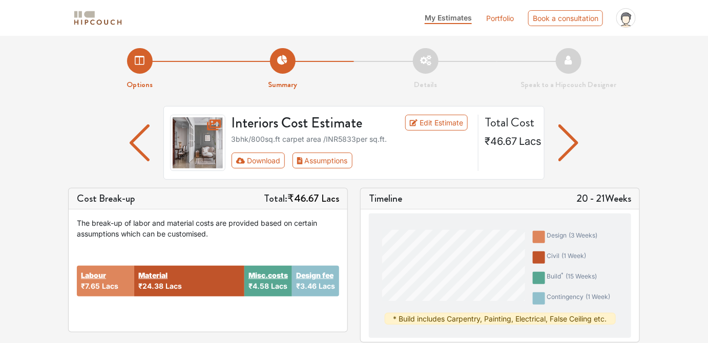
click at [431, 64] on li "Details" at bounding box center [425, 69] width 143 height 43
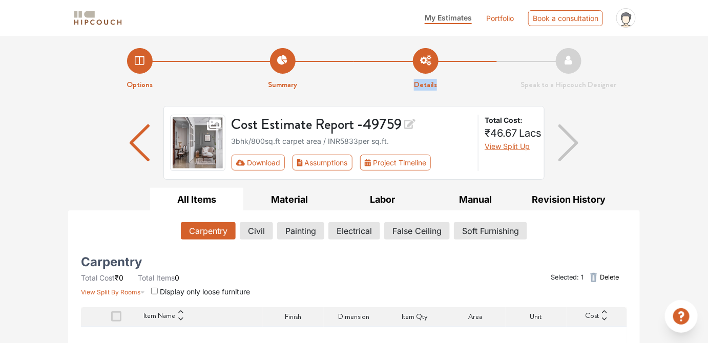
click at [431, 64] on li "Details" at bounding box center [425, 69] width 143 height 43
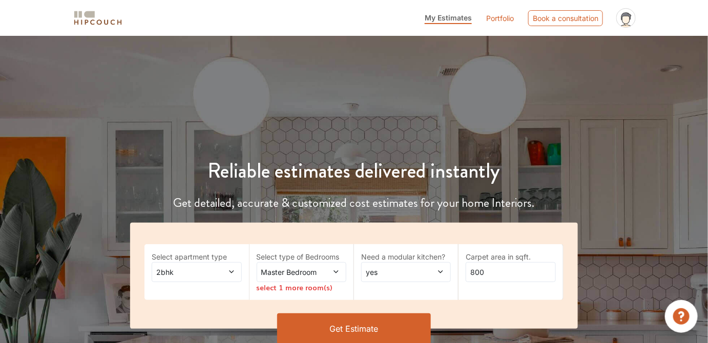
click at [287, 268] on span "Master Bedroom" at bounding box center [289, 272] width 60 height 11
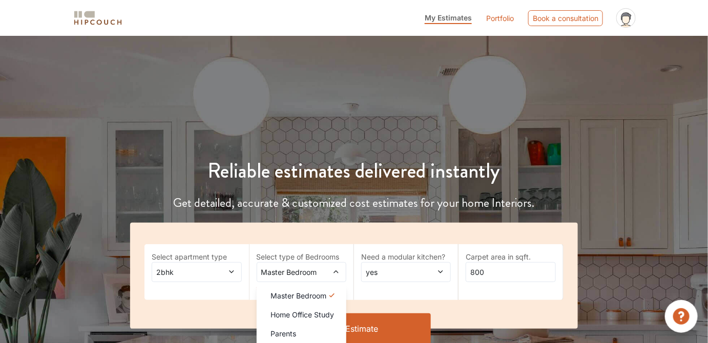
click at [321, 239] on div "Select apartment type 2bhk Select type of Bedrooms Master Bedroom Master Bedroo…" at bounding box center [354, 276] width 448 height 106
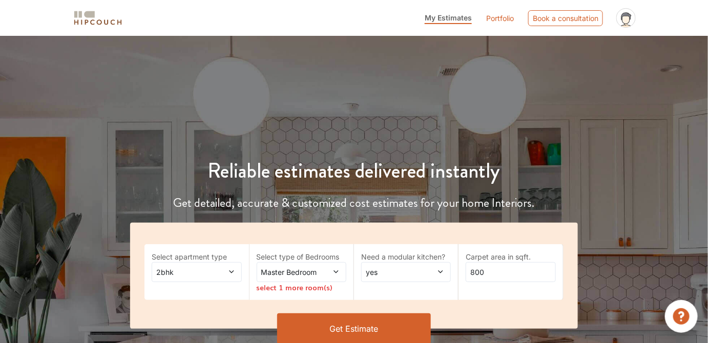
click at [206, 268] on span "2bhk" at bounding box center [184, 272] width 60 height 11
click at [252, 249] on div "Select type of Bedrooms Master Bedroom select 1 more room(s)" at bounding box center [302, 273] width 105 height 56
click at [293, 269] on span "Master Bedroom" at bounding box center [289, 272] width 60 height 11
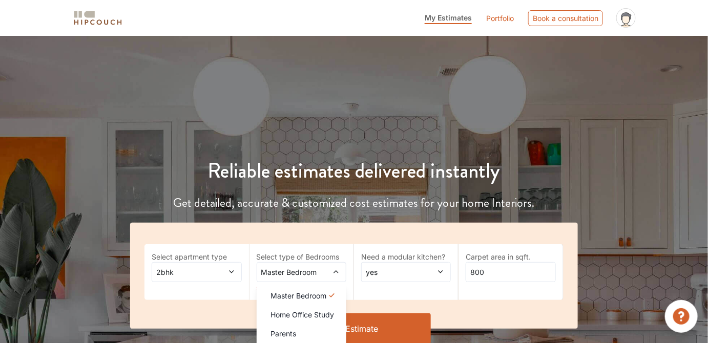
click at [323, 281] on div "Master Bedroom" at bounding box center [302, 272] width 90 height 20
click at [297, 335] on div "Parents" at bounding box center [305, 334] width 84 height 11
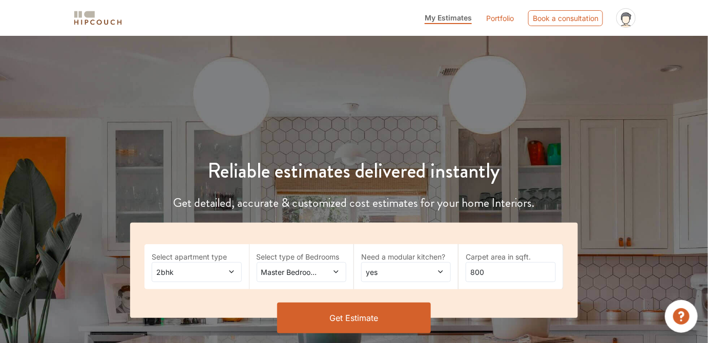
click at [391, 268] on span "yes" at bounding box center [394, 272] width 60 height 11
click at [335, 321] on button "Get Estimate" at bounding box center [354, 318] width 154 height 31
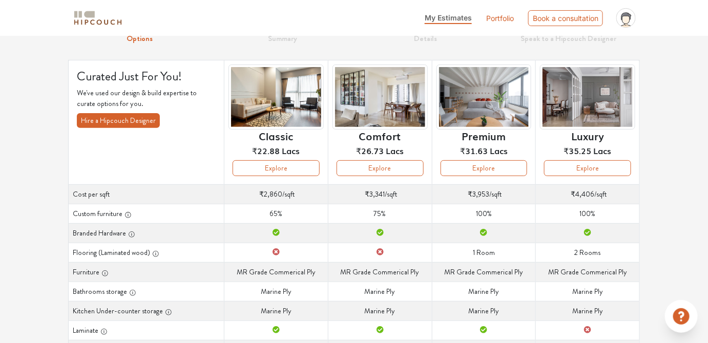
scroll to position [47, 0]
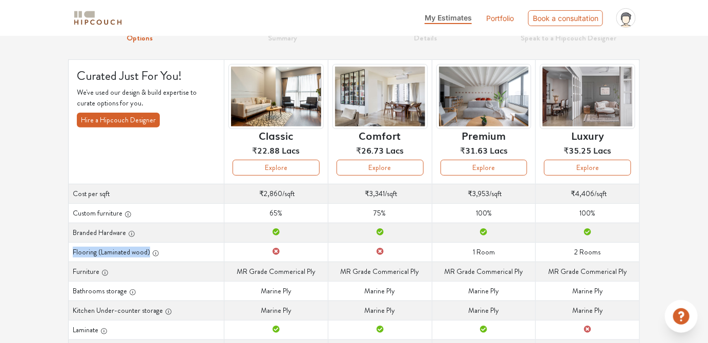
drag, startPoint x: 72, startPoint y: 250, endPoint x: 167, endPoint y: 248, distance: 94.3
click at [167, 248] on th "Flooring (Laminated wood)" at bounding box center [147, 251] width 156 height 19
drag, startPoint x: 610, startPoint y: 252, endPoint x: 562, endPoint y: 250, distance: 47.7
click at [562, 250] on td "Flooring (Laminated wood) 2 Rooms" at bounding box center [588, 251] width 104 height 19
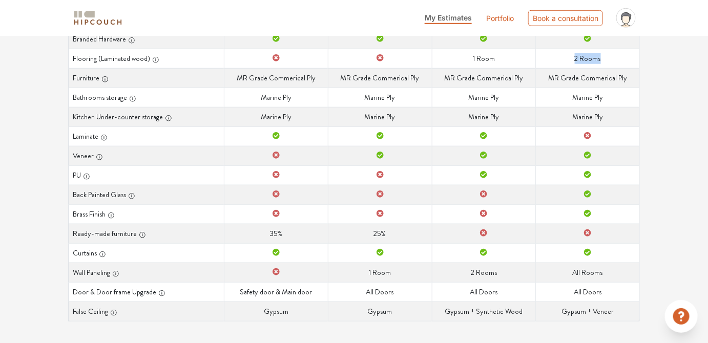
scroll to position [236, 0]
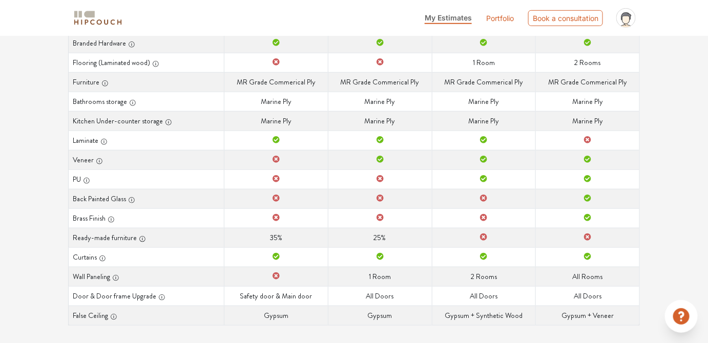
drag, startPoint x: 489, startPoint y: 213, endPoint x: 281, endPoint y: 222, distance: 207.3
click at [281, 222] on tr "Brass Finish Brass Finish Brass Finish Brass Finish Brass Finish" at bounding box center [355, 218] width 572 height 19
drag, startPoint x: 72, startPoint y: 198, endPoint x: 145, endPoint y: 218, distance: 75.5
click at [145, 218] on tbody "Cost per sqft Cost per sqft ₹2,860 /sqft Cost per sqft ₹3,341 /sqft Cost per sq…" at bounding box center [355, 159] width 572 height 331
click at [145, 218] on th "Brass Finish" at bounding box center [147, 218] width 156 height 19
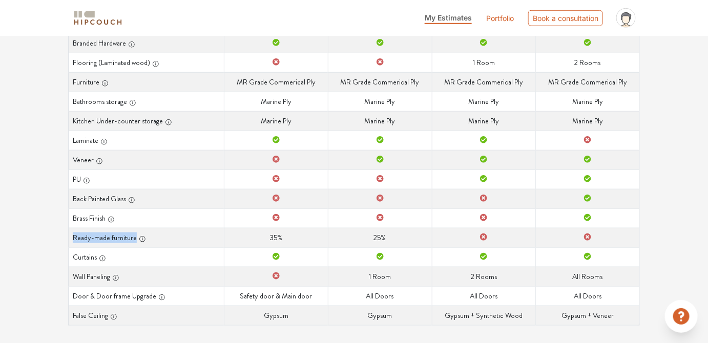
drag, startPoint x: 152, startPoint y: 233, endPoint x: 70, endPoint y: 233, distance: 82.0
click at [70, 233] on th "Ready-made furniture" at bounding box center [147, 237] width 156 height 19
drag, startPoint x: 299, startPoint y: 234, endPoint x: 260, endPoint y: 234, distance: 39.5
click at [260, 234] on td "Ready-made furniture 35%" at bounding box center [277, 237] width 104 height 19
drag, startPoint x: 380, startPoint y: 235, endPoint x: 360, endPoint y: 239, distance: 19.8
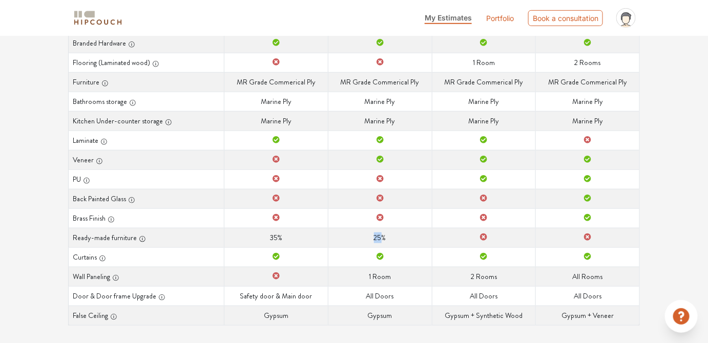
click at [360, 239] on td "Ready-made furniture 25%" at bounding box center [380, 237] width 104 height 19
drag, startPoint x: 600, startPoint y: 235, endPoint x: 489, endPoint y: 237, distance: 111.3
click at [489, 237] on tr "Ready-made furniture Ready-made furniture 35% Ready-made furniture 25% Ready-ma…" at bounding box center [355, 237] width 572 height 19
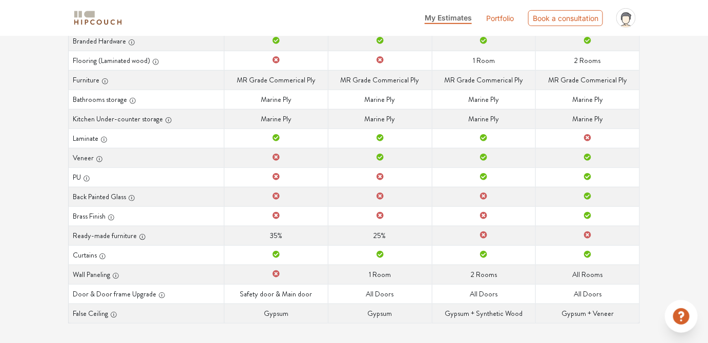
scroll to position [240, 0]
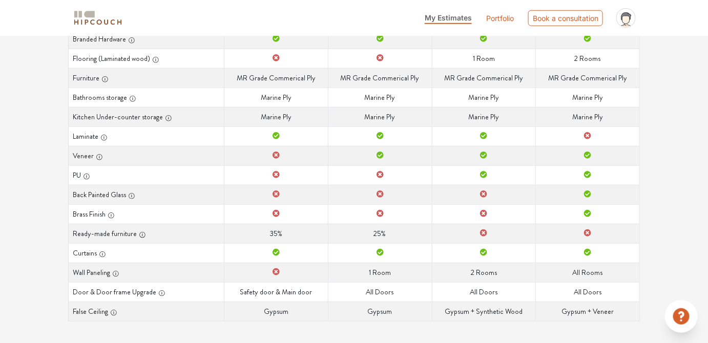
drag, startPoint x: 137, startPoint y: 233, endPoint x: 80, endPoint y: 233, distance: 56.9
click at [80, 233] on th "Ready-made furniture" at bounding box center [147, 233] width 156 height 19
drag, startPoint x: 285, startPoint y: 230, endPoint x: 243, endPoint y: 230, distance: 41.5
click at [243, 230] on td "Ready-made furniture 35%" at bounding box center [277, 233] width 104 height 19
drag, startPoint x: 392, startPoint y: 225, endPoint x: 344, endPoint y: 230, distance: 47.4
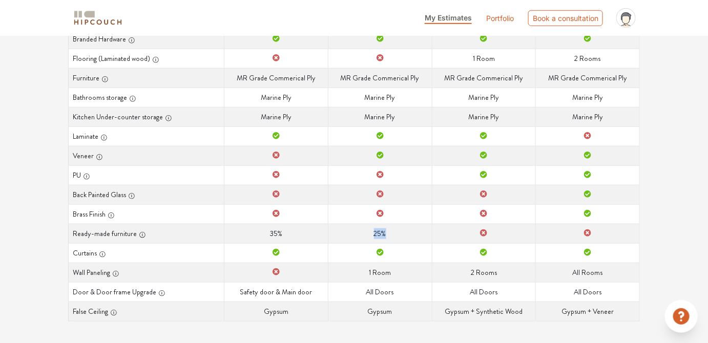
click at [344, 230] on td "Ready-made furniture 25%" at bounding box center [380, 233] width 104 height 19
click at [381, 229] on td "Ready-made furniture 25%" at bounding box center [380, 233] width 104 height 19
drag, startPoint x: 503, startPoint y: 235, endPoint x: 464, endPoint y: 233, distance: 38.5
click at [464, 233] on td "Ready-made furniture" at bounding box center [484, 233] width 104 height 19
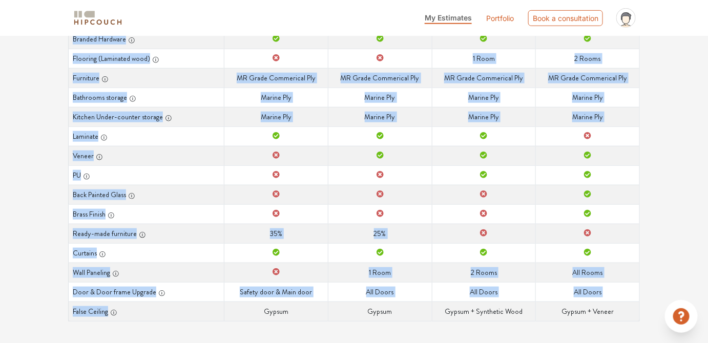
drag, startPoint x: 254, startPoint y: 307, endPoint x: 513, endPoint y: 321, distance: 259.3
click at [513, 321] on div "Curated Just For You! We've used our design & build expertise to curate options…" at bounding box center [354, 106] width 584 height 481
click at [593, 319] on div "Curated Just For You! We've used our design & build expertise to curate options…" at bounding box center [354, 106] width 584 height 481
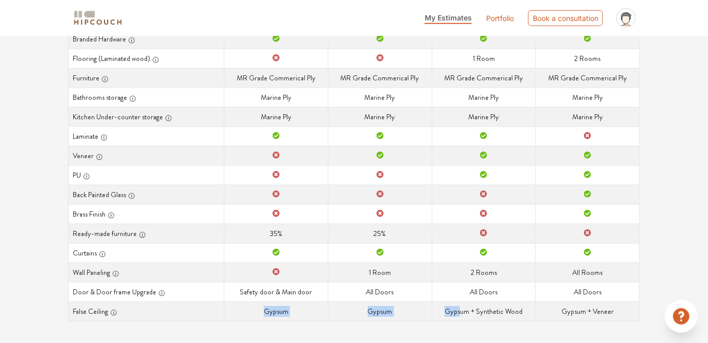
drag, startPoint x: 266, startPoint y: 308, endPoint x: 460, endPoint y: 307, distance: 194.3
click at [460, 307] on tr "False Ceiling False Ceiling Gypsum False Ceiling Gypsum False Ceiling Gypsum + …" at bounding box center [355, 311] width 572 height 19
click at [460, 307] on td "False Ceiling Gypsum + Synthetic Wood" at bounding box center [484, 311] width 104 height 19
drag, startPoint x: 530, startPoint y: 308, endPoint x: 477, endPoint y: 307, distance: 52.3
click at [477, 307] on td "False Ceiling Gypsum + Synthetic Wood" at bounding box center [484, 311] width 104 height 19
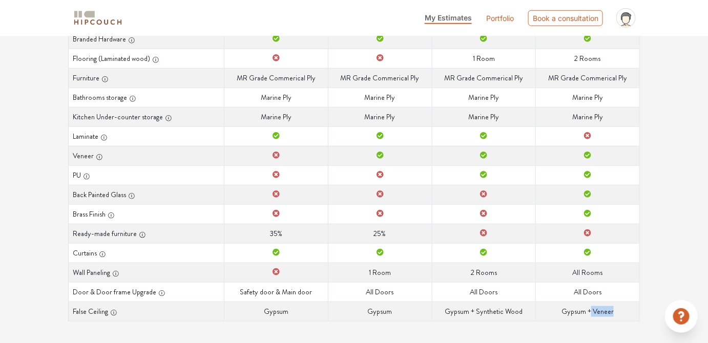
drag, startPoint x: 617, startPoint y: 308, endPoint x: 592, endPoint y: 311, distance: 25.9
click at [592, 311] on td "False Ceiling Gypsum + Veneer" at bounding box center [588, 311] width 104 height 19
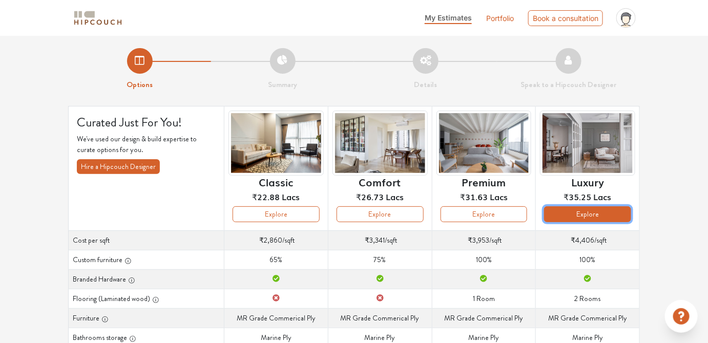
click at [594, 213] on button "Explore" at bounding box center [587, 215] width 87 height 16
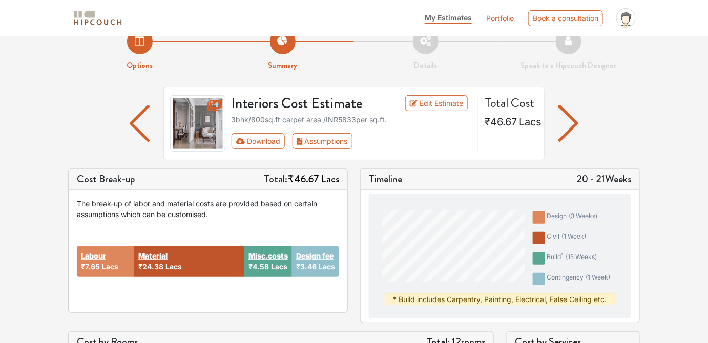
scroll to position [47, 0]
